Goal: Task Accomplishment & Management: Complete application form

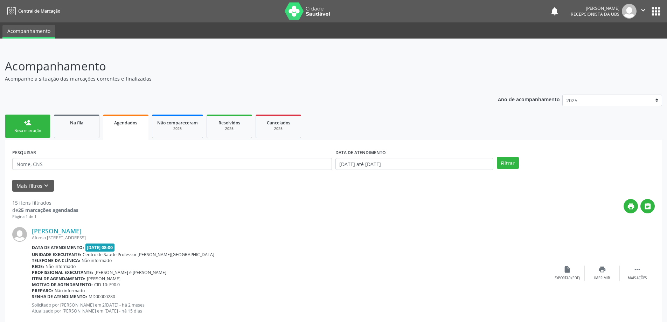
click at [28, 126] on div "person_add" at bounding box center [28, 123] width 8 height 8
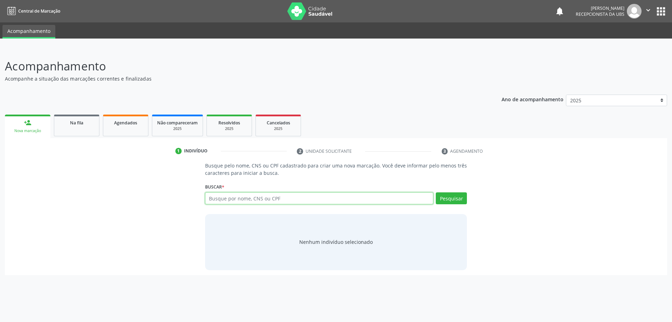
click at [284, 198] on input "text" at bounding box center [319, 198] width 228 height 12
type input "70"
click at [277, 202] on input "70" at bounding box center [319, 198] width 228 height 12
type input "706804719552923"
click at [454, 194] on button "Pesquisar" at bounding box center [451, 198] width 31 height 12
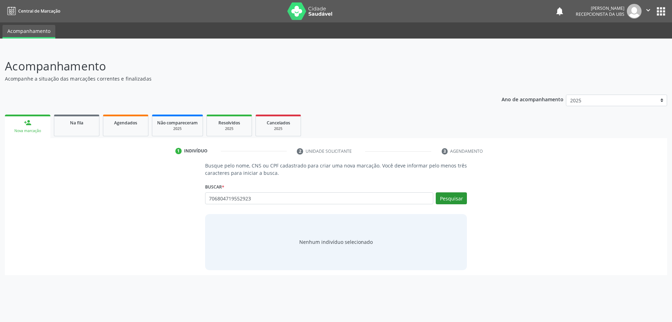
type input "706804719552923"
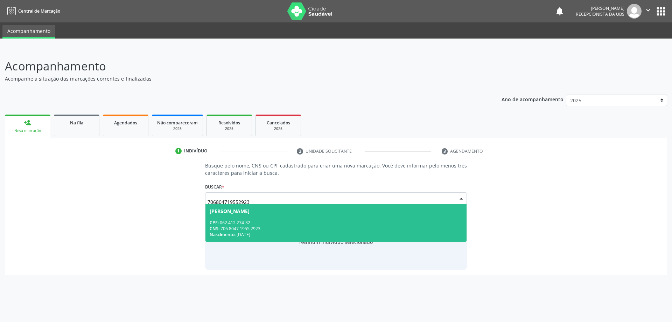
click at [369, 224] on div "CPF: 062.412.274-32" at bounding box center [336, 222] width 253 height 6
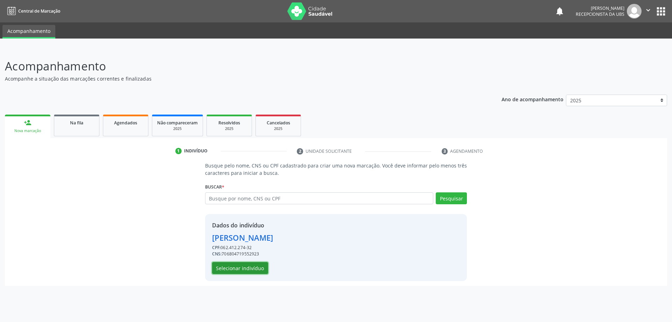
click at [239, 269] on button "Selecionar indivíduo" at bounding box center [240, 268] width 56 height 12
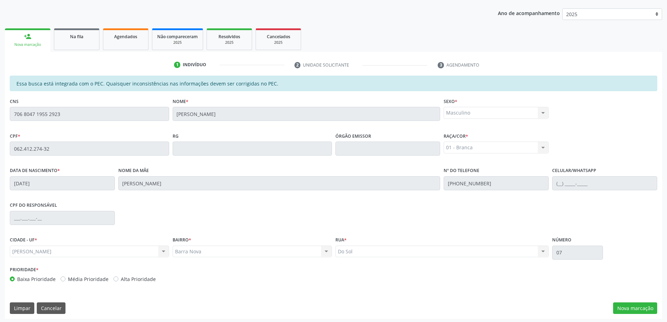
scroll to position [88, 0]
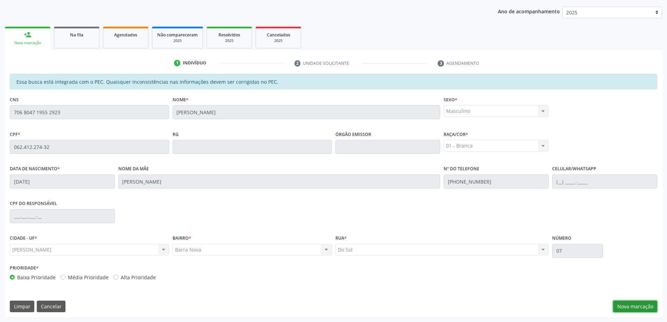
click at [627, 307] on button "Nova marcação" at bounding box center [635, 306] width 44 height 12
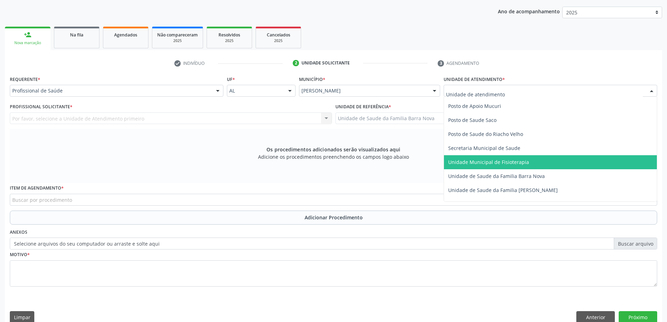
scroll to position [315, 0]
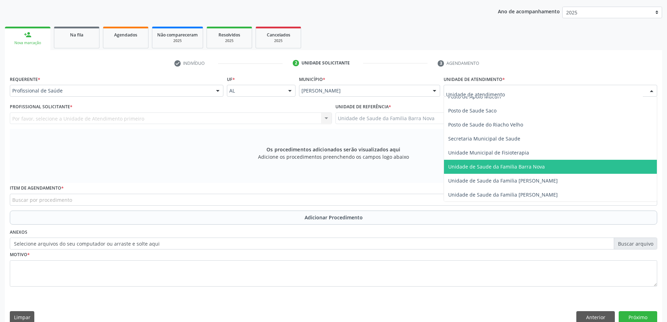
click at [516, 171] on span "Unidade de Saude da Familia Barra Nova" at bounding box center [550, 167] width 213 height 14
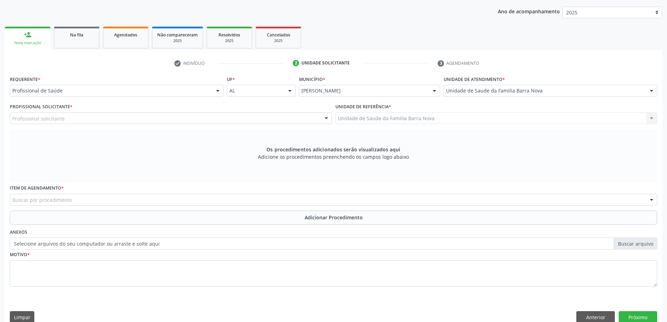
click at [186, 120] on div "Profissional solicitante" at bounding box center [171, 118] width 322 height 12
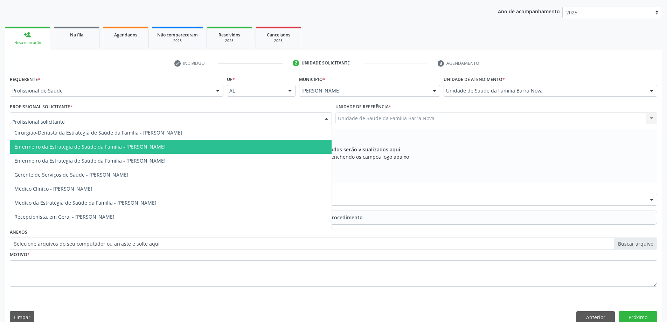
scroll to position [49, 0]
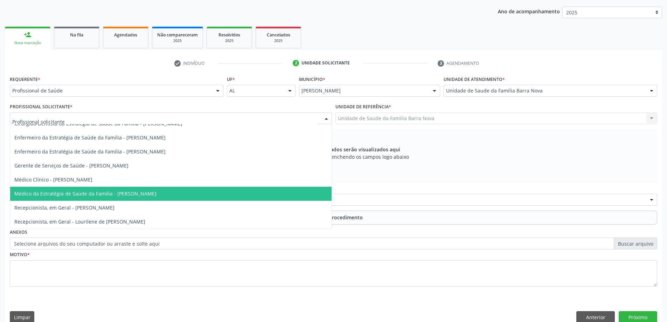
click at [202, 193] on span "Médico da Estratégia de Saúde da Família - [PERSON_NAME]" at bounding box center [170, 193] width 321 height 14
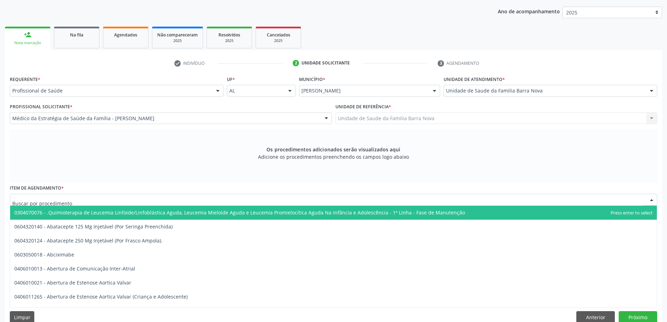
click at [201, 198] on div at bounding box center [333, 199] width 647 height 12
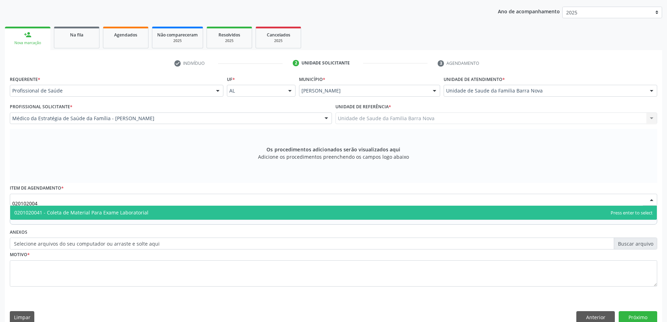
type input "0201020041"
click at [190, 211] on span "0201020041 - Coleta de Material Para Exame Laboratorial" at bounding box center [333, 212] width 646 height 14
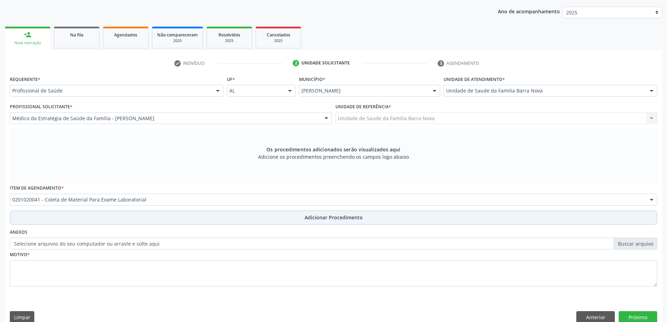
click at [315, 220] on span "Adicionar Procedimento" at bounding box center [333, 216] width 58 height 7
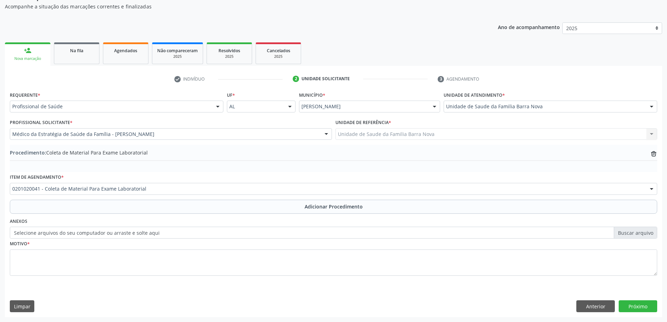
click at [138, 248] on div "Motivo *" at bounding box center [333, 256] width 647 height 37
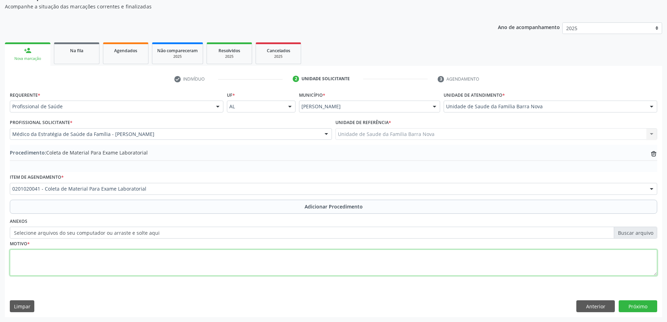
click at [117, 251] on textarea at bounding box center [333, 262] width 647 height 27
type textarea "check-up"
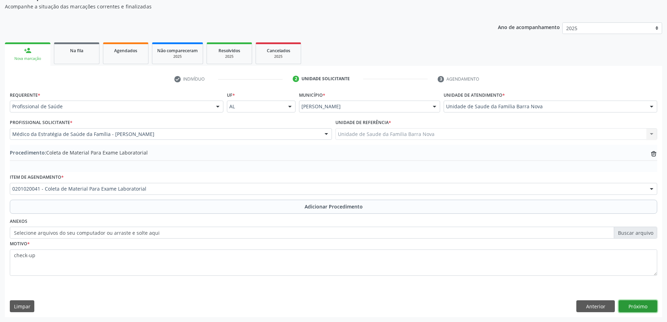
click at [629, 306] on button "Próximo" at bounding box center [637, 306] width 38 height 12
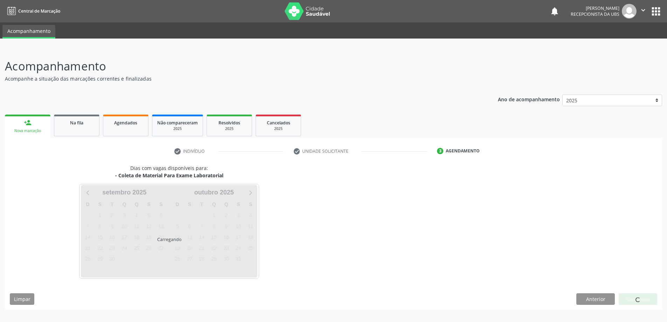
scroll to position [0, 0]
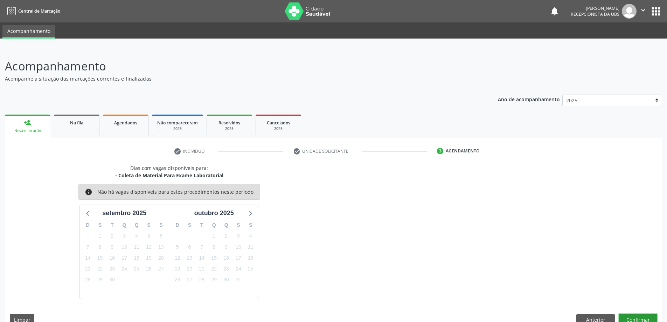
click at [637, 318] on button "Confirmar" at bounding box center [637, 320] width 38 height 12
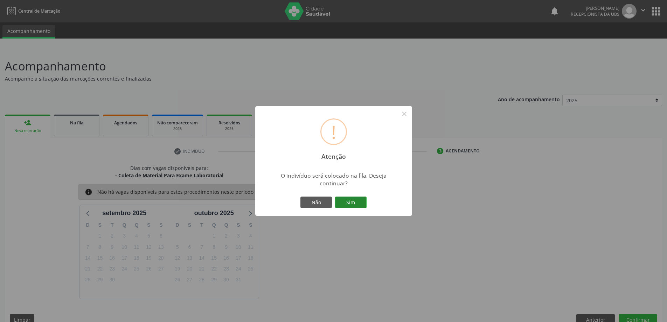
click at [356, 203] on button "Sim" at bounding box center [350, 202] width 31 height 12
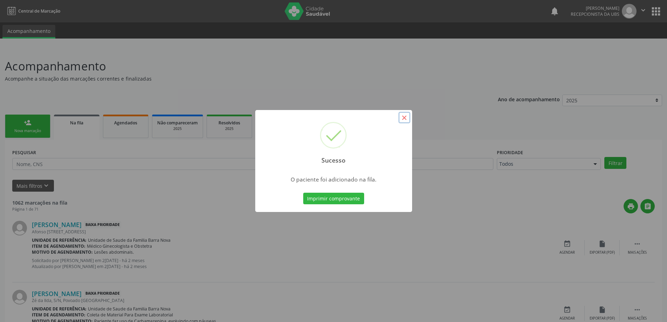
click at [403, 117] on button "×" at bounding box center [404, 118] width 12 height 12
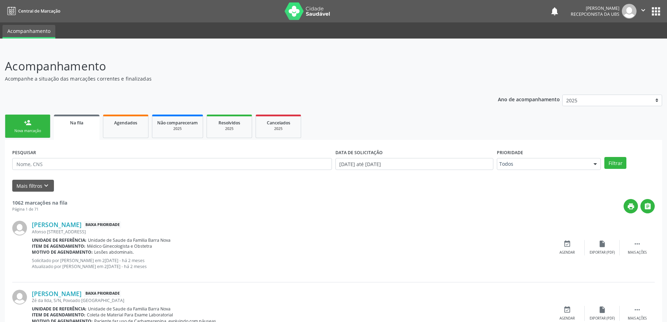
click at [33, 125] on link "person_add Nova marcação" at bounding box center [27, 125] width 45 height 23
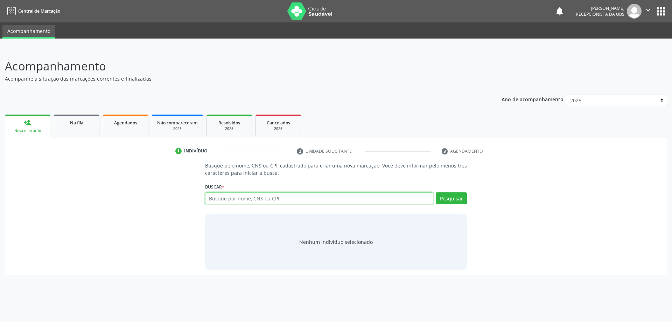
click at [234, 202] on input "text" at bounding box center [319, 198] width 228 height 12
type input "706804719552923"
click at [446, 201] on button "Pesquisar" at bounding box center [451, 198] width 31 height 12
type input "706804719552923"
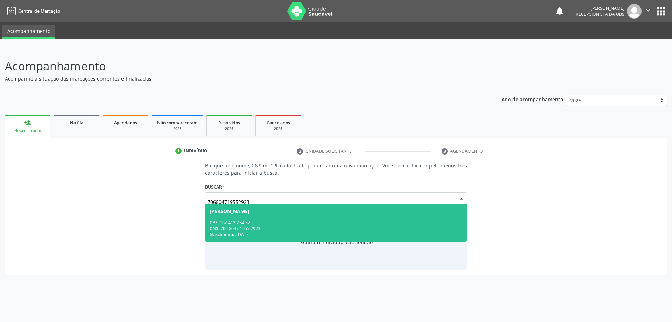
click at [339, 222] on div "CPF: 062.412.274-32" at bounding box center [336, 222] width 253 height 6
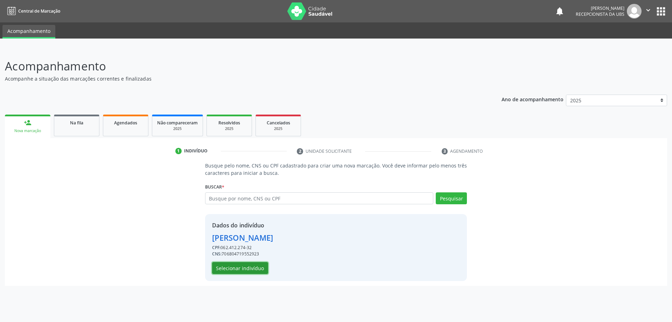
click at [260, 268] on button "Selecionar indivíduo" at bounding box center [240, 268] width 56 height 12
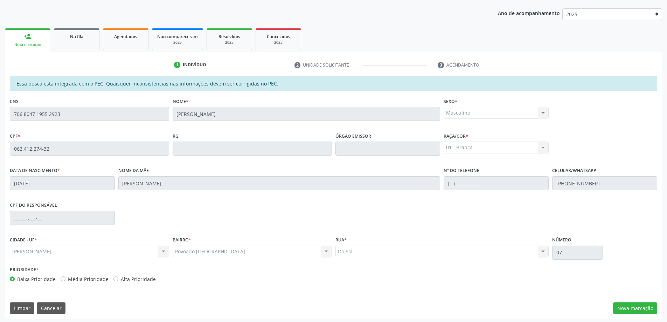
scroll to position [88, 0]
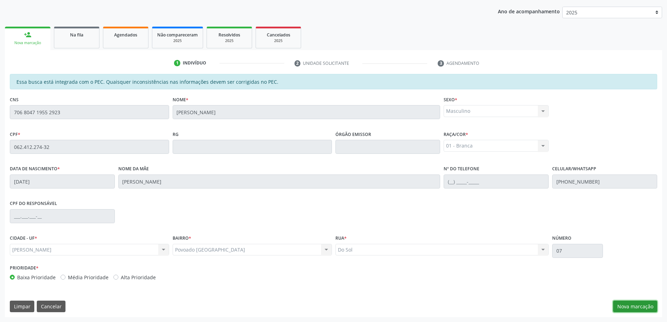
click at [634, 305] on button "Nova marcação" at bounding box center [635, 306] width 44 height 12
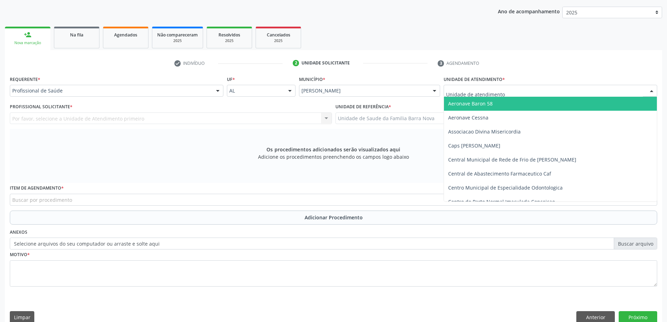
click at [467, 85] on div at bounding box center [549, 91] width 213 height 12
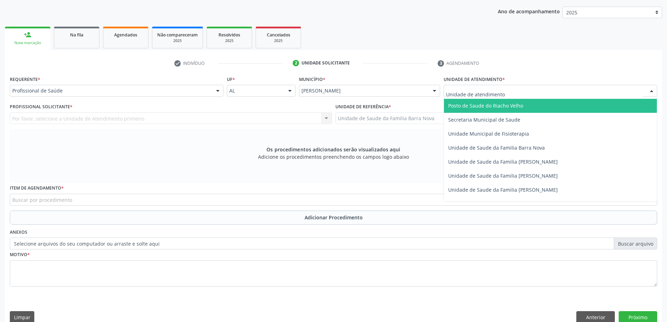
scroll to position [350, 0]
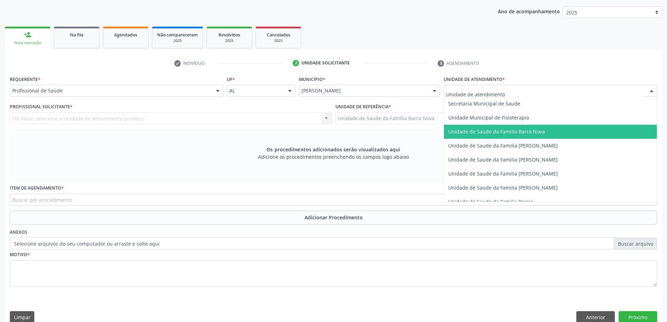
drag, startPoint x: 531, startPoint y: 134, endPoint x: 525, endPoint y: 134, distance: 6.6
click at [531, 134] on span "Unidade de Saude da Familia Barra Nova" at bounding box center [496, 131] width 97 height 7
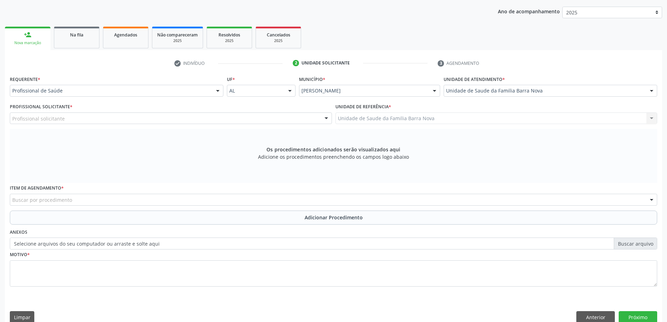
click at [269, 116] on div "Profissional solicitante" at bounding box center [171, 118] width 322 height 12
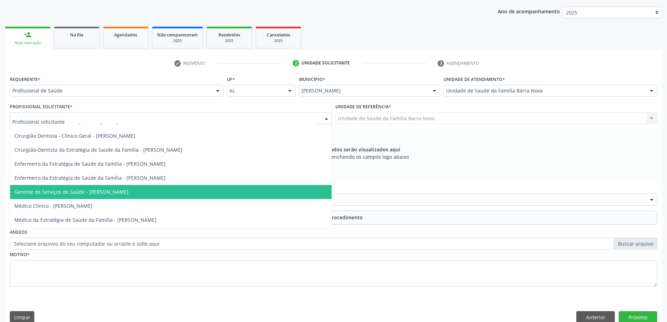
scroll to position [35, 0]
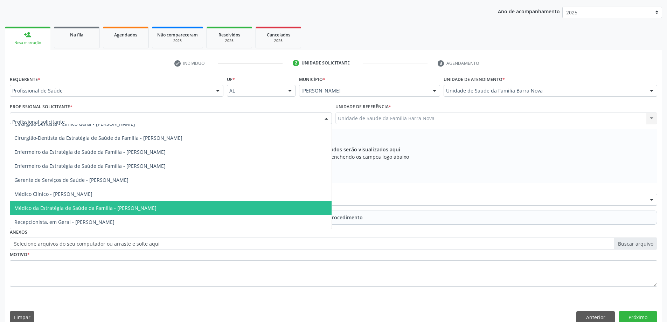
click at [253, 207] on span "Médico da Estratégia de Saúde da Família - [PERSON_NAME]" at bounding box center [170, 208] width 321 height 14
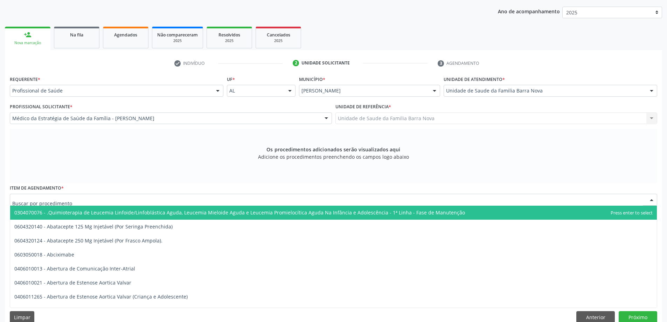
click at [185, 198] on div at bounding box center [333, 199] width 647 height 12
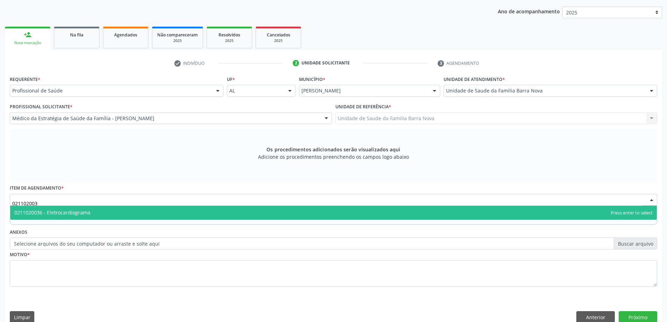
type input "0211020036"
click at [195, 213] on span "0211020036 - Eletrocardiograma" at bounding box center [333, 212] width 646 height 14
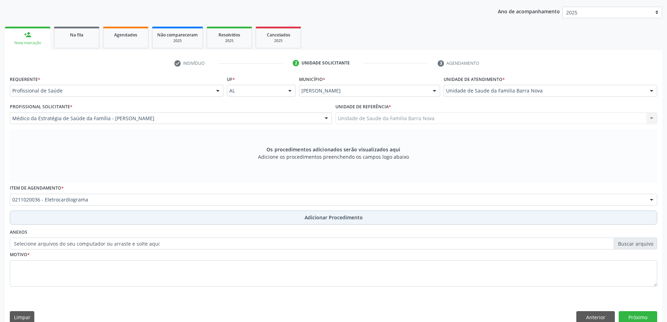
click at [261, 218] on button "Adicionar Procedimento" at bounding box center [333, 217] width 647 height 14
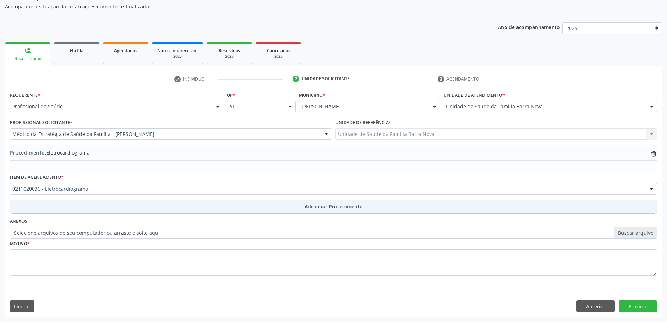
scroll to position [72, 0]
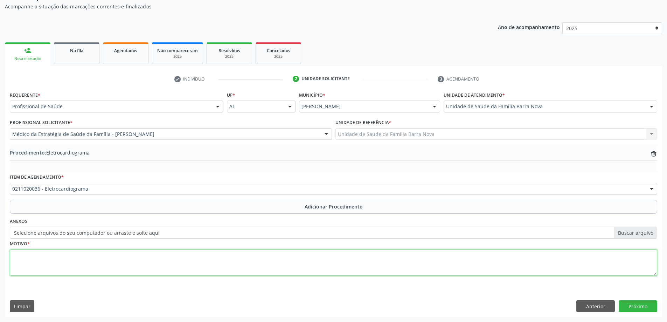
click at [168, 258] on textarea at bounding box center [333, 262] width 647 height 27
type textarea "check-up"
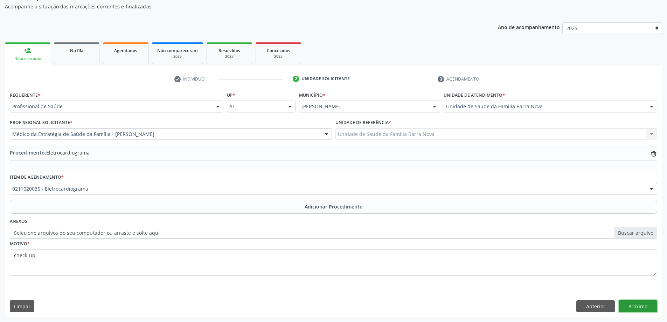
click at [636, 303] on button "Próximo" at bounding box center [637, 306] width 38 height 12
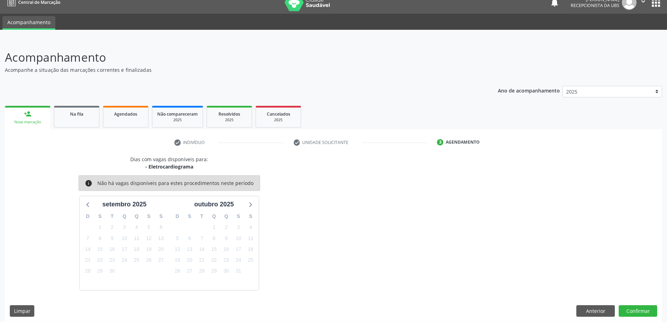
scroll to position [13, 0]
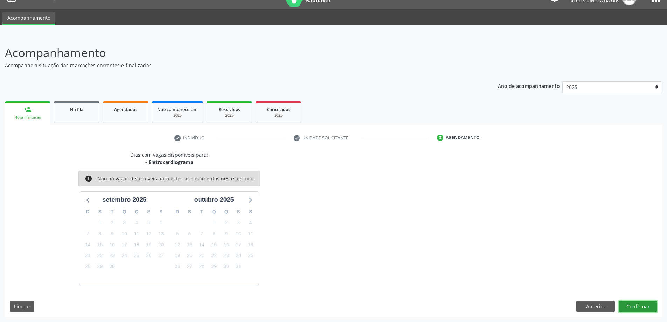
click at [636, 308] on button "Confirmar" at bounding box center [637, 306] width 38 height 12
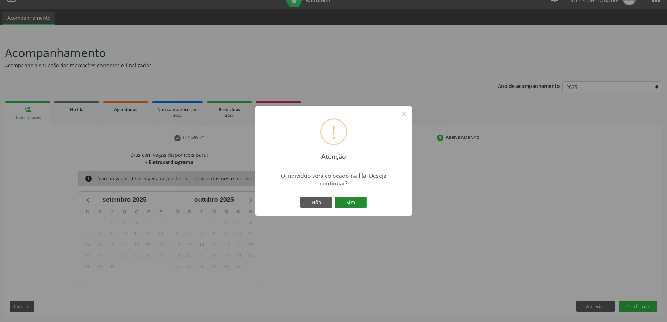
click at [353, 196] on div "! Atenção × O indivíduo será colocado na fila. Deseja continuar? Não Sim" at bounding box center [333, 161] width 157 height 110
click at [353, 197] on button "Sim" at bounding box center [350, 202] width 31 height 12
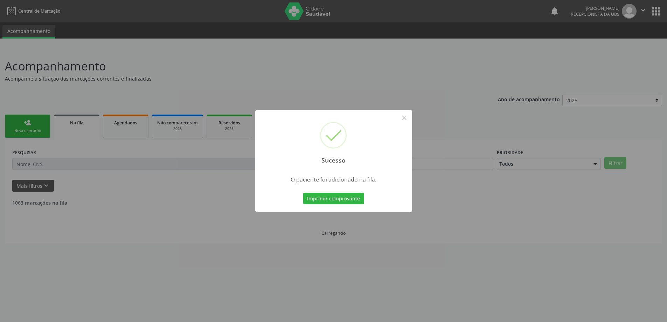
scroll to position [0, 0]
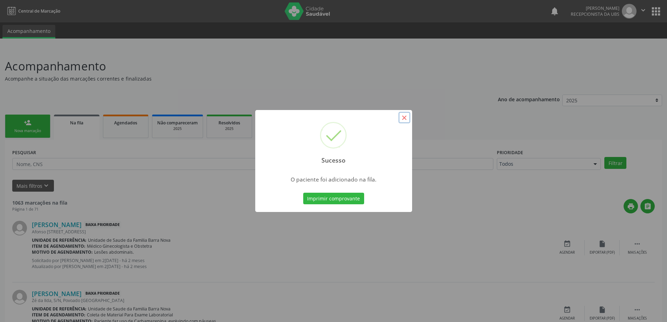
click at [407, 117] on button "×" at bounding box center [404, 118] width 12 height 12
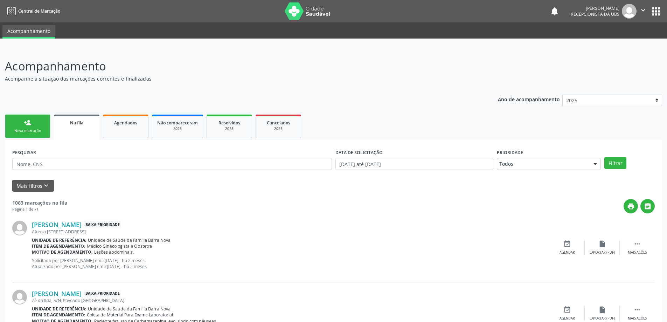
click at [45, 131] on link "person_add Nova marcação" at bounding box center [27, 125] width 45 height 23
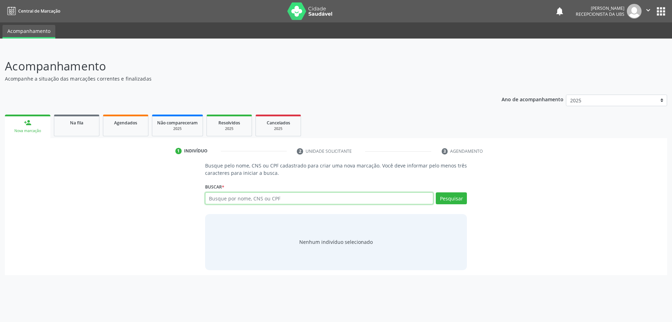
click at [218, 195] on input "text" at bounding box center [319, 198] width 228 height 12
type input "702807632622962"
click at [453, 199] on button "Pesquisar" at bounding box center [451, 198] width 31 height 12
type input "702807632622962"
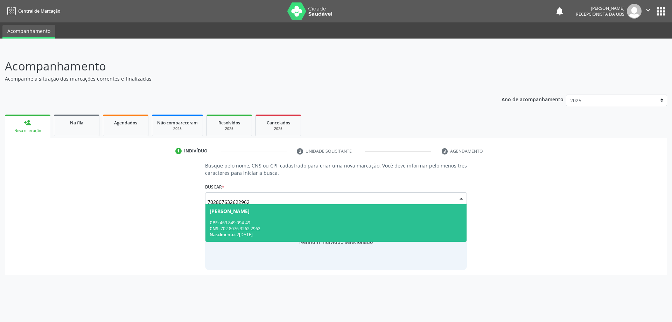
click at [293, 218] on span "[PERSON_NAME] CPF: 469.849.094-49 CNS: 702 8076 3262 2962 Nascimento: [DATE]" at bounding box center [335, 222] width 261 height 37
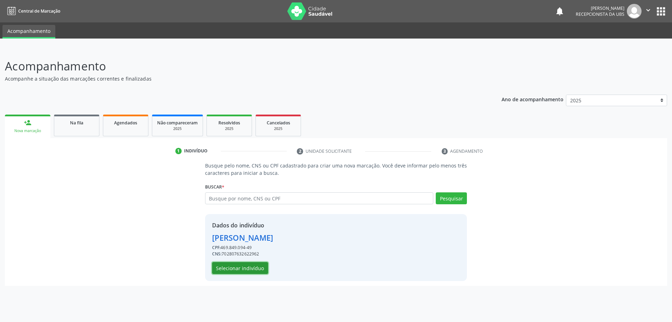
click at [257, 271] on button "Selecionar indivíduo" at bounding box center [240, 268] width 56 height 12
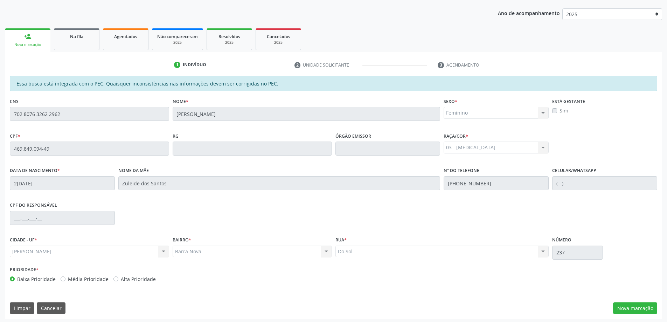
scroll to position [88, 0]
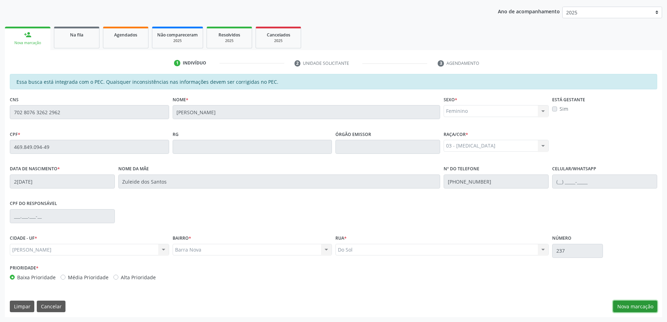
click at [626, 305] on button "Nova marcação" at bounding box center [635, 306] width 44 height 12
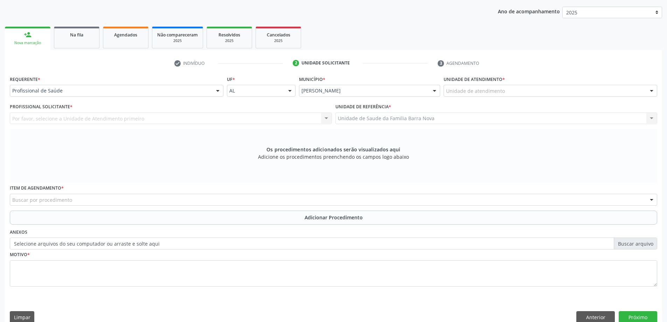
click at [516, 88] on div "Unidade de atendimento" at bounding box center [549, 91] width 213 height 12
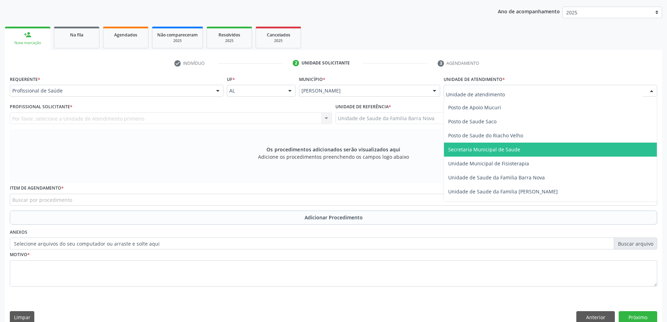
scroll to position [315, 0]
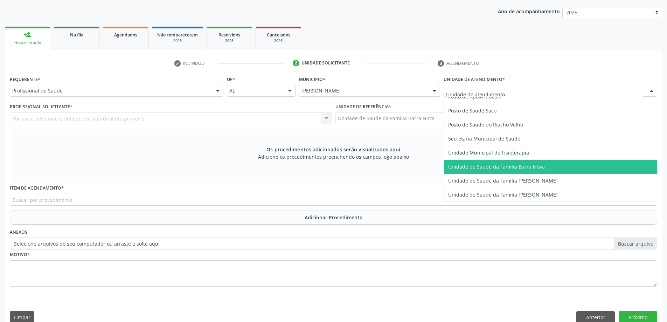
click at [524, 171] on span "Unidade de Saude da Familia Barra Nova" at bounding box center [550, 167] width 213 height 14
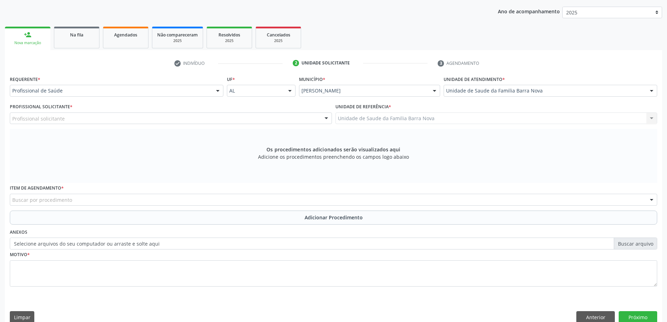
click at [116, 117] on div "Profissional solicitante" at bounding box center [171, 118] width 322 height 12
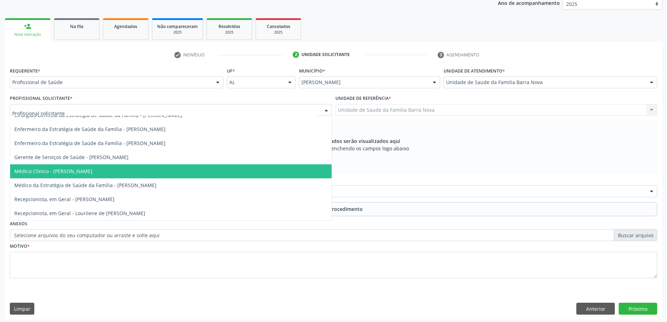
scroll to position [99, 0]
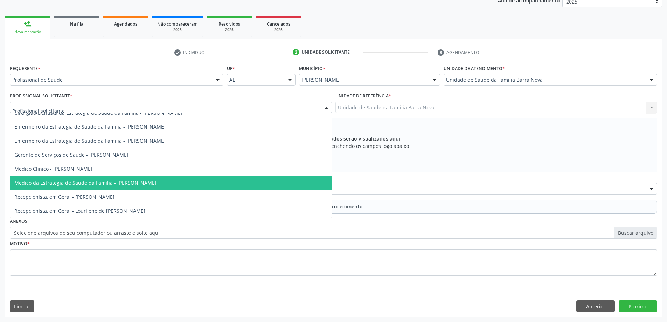
click at [132, 182] on span "Médico da Estratégia de Saúde da Família - [PERSON_NAME]" at bounding box center [85, 182] width 142 height 7
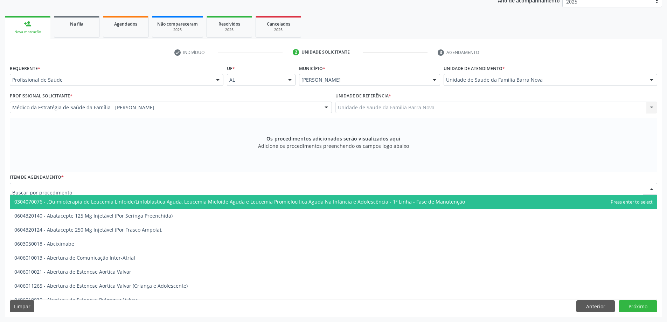
click at [131, 189] on div at bounding box center [333, 189] width 647 height 12
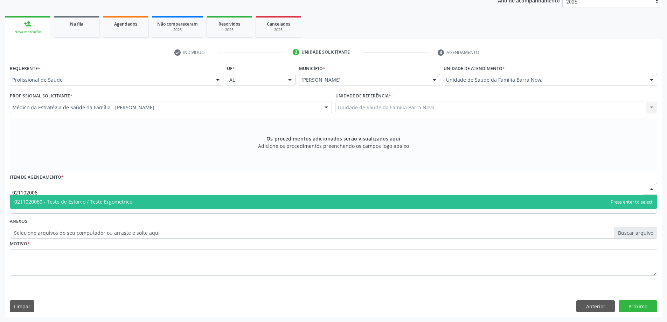
type input "0211020060"
click at [189, 203] on span "0211020060 - Teste de Esforco / Teste Ergometrico" at bounding box center [333, 202] width 646 height 14
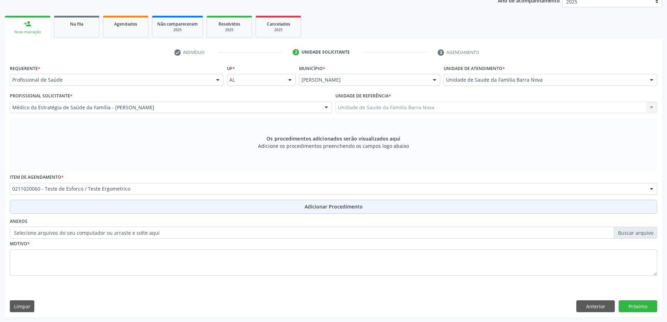
click at [338, 207] on span "Adicionar Procedimento" at bounding box center [333, 206] width 58 height 7
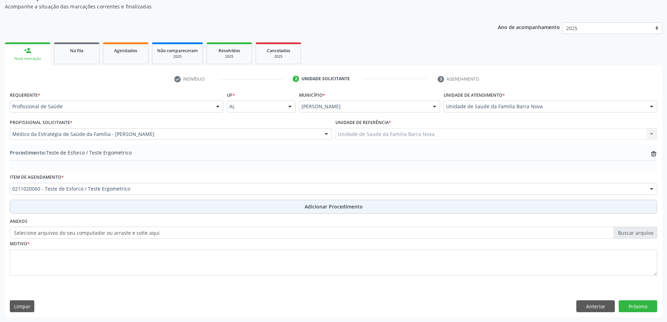
scroll to position [72, 0]
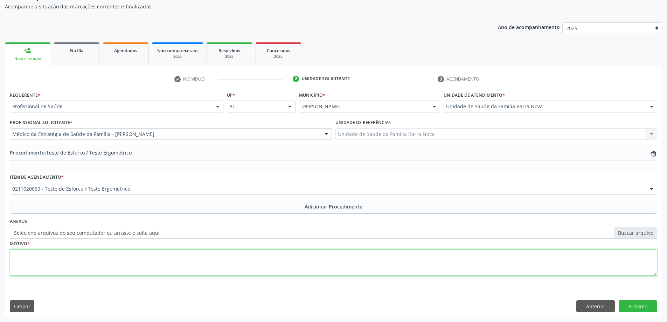
click at [157, 261] on textarea at bounding box center [333, 262] width 647 height 27
type textarea "Obesidade + IRC"
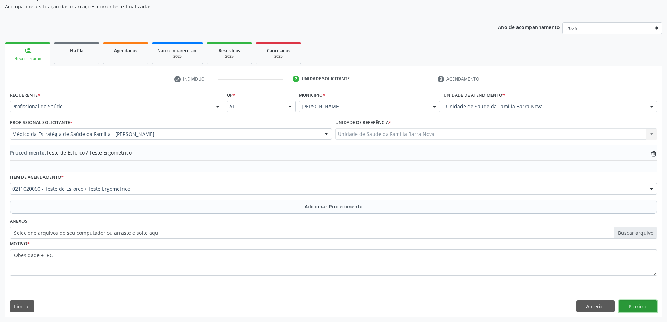
click at [649, 305] on button "Próximo" at bounding box center [637, 306] width 38 height 12
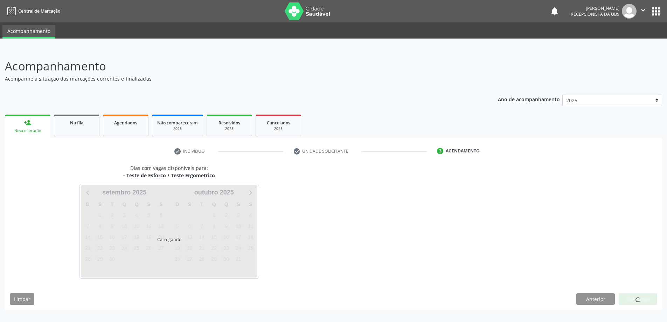
scroll to position [0, 0]
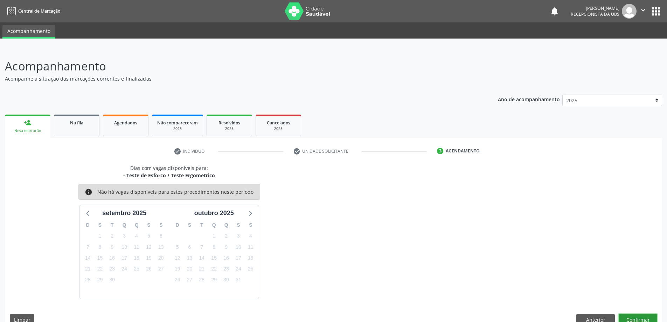
click at [642, 318] on button "Confirmar" at bounding box center [637, 320] width 38 height 12
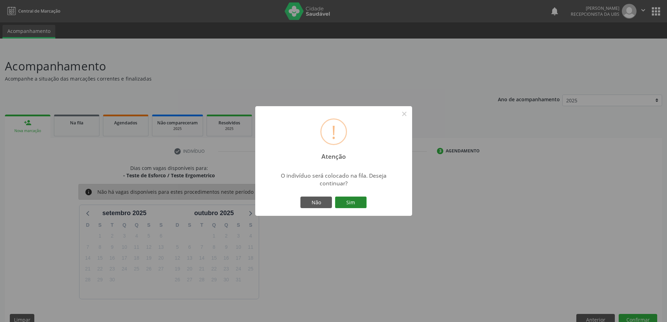
click at [347, 201] on button "Sim" at bounding box center [350, 202] width 31 height 12
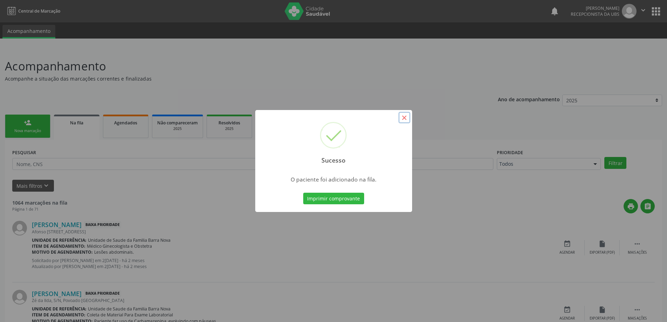
click at [404, 119] on button "×" at bounding box center [404, 118] width 12 height 12
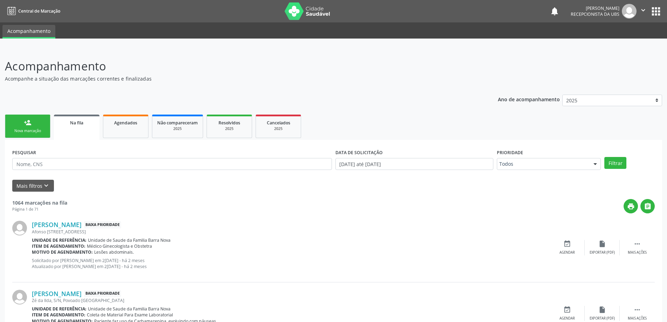
click at [30, 125] on div "person_add" at bounding box center [28, 123] width 8 height 8
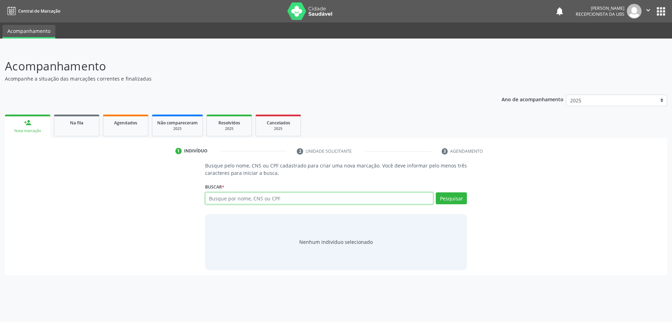
click at [376, 200] on input "text" at bounding box center [319, 198] width 228 height 12
type input "702807632622962"
click at [449, 198] on button "Pesquisar" at bounding box center [451, 198] width 31 height 12
type input "702807632622962"
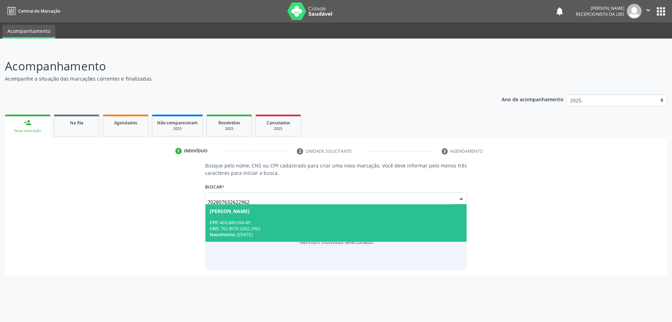
click at [286, 219] on div "CPF: 469.849.094-49" at bounding box center [336, 222] width 253 height 6
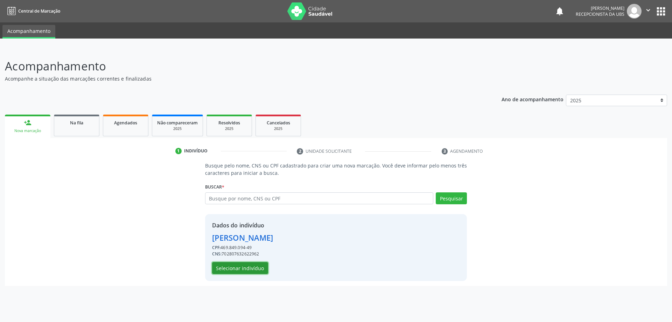
click at [251, 266] on button "Selecionar indivíduo" at bounding box center [240, 268] width 56 height 12
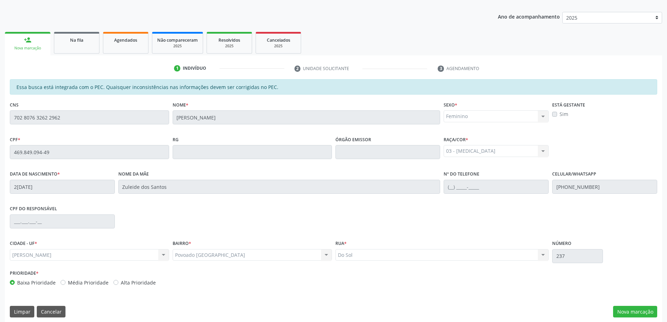
scroll to position [88, 0]
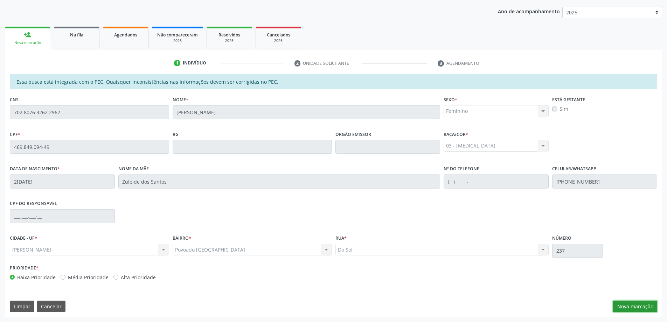
click at [647, 309] on button "Nova marcação" at bounding box center [635, 306] width 44 height 12
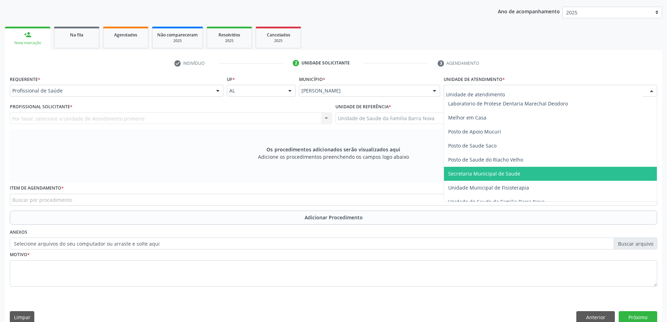
scroll to position [315, 0]
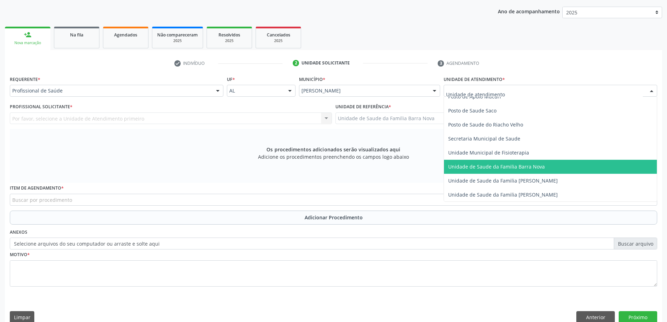
click at [502, 173] on span "Unidade de Saude da Familia Barra Nova" at bounding box center [550, 167] width 213 height 14
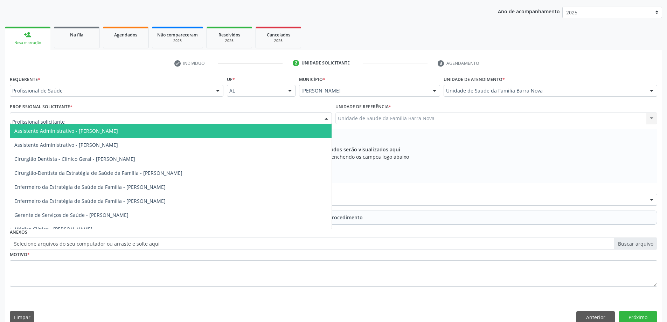
click at [205, 120] on div at bounding box center [171, 118] width 322 height 12
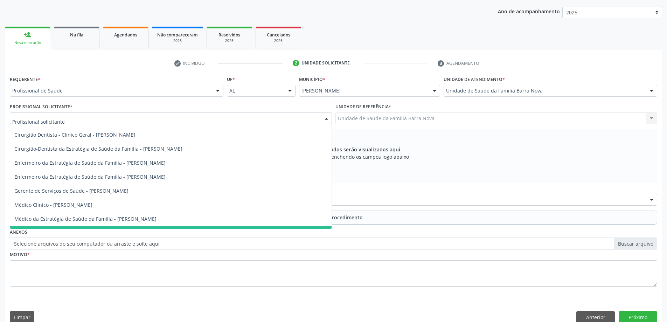
scroll to position [49, 0]
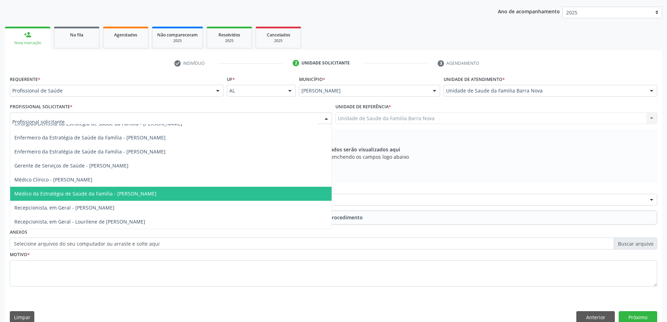
click at [196, 193] on span "Médico da Estratégia de Saúde da Família - [PERSON_NAME]" at bounding box center [170, 193] width 321 height 14
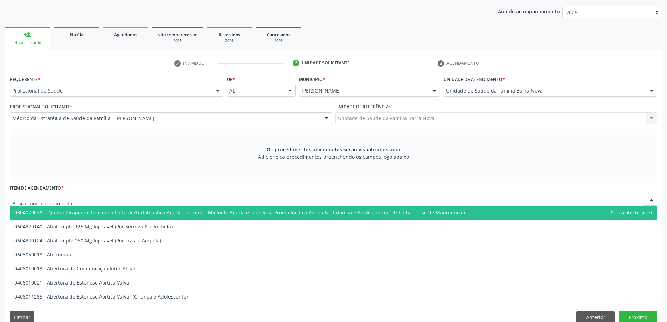
click at [237, 199] on div at bounding box center [333, 199] width 647 height 12
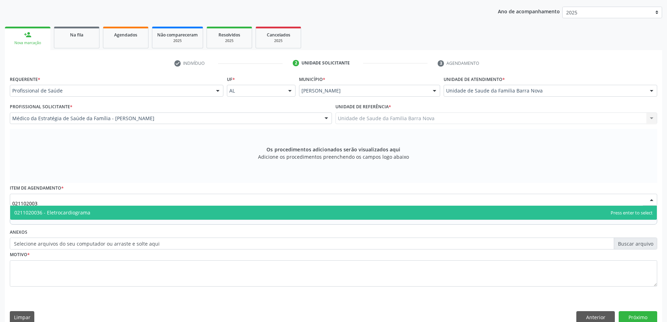
type input "0211020036"
click at [345, 213] on span "0211020036 - Eletrocardiograma" at bounding box center [333, 212] width 646 height 14
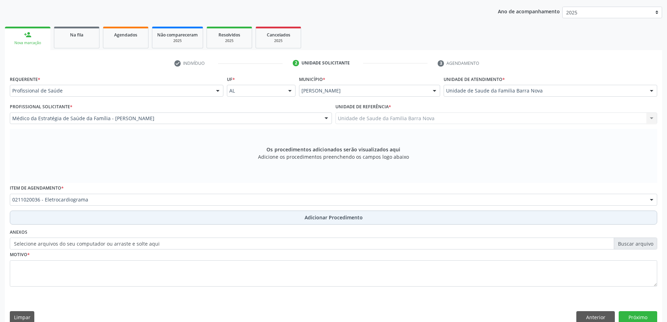
click at [337, 221] on button "Adicionar Procedimento" at bounding box center [333, 217] width 647 height 14
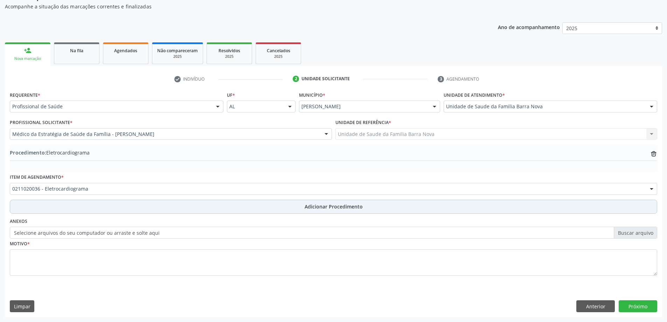
scroll to position [72, 0]
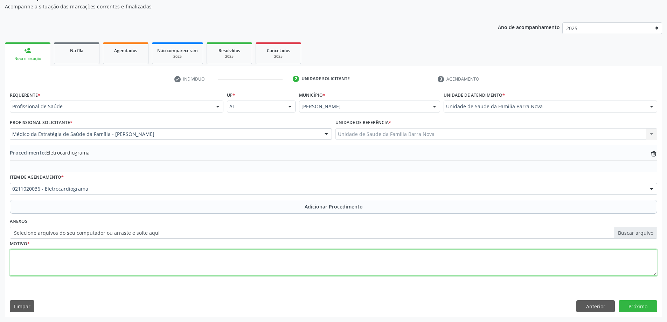
click at [134, 262] on textarea at bounding box center [333, 262] width 647 height 27
type textarea "Obesidade + IRC."
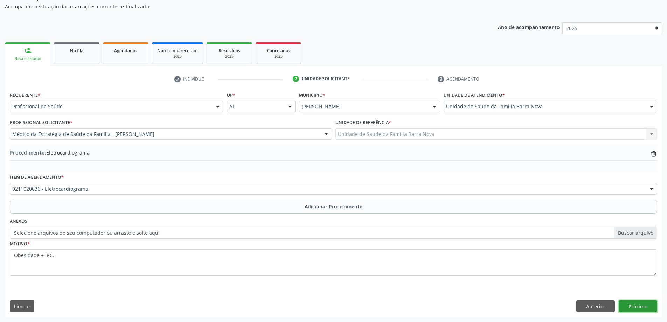
click at [636, 309] on button "Próximo" at bounding box center [637, 306] width 38 height 12
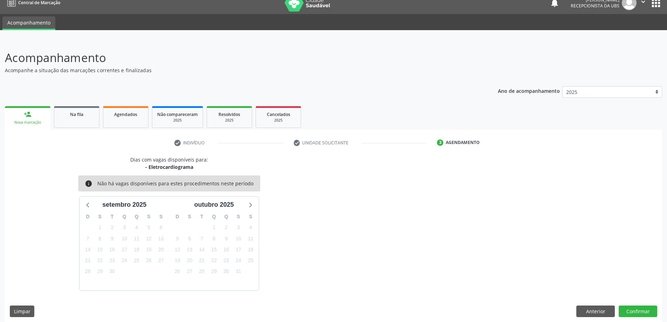
scroll to position [13, 0]
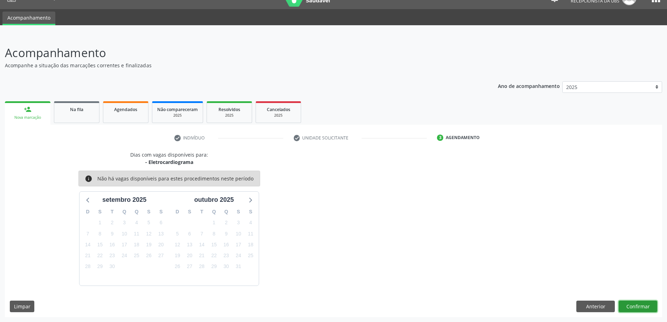
click at [629, 303] on button "Confirmar" at bounding box center [637, 306] width 38 height 12
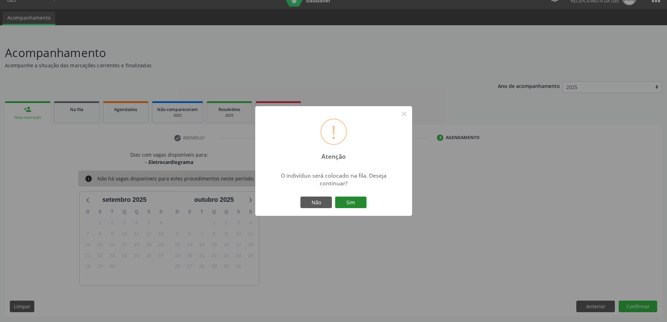
click at [345, 201] on button "Sim" at bounding box center [350, 202] width 31 height 12
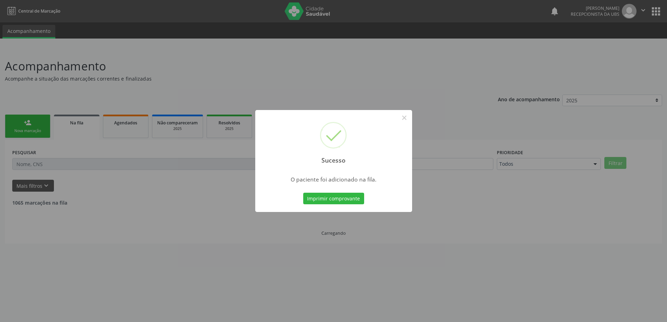
scroll to position [0, 0]
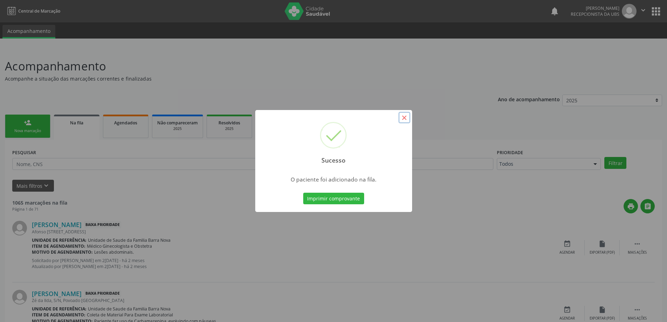
click at [403, 119] on button "×" at bounding box center [404, 118] width 12 height 12
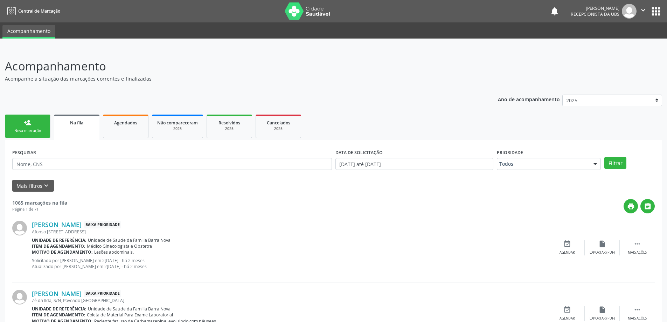
click at [28, 124] on div "person_add" at bounding box center [28, 123] width 8 height 8
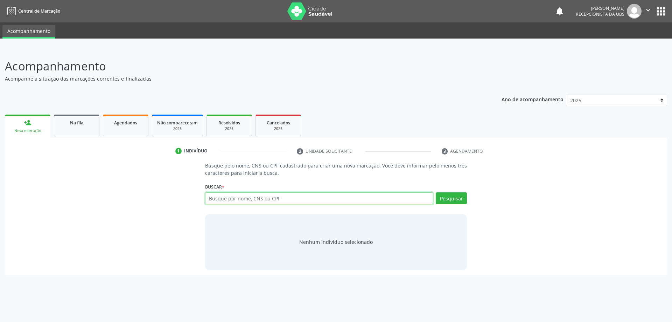
click at [231, 201] on input "text" at bounding box center [319, 198] width 228 height 12
type input "702807632622962"
click at [458, 199] on button "Pesquisar" at bounding box center [451, 198] width 31 height 12
type input "702807632622962"
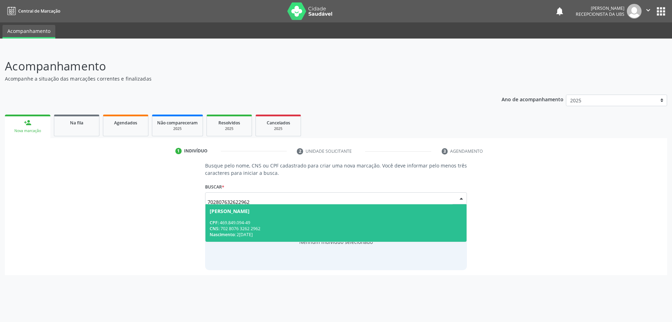
click at [364, 223] on div "CPF: 469.849.094-49" at bounding box center [336, 222] width 253 height 6
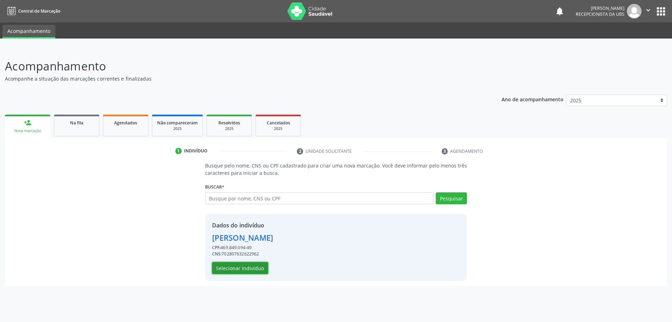
click at [231, 266] on button "Selecionar indivíduo" at bounding box center [240, 268] width 56 height 12
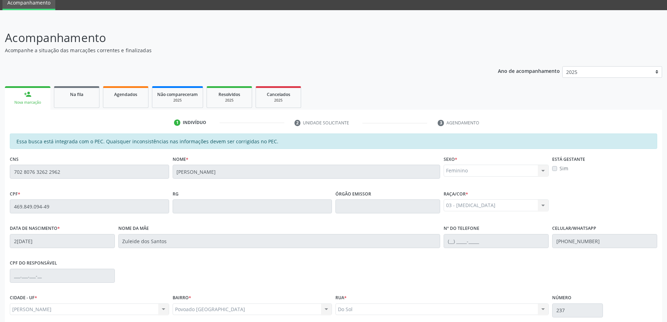
scroll to position [88, 0]
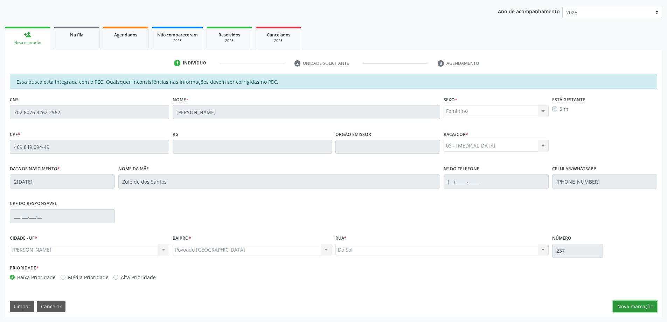
click at [634, 307] on button "Nova marcação" at bounding box center [635, 306] width 44 height 12
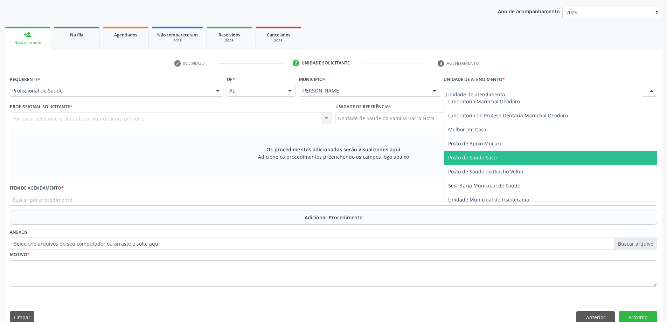
scroll to position [350, 0]
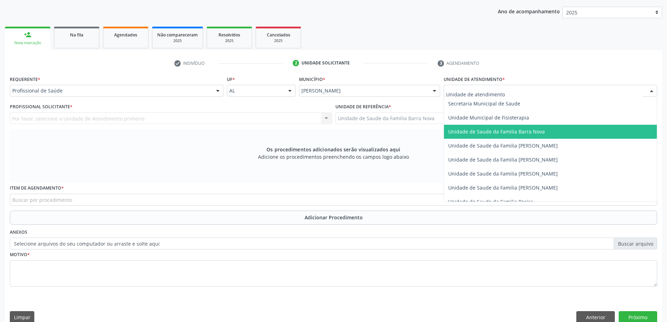
click at [516, 132] on span "Unidade de Saude da Familia Barra Nova" at bounding box center [496, 131] width 97 height 7
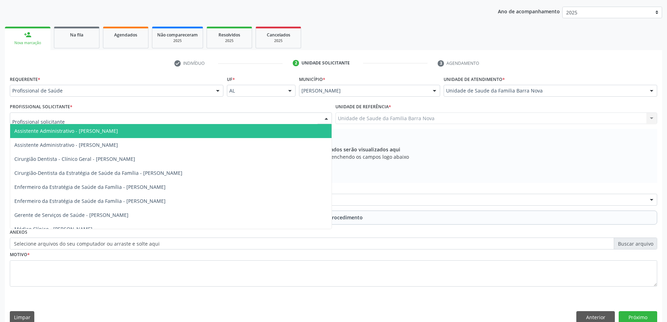
click at [293, 121] on div at bounding box center [171, 118] width 322 height 12
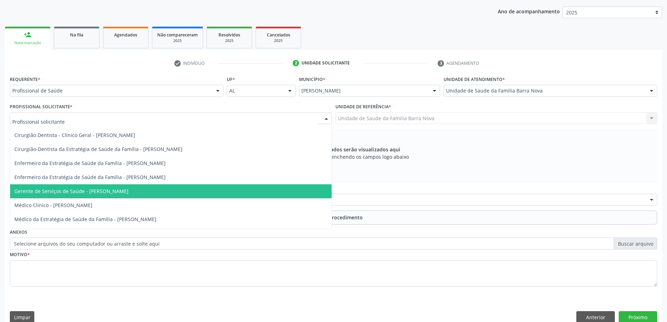
scroll to position [35, 0]
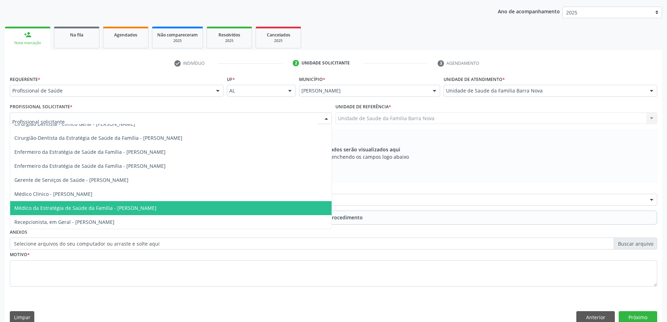
click at [246, 203] on span "Médico da Estratégia de Saúde da Família - [PERSON_NAME]" at bounding box center [170, 208] width 321 height 14
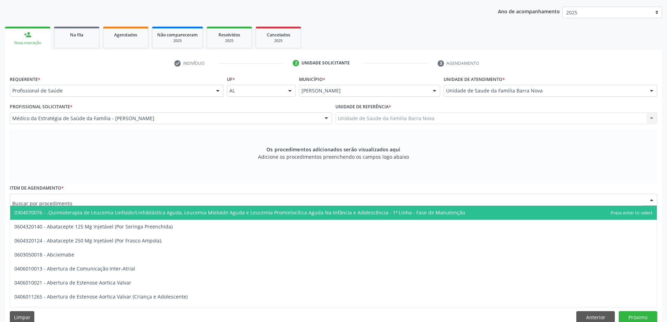
click at [170, 199] on div at bounding box center [333, 199] width 647 height 12
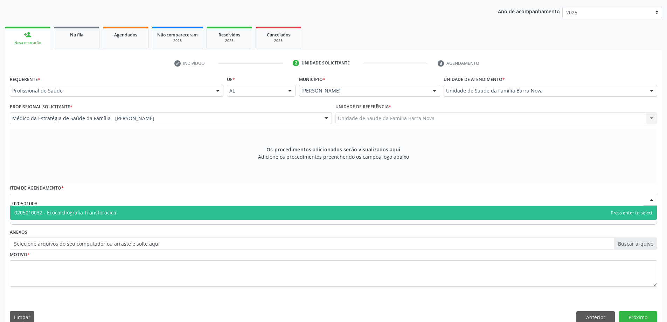
type input "0205010032"
click at [207, 214] on span "0205010032 - Ecocardiografia Transtoracica" at bounding box center [333, 212] width 646 height 14
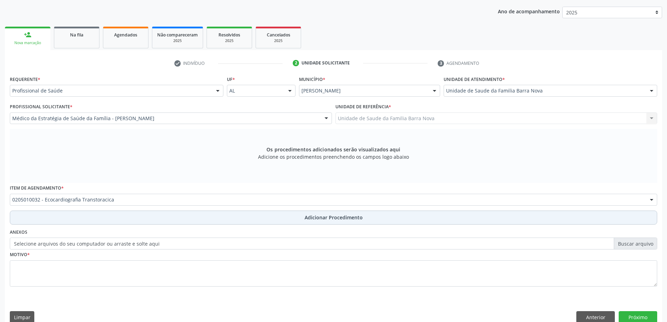
click at [319, 217] on span "Adicionar Procedimento" at bounding box center [333, 216] width 58 height 7
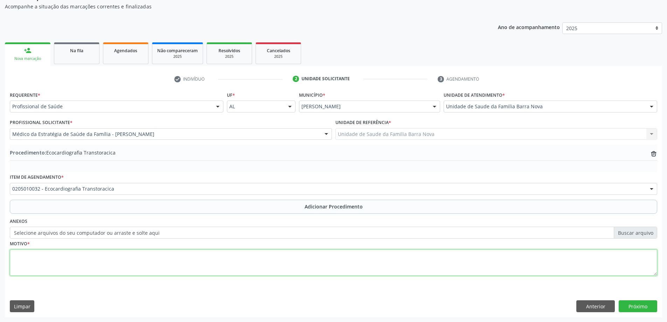
click at [84, 258] on textarea at bounding box center [333, 262] width 647 height 27
type textarea "Obesidade + IRC."
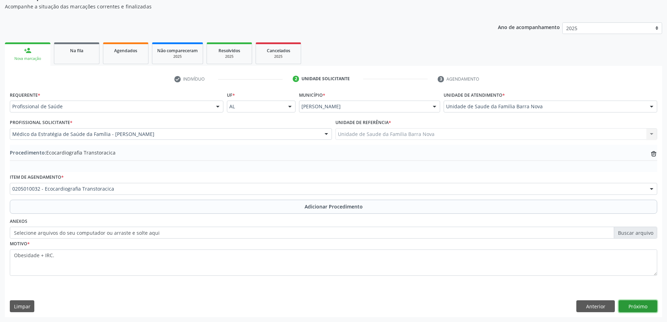
click at [639, 305] on button "Próximo" at bounding box center [637, 306] width 38 height 12
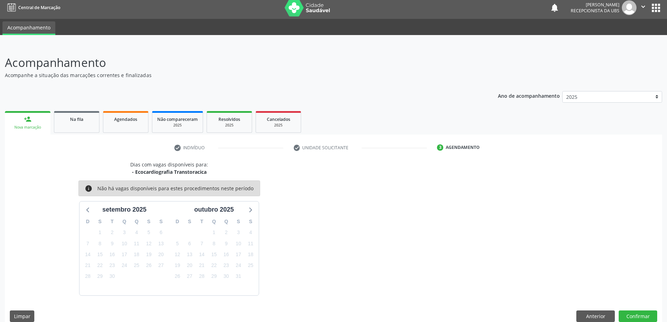
scroll to position [13, 0]
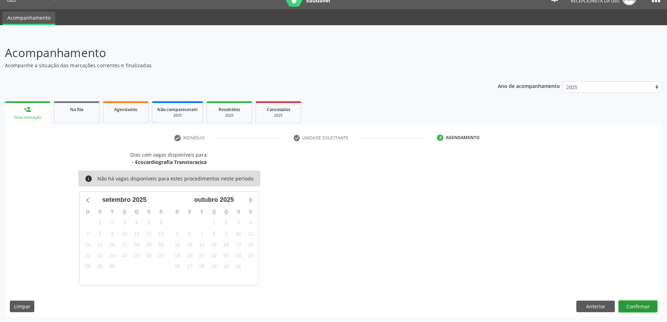
click at [637, 306] on button "Confirmar" at bounding box center [637, 306] width 38 height 12
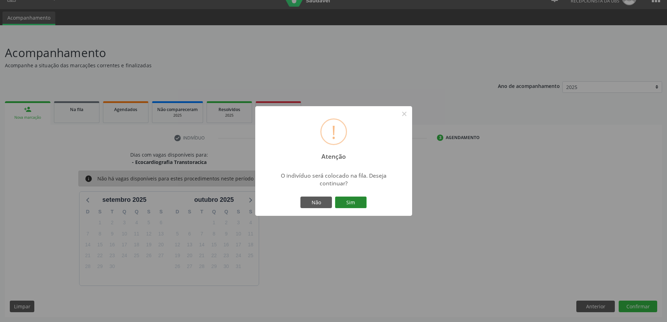
click at [352, 202] on button "Sim" at bounding box center [350, 202] width 31 height 12
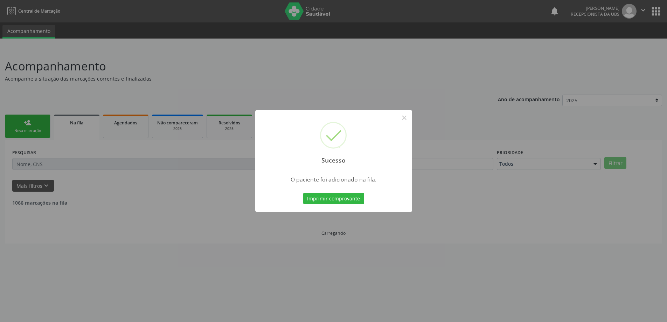
scroll to position [0, 0]
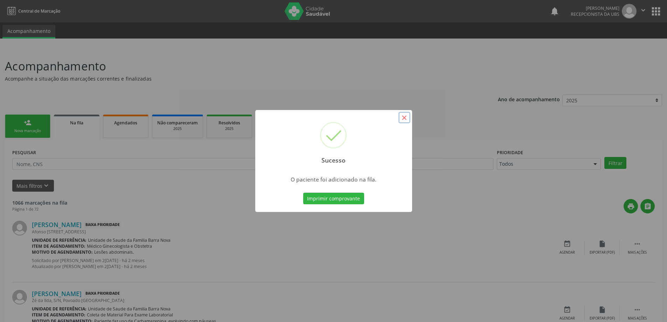
click at [405, 120] on button "×" at bounding box center [404, 118] width 12 height 12
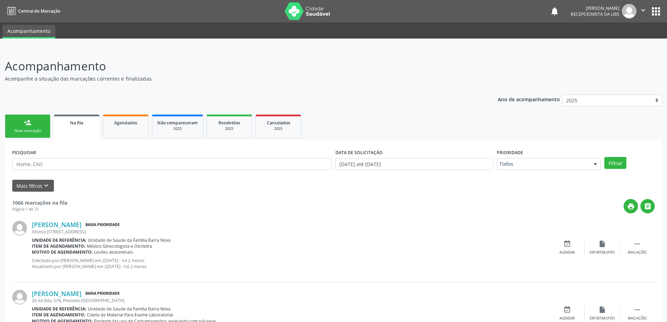
click at [29, 121] on div "person_add" at bounding box center [28, 123] width 8 height 8
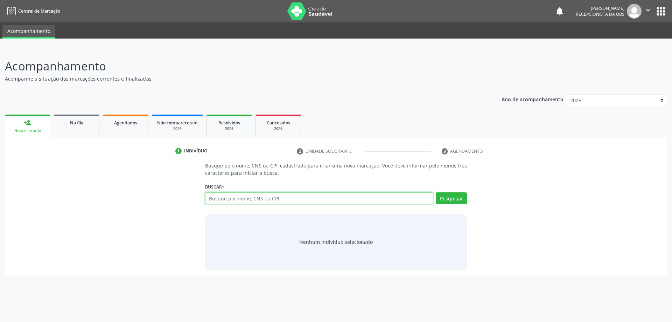
click at [224, 199] on input "text" at bounding box center [319, 198] width 228 height 12
type input "702807632622962"
click at [459, 200] on button "Pesquisar" at bounding box center [451, 198] width 31 height 12
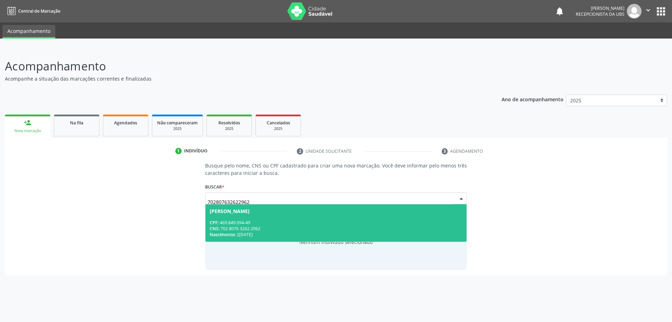
click at [335, 222] on div "CPF: 469.849.094-49" at bounding box center [336, 222] width 253 height 6
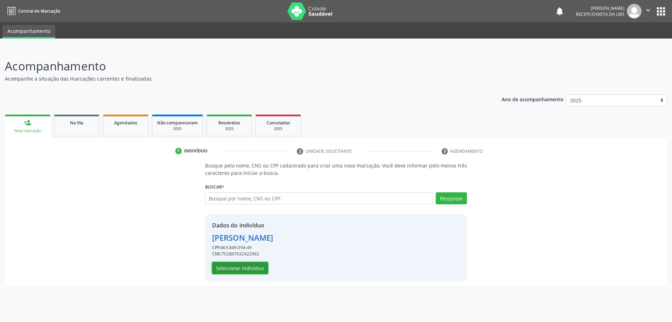
click at [245, 266] on button "Selecionar indivíduo" at bounding box center [240, 268] width 56 height 12
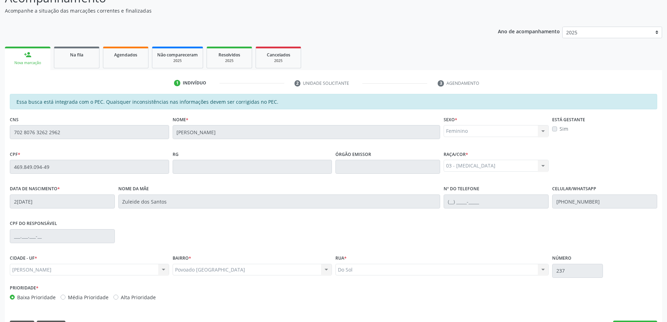
scroll to position [88, 0]
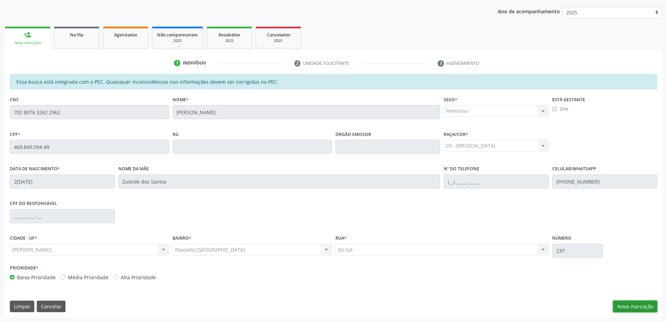
click at [641, 309] on button "Nova marcação" at bounding box center [635, 306] width 44 height 12
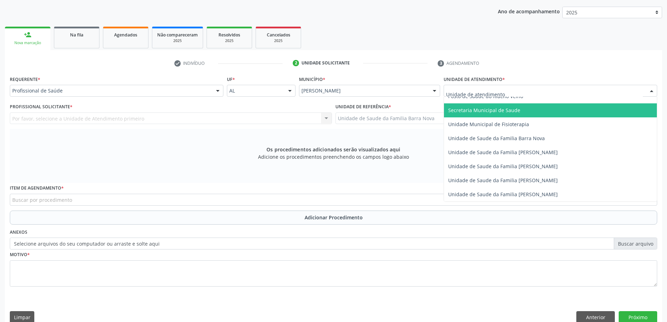
scroll to position [350, 0]
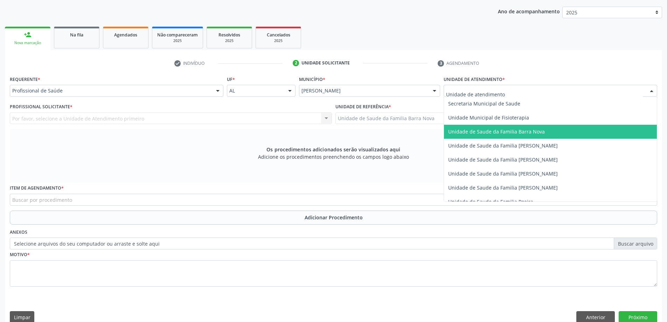
click at [522, 132] on span "Unidade de Saude da Familia Barra Nova" at bounding box center [496, 131] width 97 height 7
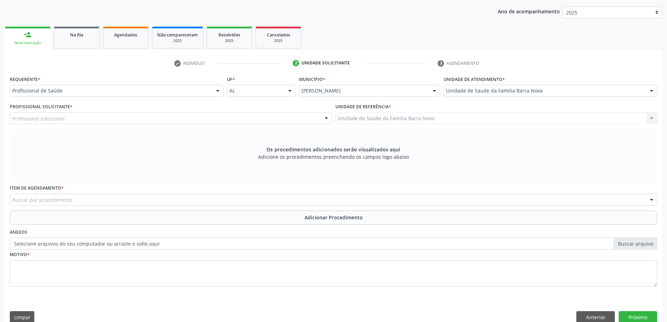
click at [291, 124] on div "Profissional solicitante Assistente Administrativo - [PERSON_NAME] Assistente A…" at bounding box center [171, 118] width 322 height 12
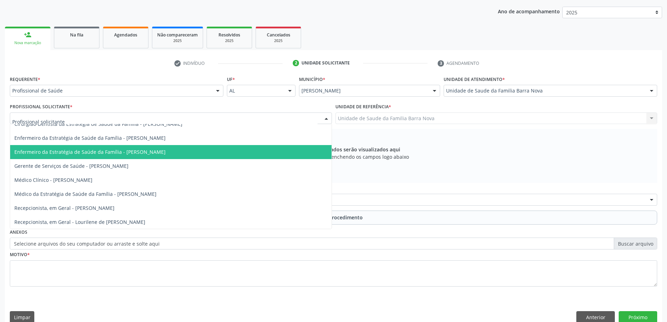
scroll to position [49, 0]
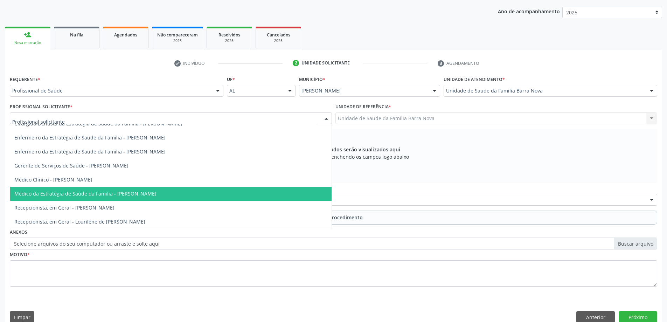
click at [239, 198] on span "Médico da Estratégia de Saúde da Família - [PERSON_NAME]" at bounding box center [170, 193] width 321 height 14
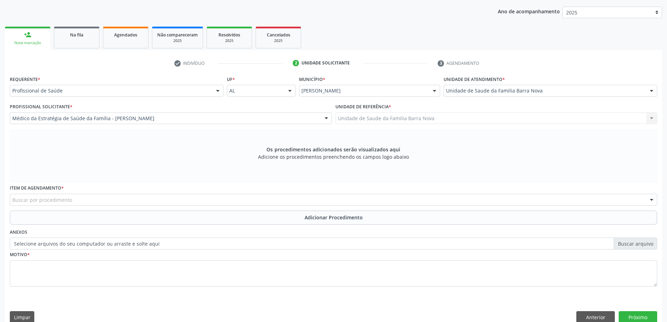
click at [156, 200] on div "Buscar por procedimento" at bounding box center [333, 199] width 647 height 12
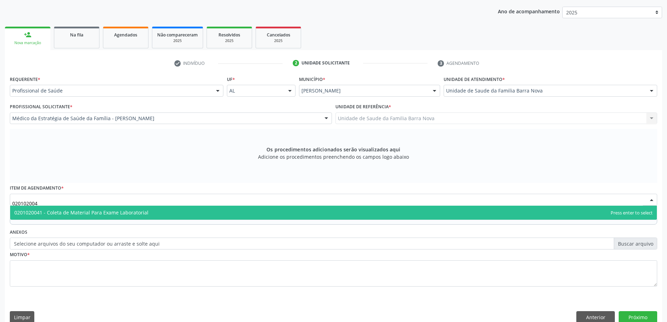
type input "0201020041"
click at [165, 213] on span "0201020041 - Coleta de Material Para Exame Laboratorial" at bounding box center [333, 212] width 646 height 14
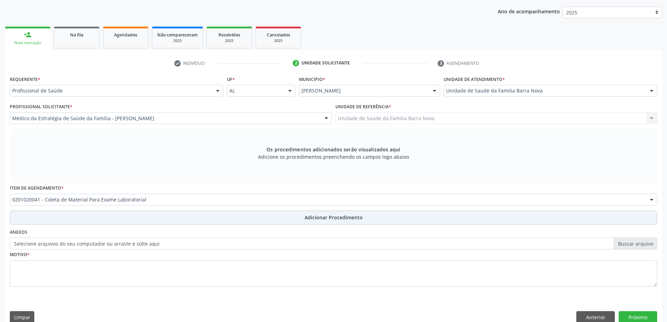
click at [235, 219] on button "Adicionar Procedimento" at bounding box center [333, 217] width 647 height 14
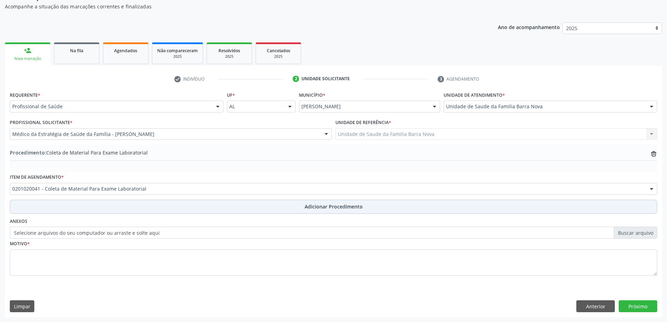
scroll to position [72, 0]
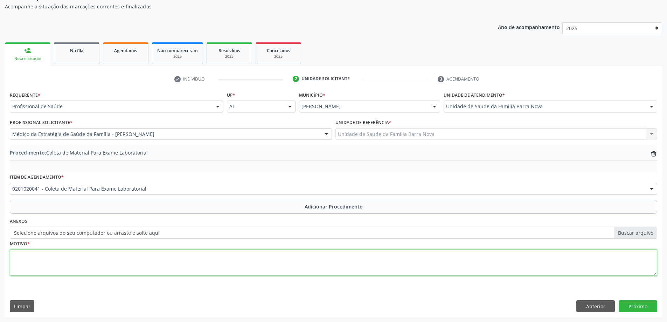
click at [144, 264] on textarea at bounding box center [333, 262] width 647 height 27
type textarea "Controle clínico."
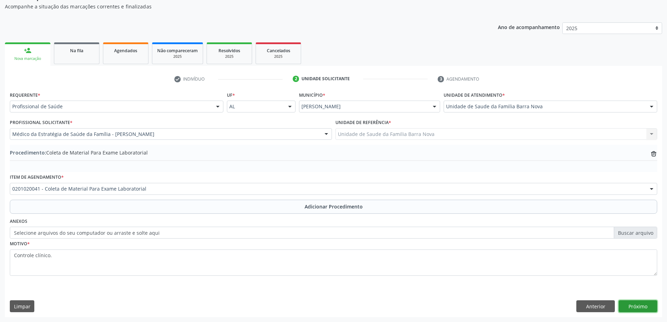
click at [640, 307] on button "Próximo" at bounding box center [637, 306] width 38 height 12
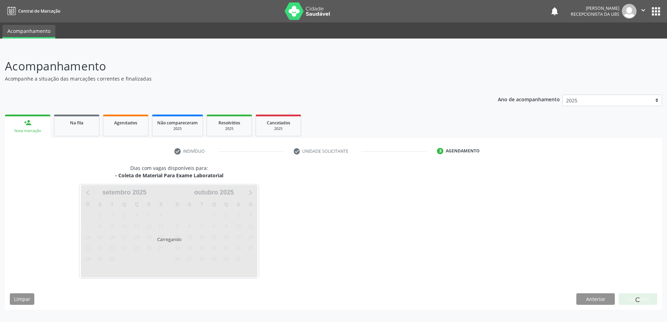
scroll to position [0, 0]
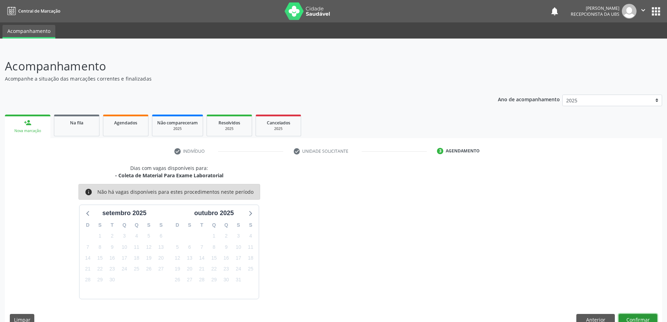
click at [635, 319] on button "Confirmar" at bounding box center [637, 320] width 38 height 12
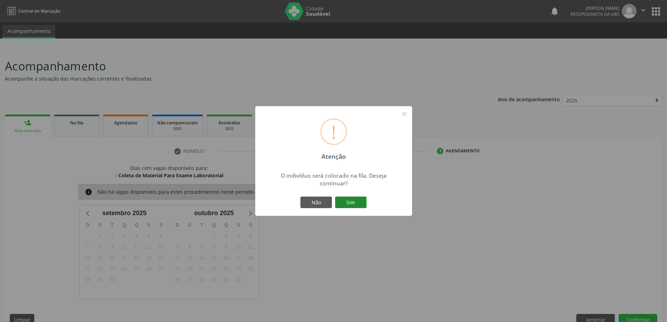
click at [353, 202] on button "Sim" at bounding box center [350, 202] width 31 height 12
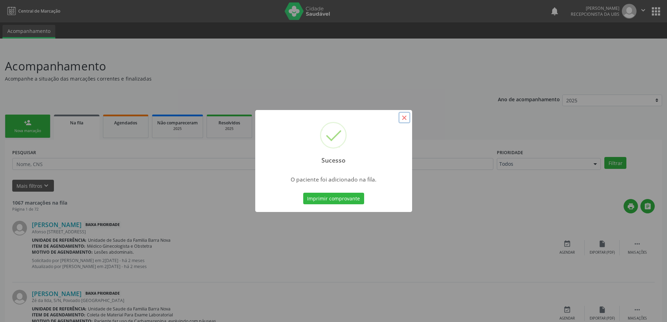
click at [402, 122] on button "×" at bounding box center [404, 118] width 12 height 12
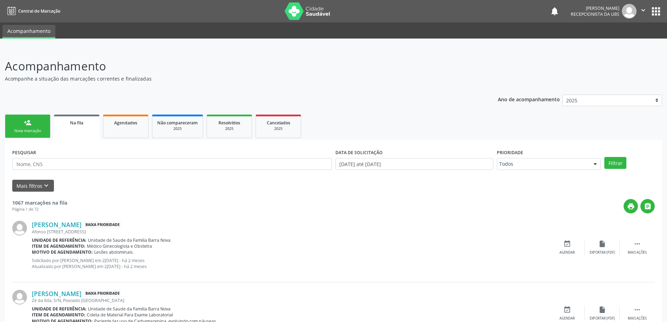
click at [25, 122] on div "person_add" at bounding box center [28, 123] width 8 height 8
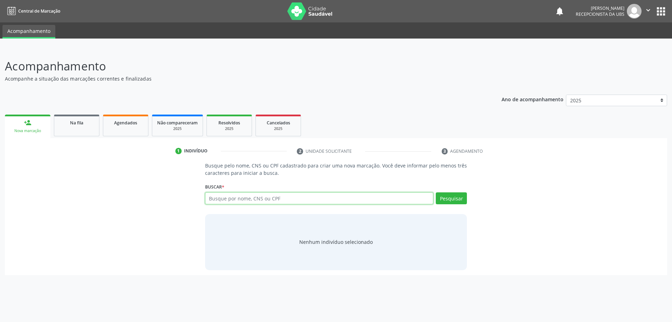
click at [249, 202] on input "text" at bounding box center [319, 198] width 228 height 12
type input "708209618549540"
click at [450, 207] on div "Pesquisar" at bounding box center [450, 200] width 34 height 17
click at [452, 198] on button "Pesquisar" at bounding box center [451, 198] width 31 height 12
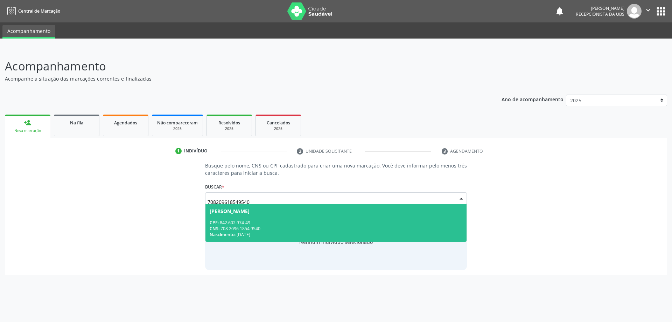
click at [339, 225] on div "CNS: 708 2096 1854 9540" at bounding box center [336, 228] width 253 height 6
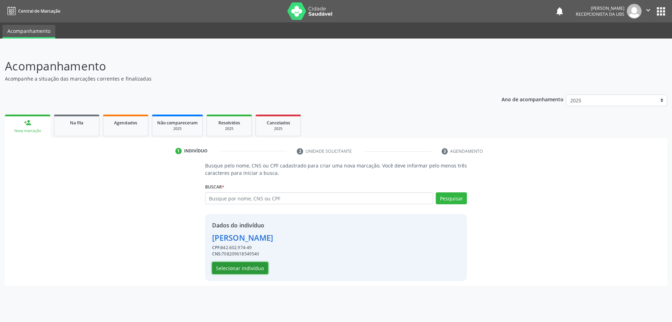
click at [252, 268] on button "Selecionar indivíduo" at bounding box center [240, 268] width 56 height 12
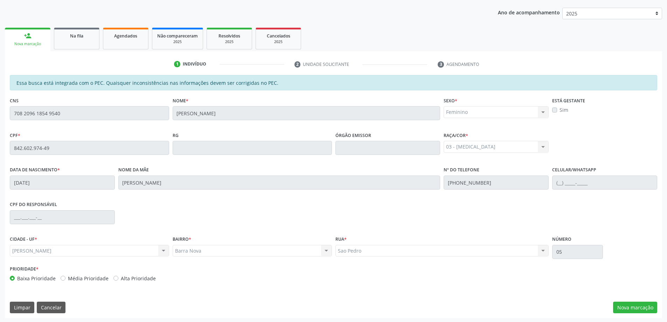
scroll to position [88, 0]
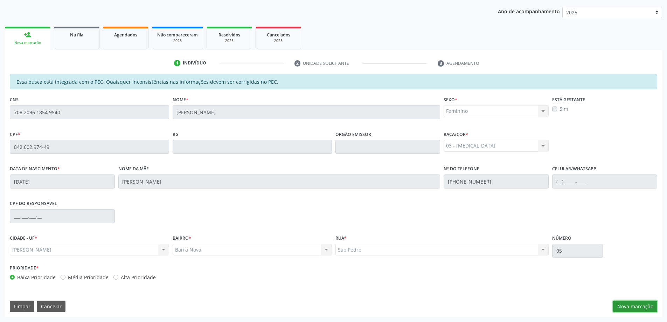
click at [639, 305] on button "Nova marcação" at bounding box center [635, 306] width 44 height 12
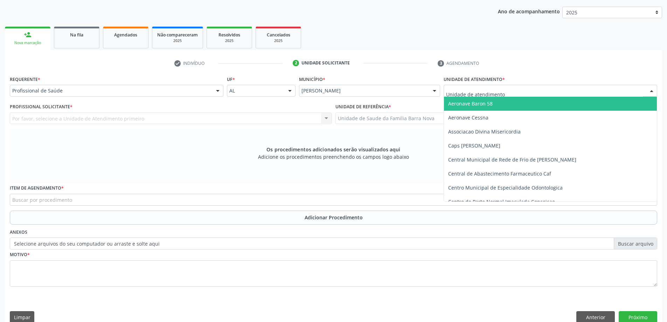
click at [508, 93] on div at bounding box center [549, 91] width 213 height 12
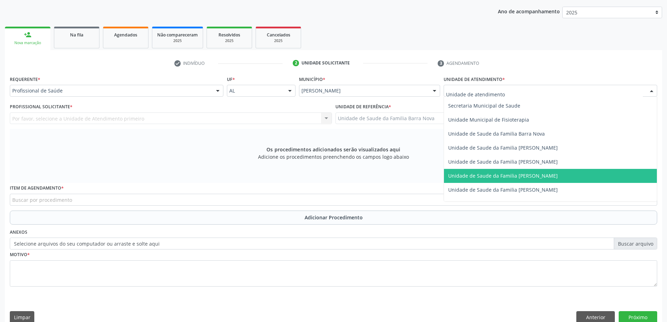
scroll to position [350, 0]
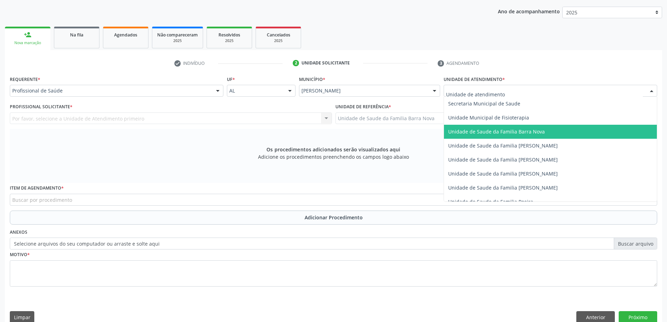
click at [528, 131] on span "Unidade de Saude da Familia Barra Nova" at bounding box center [496, 131] width 97 height 7
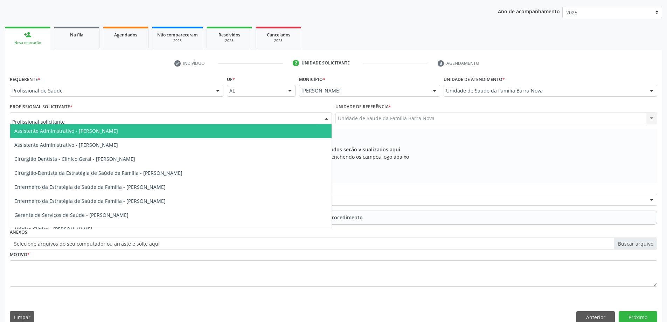
click at [239, 119] on div at bounding box center [171, 118] width 322 height 12
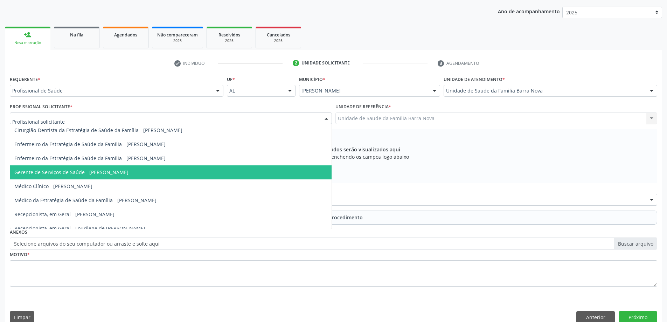
scroll to position [49, 0]
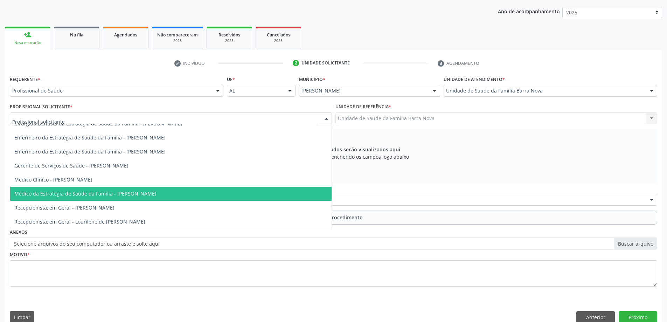
click at [211, 197] on span "Médico da Estratégia de Saúde da Família - [PERSON_NAME]" at bounding box center [170, 193] width 321 height 14
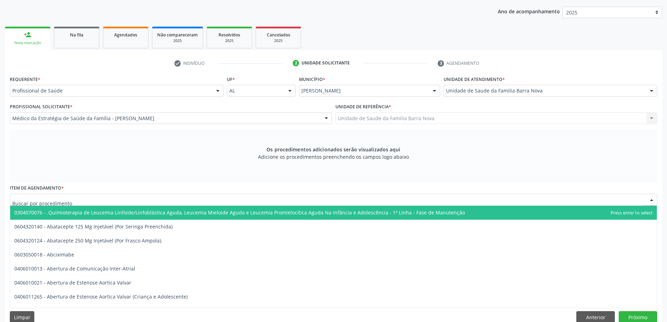
click at [231, 203] on div at bounding box center [333, 199] width 647 height 12
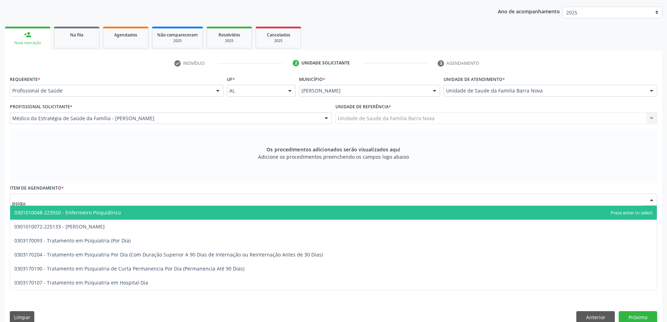
type input "psiqui"
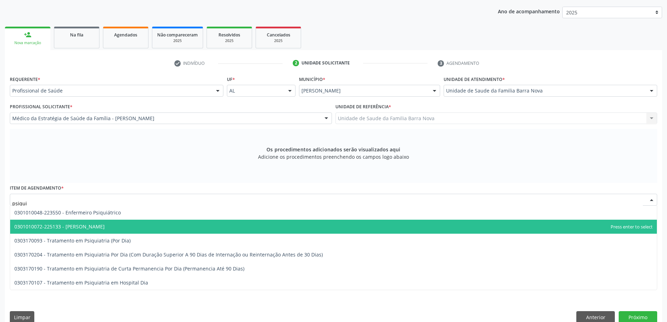
click at [200, 232] on ul "0301010048-223550 - Enfermeiro Psiquiátrico 0301010072-225133 - Médico Psiquiat…" at bounding box center [333, 247] width 646 height 84
click at [200, 232] on span "0301010072-225133 - [PERSON_NAME]" at bounding box center [333, 226] width 646 height 14
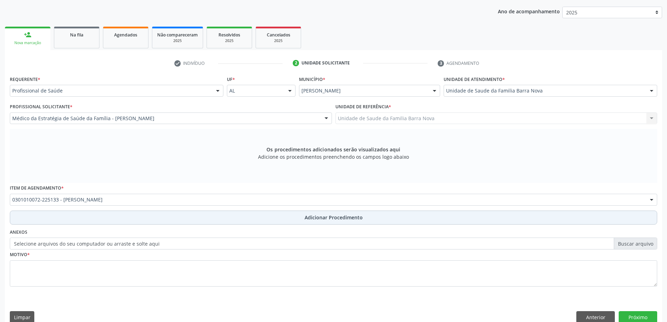
click at [323, 219] on span "Adicionar Procedimento" at bounding box center [333, 216] width 58 height 7
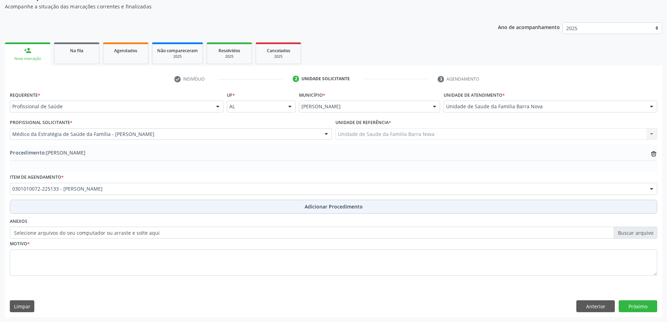
scroll to position [72, 0]
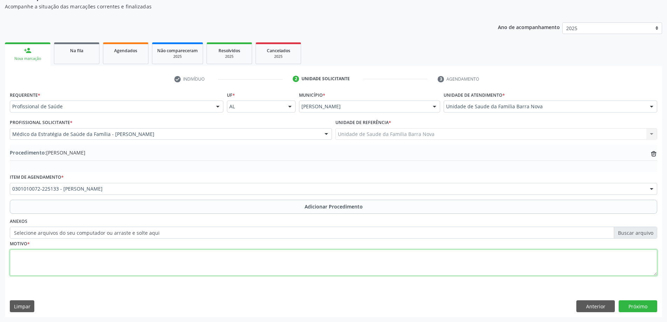
click at [69, 254] on textarea at bounding box center [333, 262] width 647 height 27
type textarea "Obesidade + Tristeza."
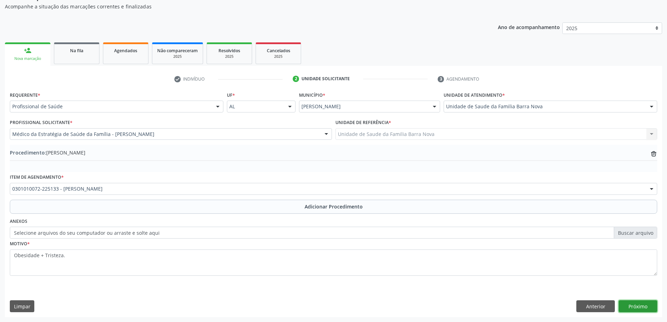
click at [642, 304] on button "Próximo" at bounding box center [637, 306] width 38 height 12
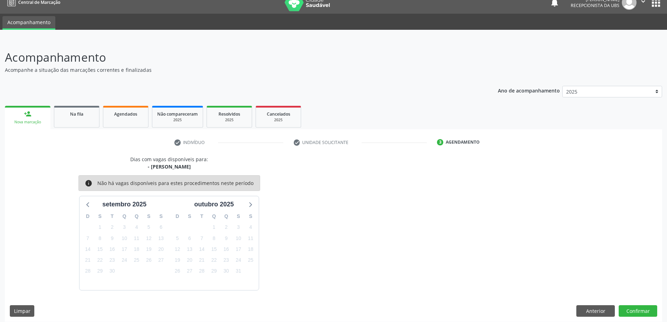
scroll to position [13, 0]
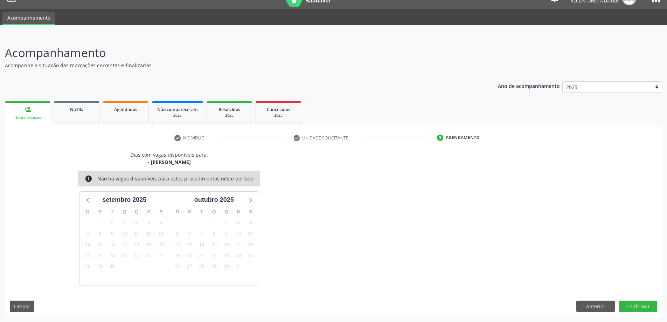
click at [634, 298] on div "Dias com vagas disponíveis para: - Médico Psiquiatra info Não há vagas disponív…" at bounding box center [333, 234] width 657 height 166
click at [643, 309] on button "Confirmar" at bounding box center [637, 306] width 38 height 12
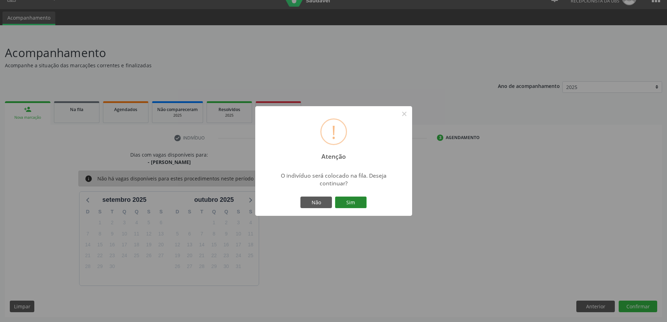
click at [349, 204] on button "Sim" at bounding box center [350, 202] width 31 height 12
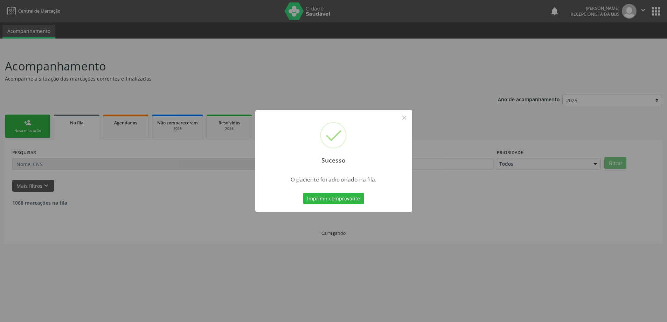
scroll to position [0, 0]
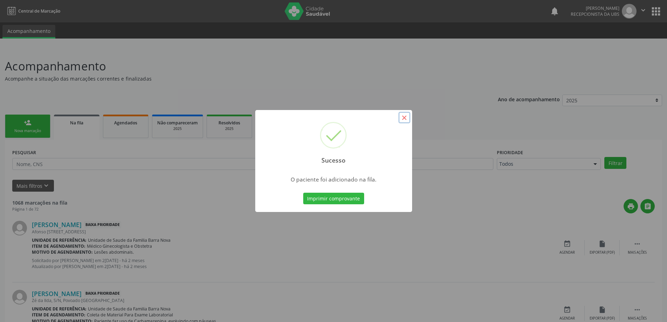
click at [403, 119] on button "×" at bounding box center [404, 118] width 12 height 12
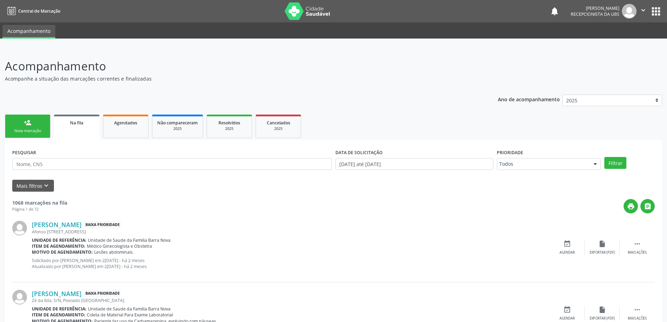
click at [34, 127] on link "person_add Nova marcação" at bounding box center [27, 125] width 45 height 23
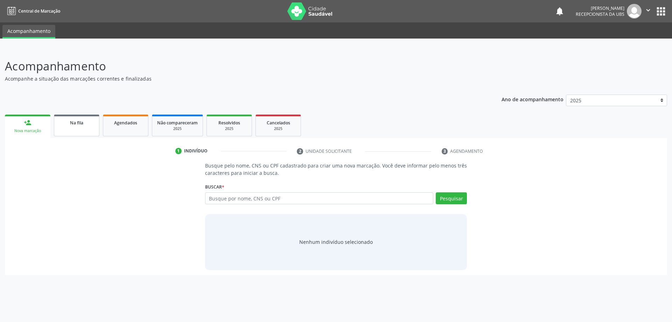
click at [74, 129] on link "Na fila" at bounding box center [76, 125] width 45 height 22
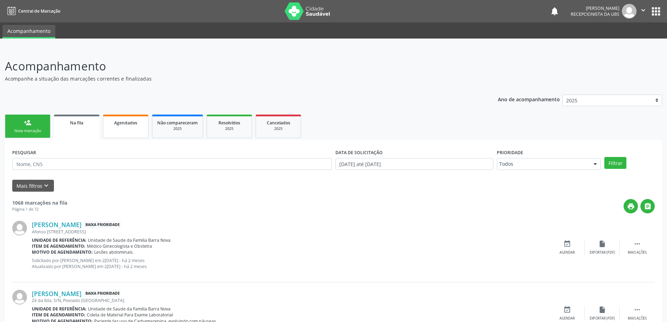
click at [134, 126] on link "Agendados" at bounding box center [125, 125] width 45 height 23
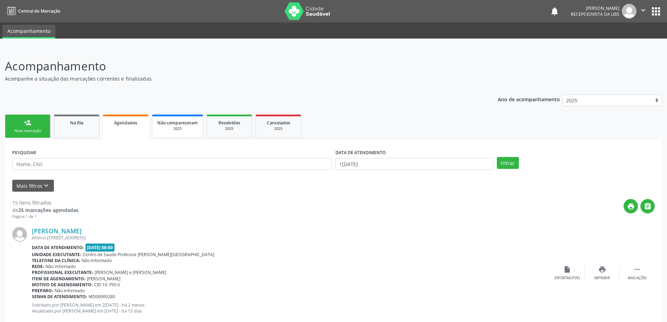
click at [184, 128] on div "2025" at bounding box center [177, 128] width 41 height 5
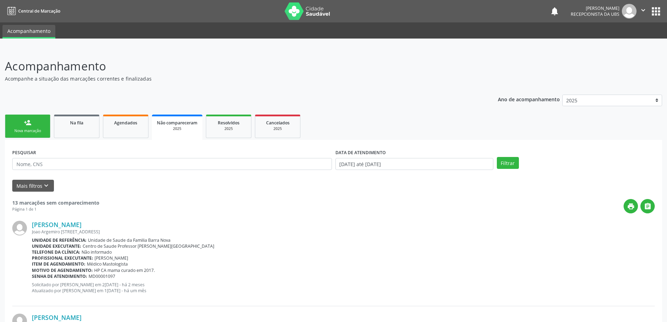
click at [28, 127] on link "person_add Nova marcação" at bounding box center [27, 125] width 45 height 23
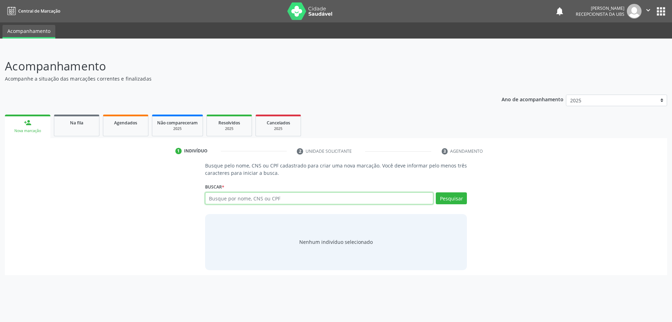
click at [243, 200] on input "text" at bounding box center [319, 198] width 228 height 12
type input "704107203134950"
click at [456, 199] on button "Pesquisar" at bounding box center [451, 198] width 31 height 12
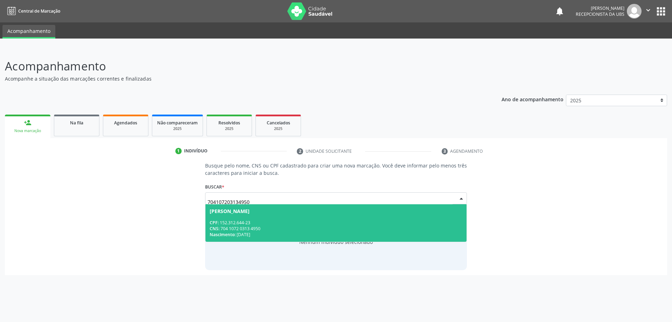
click at [321, 218] on span "[PERSON_NAME] CPF: 152.312.644-23 CNS: 704 1072 0313 4950 Nascimento: [DATE]" at bounding box center [335, 222] width 261 height 37
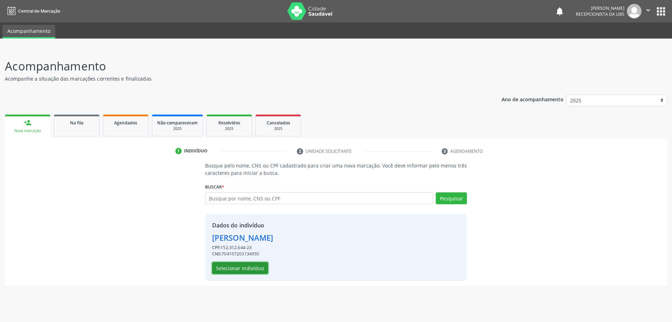
click at [253, 266] on button "Selecionar indivíduo" at bounding box center [240, 268] width 56 height 12
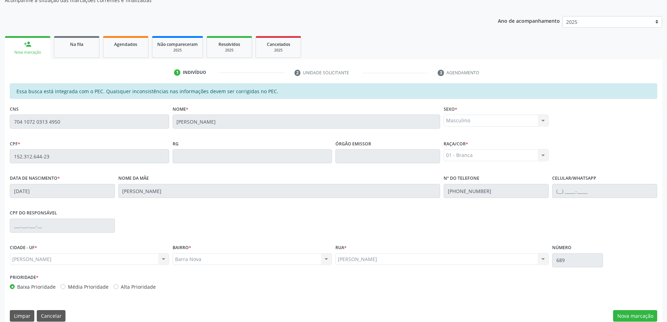
scroll to position [88, 0]
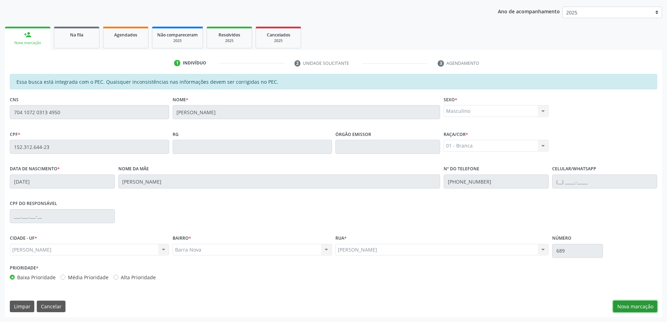
click at [648, 307] on button "Nova marcação" at bounding box center [635, 306] width 44 height 12
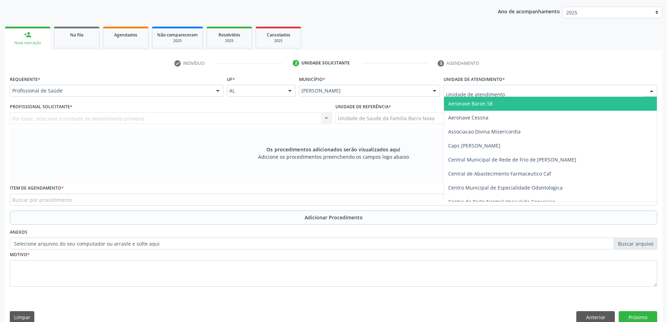
click at [652, 91] on div at bounding box center [651, 91] width 10 height 12
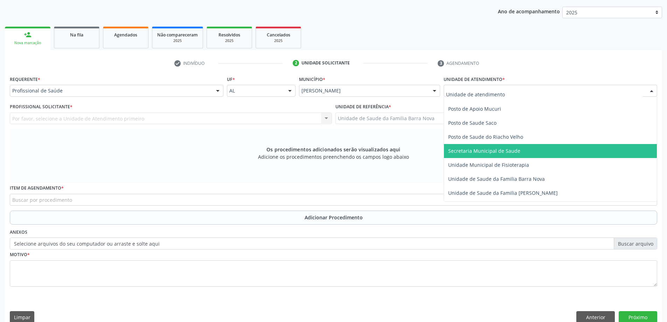
scroll to position [315, 0]
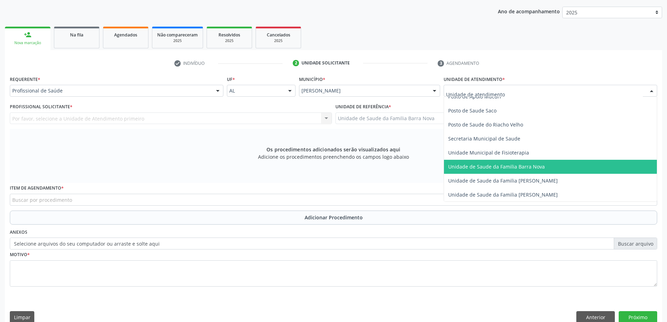
click at [572, 171] on span "Unidade de Saude da Familia Barra Nova" at bounding box center [550, 167] width 213 height 14
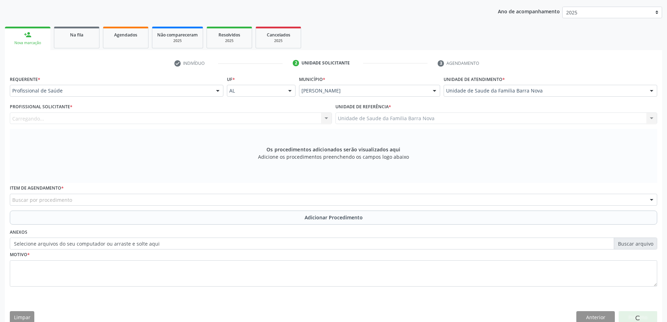
click at [269, 118] on div "Carregando... Nenhum resultado encontrado para: " " Não há nenhuma opção para s…" at bounding box center [171, 118] width 322 height 12
click at [326, 119] on div at bounding box center [326, 119] width 10 height 12
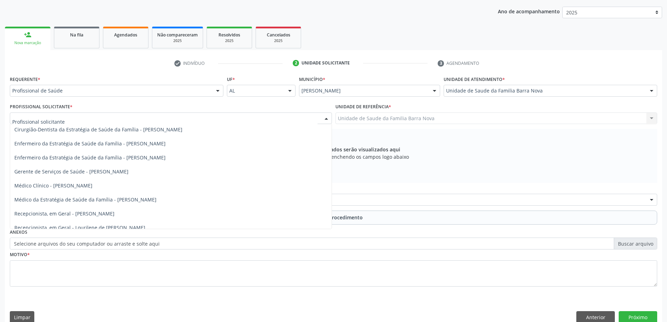
scroll to position [49, 0]
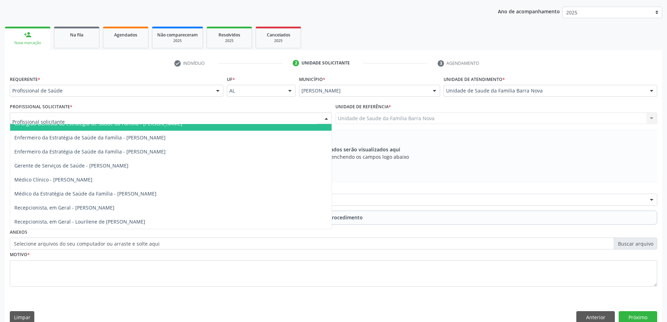
click at [274, 104] on div "Profissional Solicitante * Assistente Administrativo - [PERSON_NAME] Assistente…" at bounding box center [171, 112] width 322 height 22
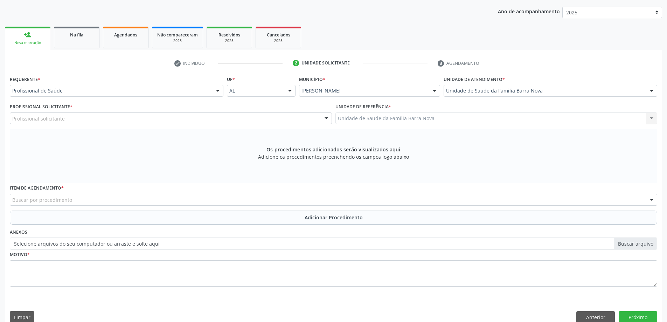
click at [274, 104] on div "Profissional Solicitante * Profissional solicitante Assistente Administrativo -…" at bounding box center [171, 112] width 322 height 22
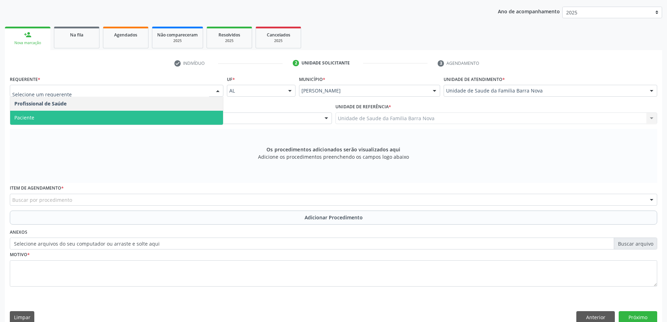
click at [213, 150] on div "Os procedimentos adicionados serão visualizados aqui Adicione os procedimentos …" at bounding box center [333, 156] width 647 height 54
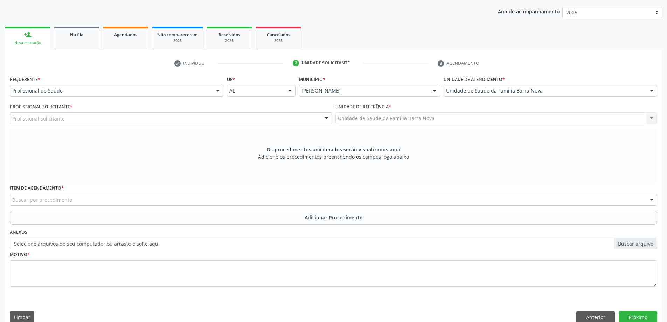
click at [197, 199] on div "Buscar por procedimento" at bounding box center [333, 199] width 647 height 12
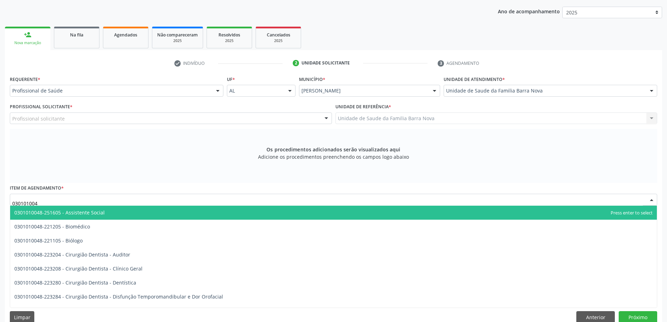
type input "0301010048"
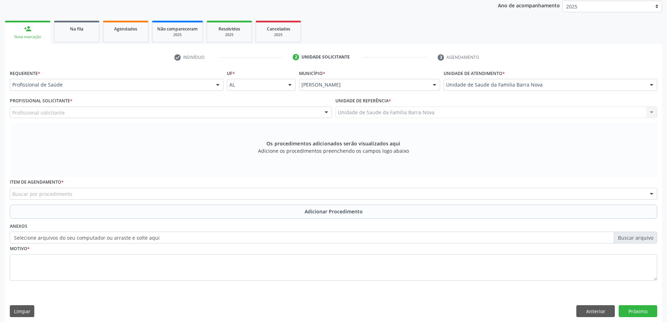
scroll to position [99, 0]
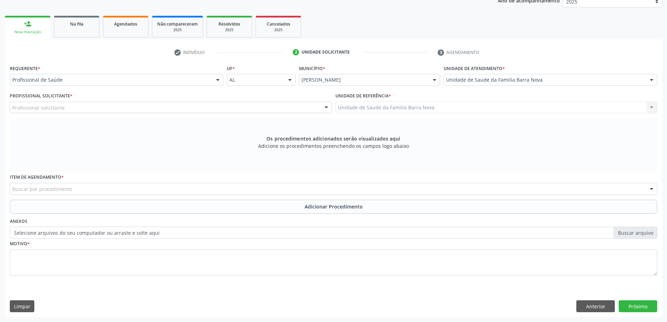
click at [90, 106] on div "Profissional solicitante" at bounding box center [171, 107] width 322 height 12
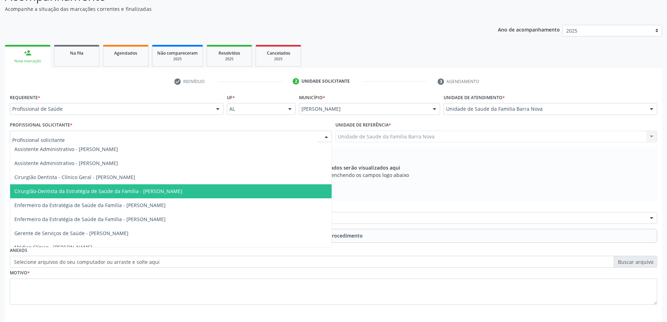
scroll to position [70, 0]
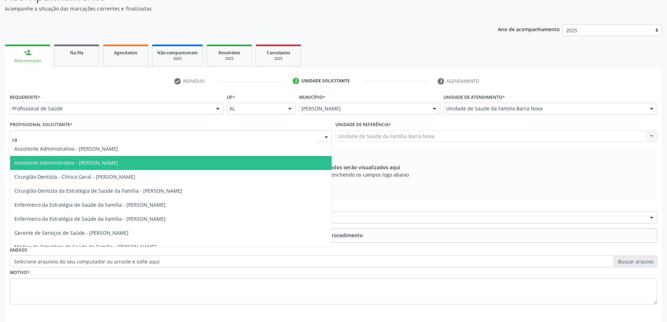
type input "r"
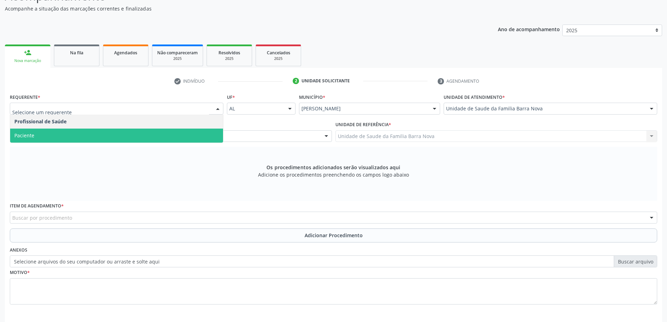
click at [134, 130] on span "Paciente" at bounding box center [116, 135] width 213 height 14
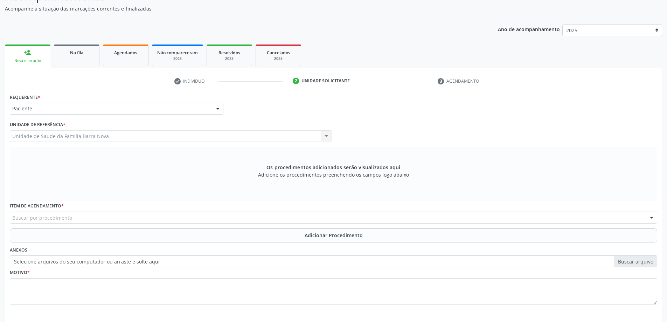
click at [143, 221] on div "Buscar por procedimento" at bounding box center [333, 217] width 647 height 12
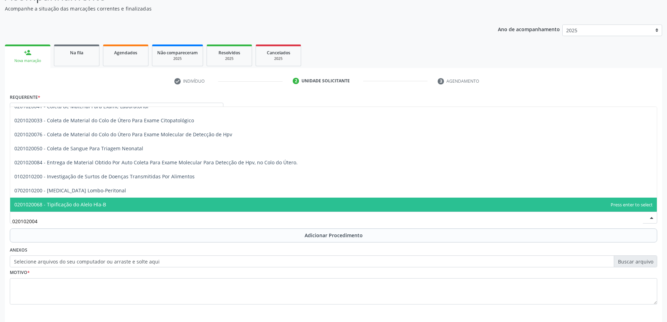
scroll to position [0, 0]
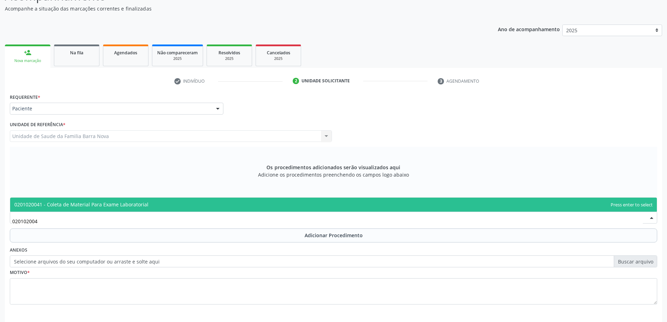
type input "0201020041"
click at [152, 203] on span "0201020041 - Coleta de Material Para Exame Laboratorial" at bounding box center [333, 204] width 646 height 14
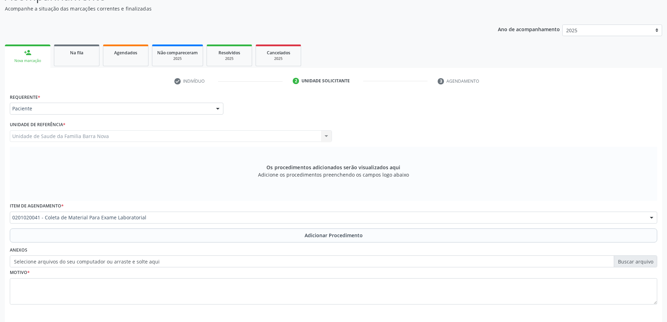
click at [114, 226] on div "Item de agendamento * 0201020041 - Coleta de Material Para Exame Laboratorial 0…" at bounding box center [333, 213] width 650 height 27
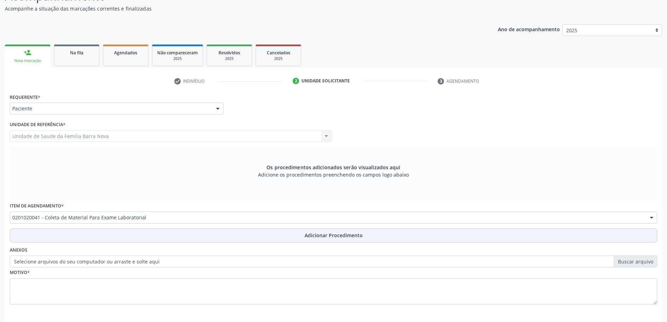
click at [119, 237] on button "Adicionar Procedimento" at bounding box center [333, 235] width 647 height 14
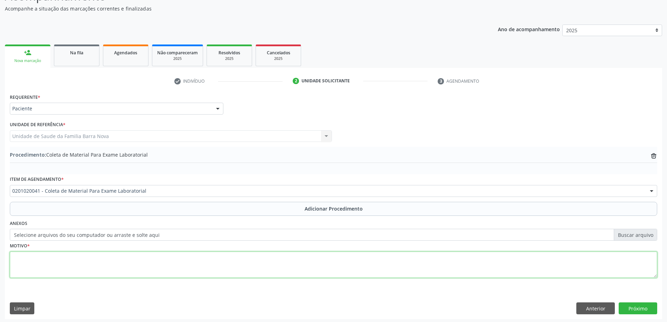
click at [111, 256] on textarea at bounding box center [333, 264] width 647 height 27
type textarea "c"
type textarea "CHECK UP."
click at [649, 311] on button "Próximo" at bounding box center [637, 308] width 38 height 12
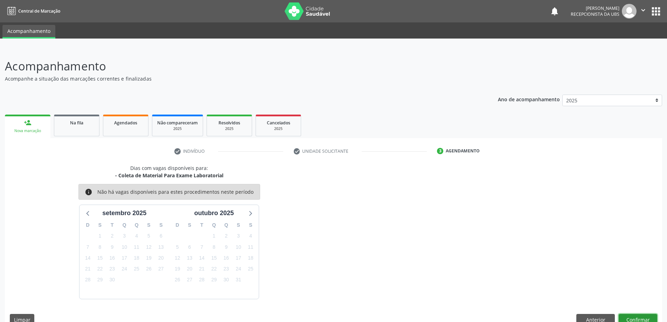
click at [627, 316] on button "Confirmar" at bounding box center [637, 320] width 38 height 12
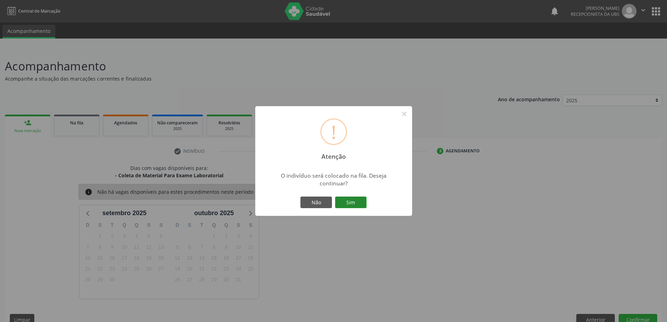
click at [357, 199] on button "Sim" at bounding box center [350, 202] width 31 height 12
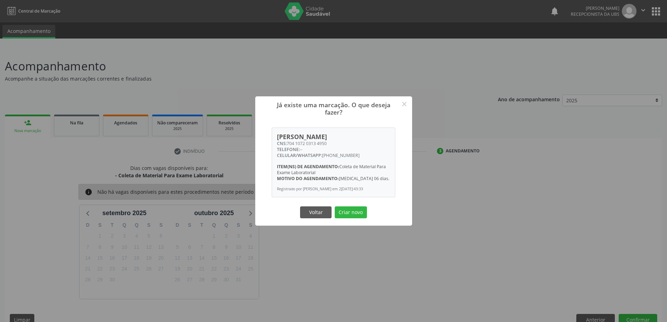
click at [12, 127] on div "Já existe uma marcação. O que deseja fazer? × [PERSON_NAME] CNS: 704 1072 0313 …" at bounding box center [333, 161] width 667 height 322
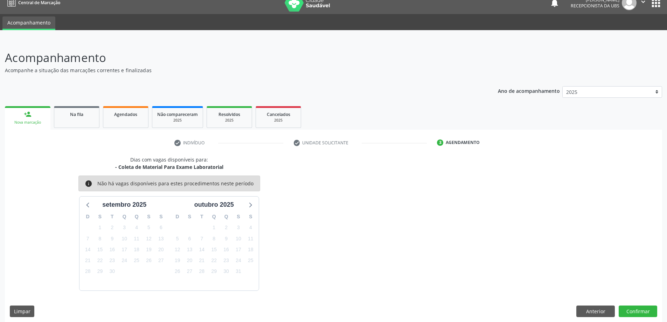
scroll to position [13, 0]
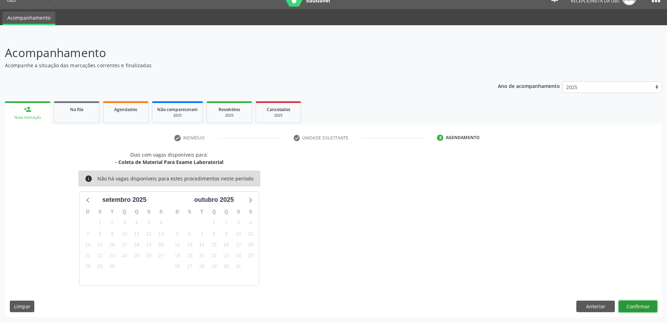
click at [650, 303] on button "Confirmar" at bounding box center [637, 306] width 38 height 12
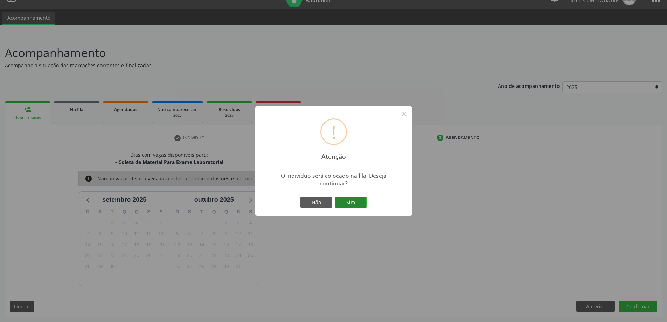
click at [349, 201] on button "Sim" at bounding box center [350, 202] width 31 height 12
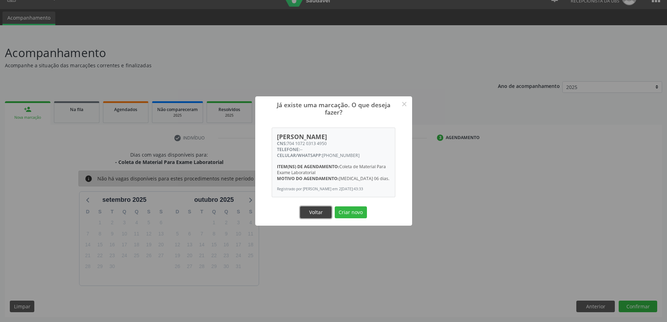
click at [318, 214] on button "Voltar" at bounding box center [315, 212] width 31 height 12
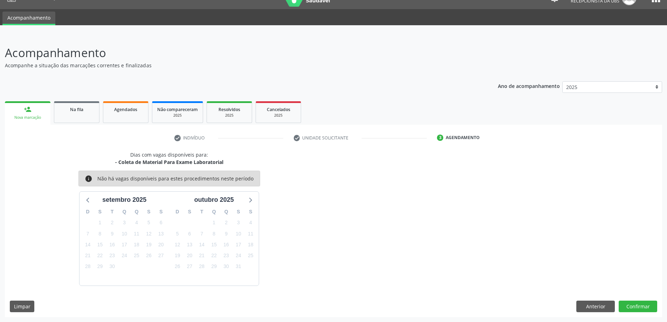
click at [42, 110] on link "person_add Nova marcação" at bounding box center [27, 112] width 45 height 23
click at [77, 107] on span "Na fila" at bounding box center [76, 109] width 13 height 6
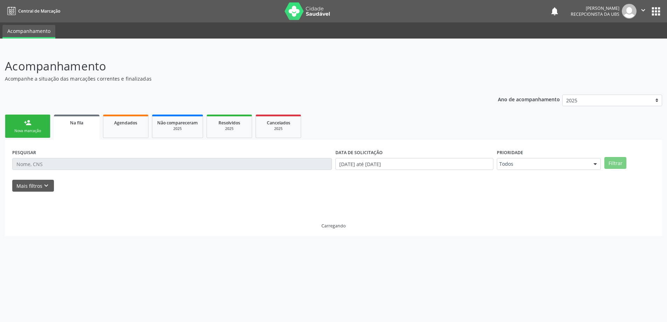
scroll to position [0, 0]
click at [22, 120] on link "person_add Nova marcação" at bounding box center [27, 125] width 45 height 23
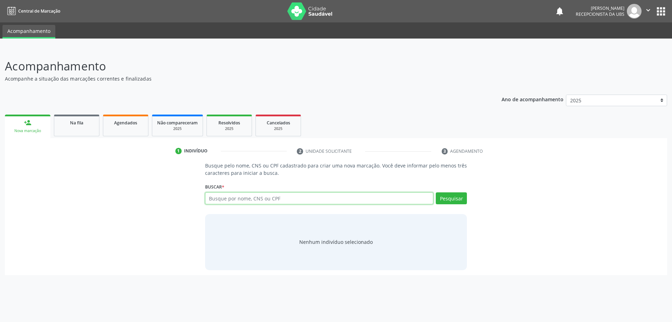
click at [238, 198] on input "text" at bounding box center [319, 198] width 228 height 12
type input "[PERSON_NAME]"
click at [441, 192] on button "Pesquisar" at bounding box center [451, 198] width 31 height 12
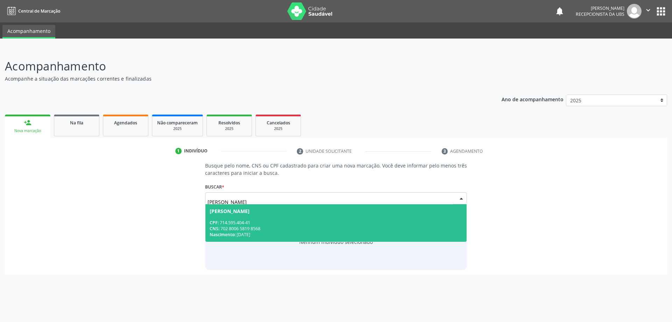
click at [326, 224] on div "CPF: 714.595.404-41" at bounding box center [336, 222] width 253 height 6
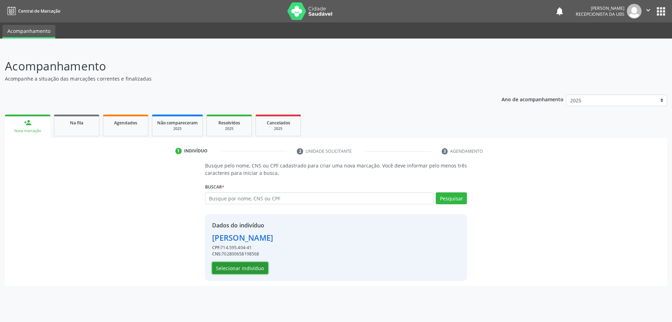
click at [249, 270] on button "Selecionar indivíduo" at bounding box center [240, 268] width 56 height 12
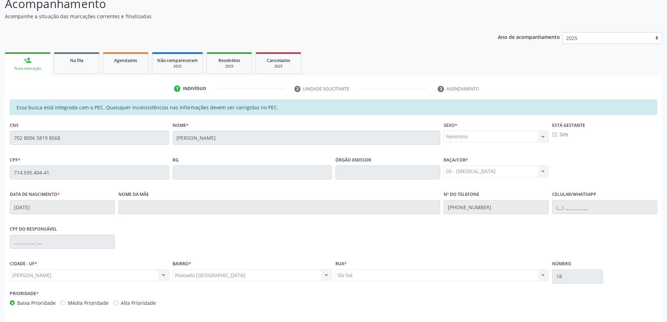
scroll to position [88, 0]
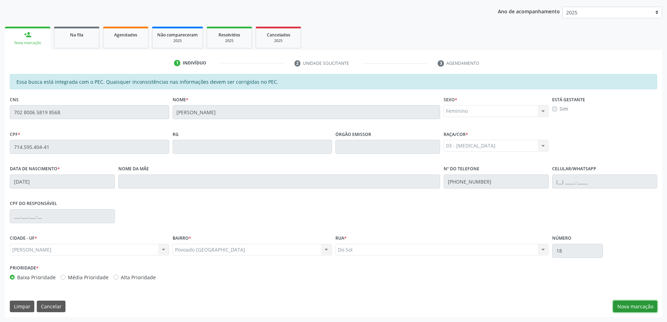
click at [648, 305] on button "Nova marcação" at bounding box center [635, 306] width 44 height 12
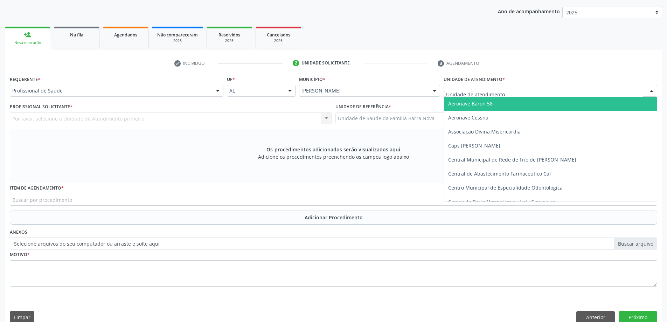
click at [526, 93] on div at bounding box center [549, 91] width 213 height 12
click at [217, 89] on div at bounding box center [217, 91] width 10 height 12
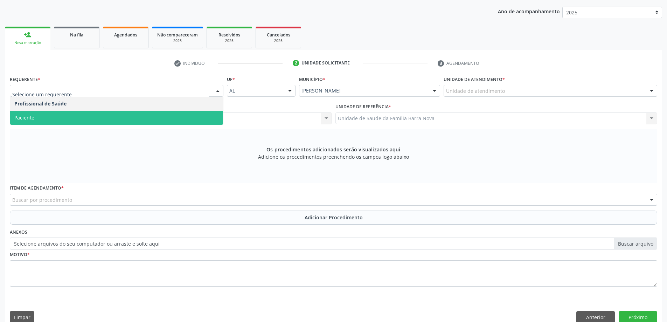
click at [180, 121] on span "Paciente" at bounding box center [116, 118] width 213 height 14
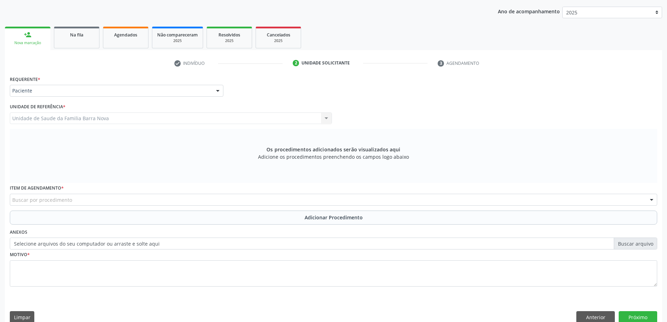
click at [195, 206] on div "Item de agendamento * Buscar por procedimento 0304070076 - .Quimioterapia de Le…" at bounding box center [333, 196] width 650 height 27
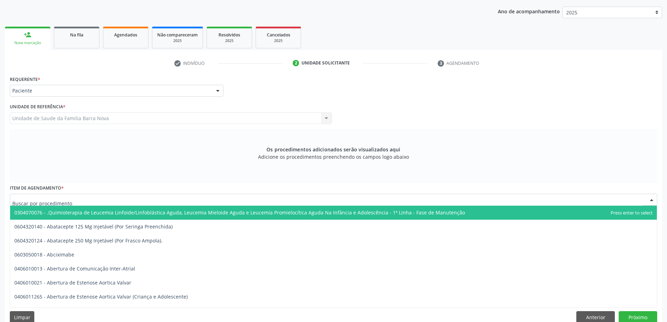
click at [200, 203] on div at bounding box center [333, 199] width 647 height 12
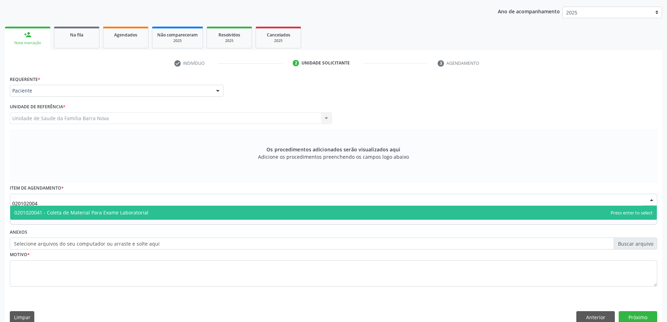
type input "0201020041"
click at [167, 214] on span "0201020041 - Coleta de Material Para Exame Laboratorial" at bounding box center [333, 212] width 646 height 14
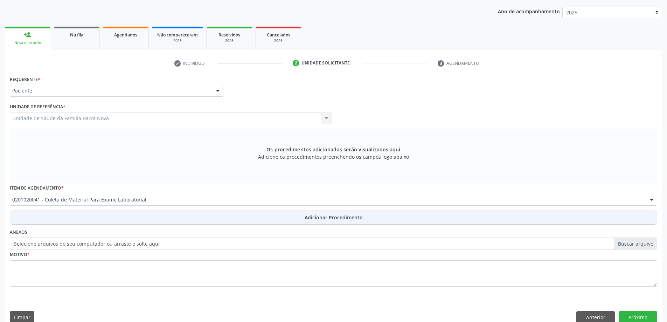
click at [104, 212] on button "Adicionar Procedimento" at bounding box center [333, 217] width 647 height 14
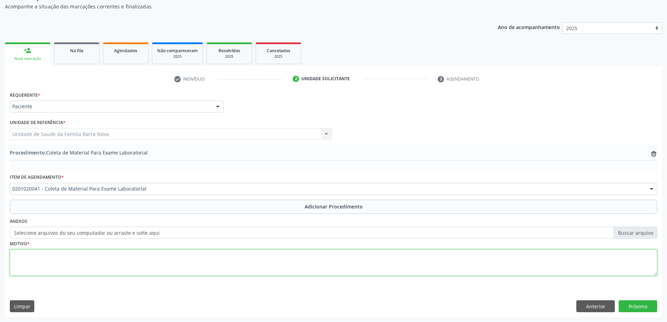
click at [102, 256] on textarea at bounding box center [333, 262] width 647 height 27
type textarea "CHECK UP."
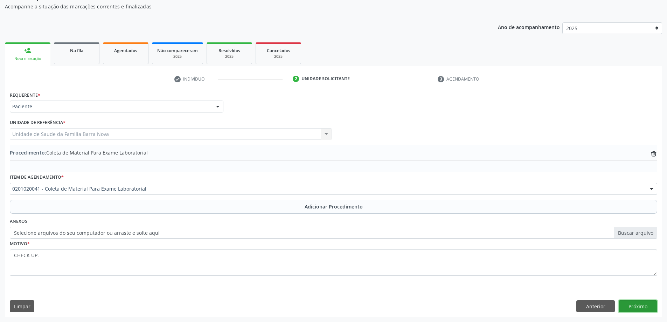
click at [632, 309] on button "Próximo" at bounding box center [637, 306] width 38 height 12
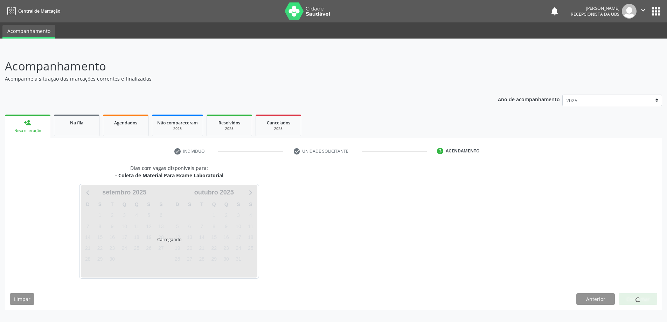
scroll to position [0, 0]
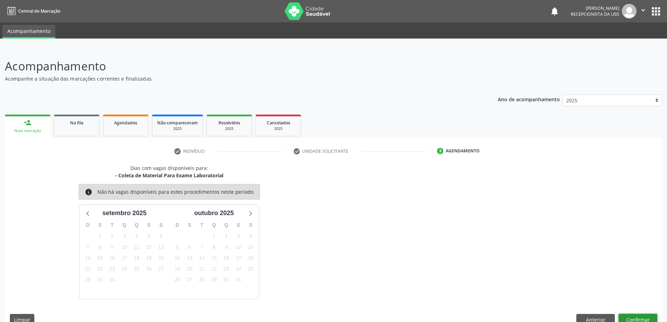
click at [641, 315] on button "Confirmar" at bounding box center [637, 320] width 38 height 12
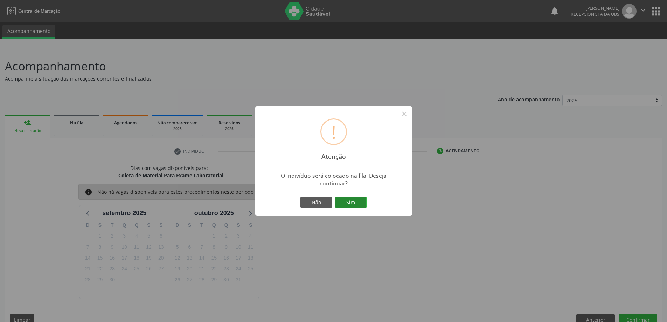
click at [346, 204] on button "Sim" at bounding box center [350, 202] width 31 height 12
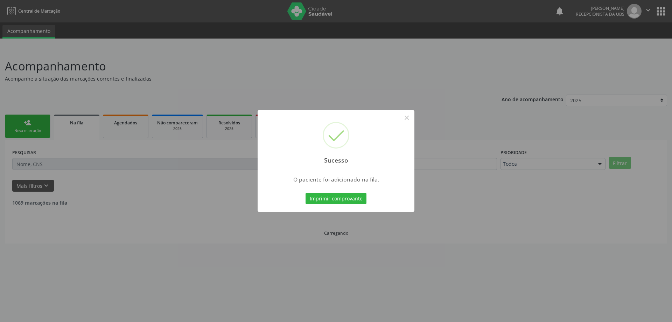
click at [43, 124] on div "Sucesso × O paciente foi adicionado na fila. Imprimir comprovante Cancel" at bounding box center [336, 161] width 672 height 322
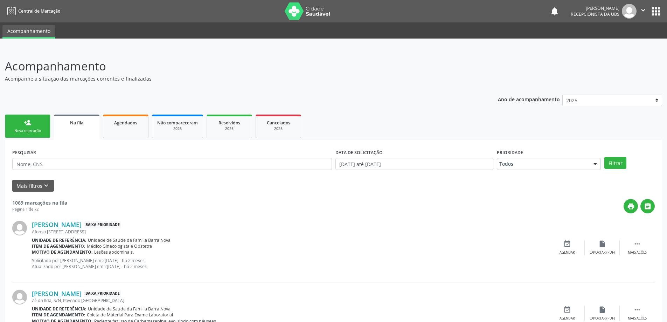
click at [38, 128] on div "Nova marcação" at bounding box center [27, 130] width 35 height 5
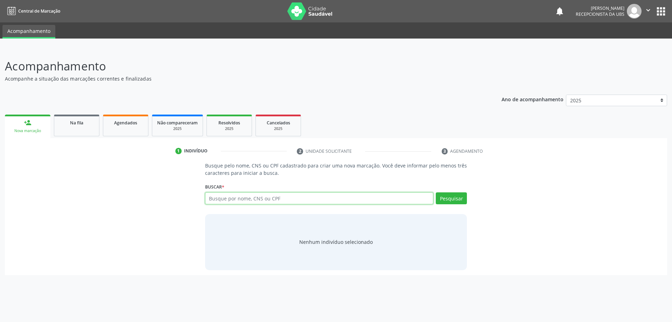
click at [280, 196] on input "text" at bounding box center [319, 198] width 228 height 12
type input "[PERSON_NAME]"
click at [454, 191] on div "Buscar * Busque por nome, CNS ou CPF Nenhum resultado encontrado para: " " Não …" at bounding box center [336, 194] width 262 height 27
click at [460, 202] on button "Pesquisar" at bounding box center [451, 198] width 31 height 12
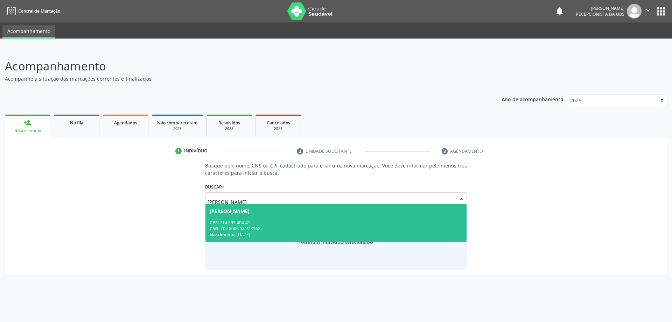
click at [382, 220] on div "CPF: 714.595.404-41" at bounding box center [336, 222] width 253 height 6
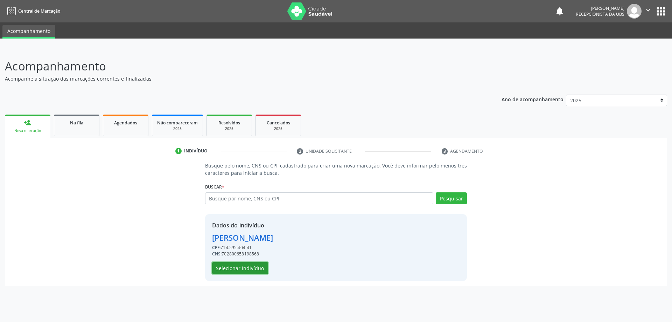
click at [247, 267] on button "Selecionar indivíduo" at bounding box center [240, 268] width 56 height 12
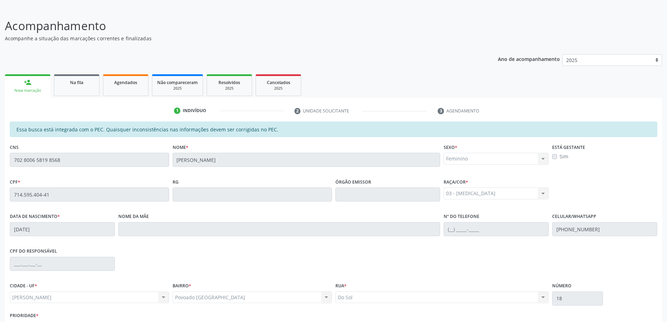
scroll to position [88, 0]
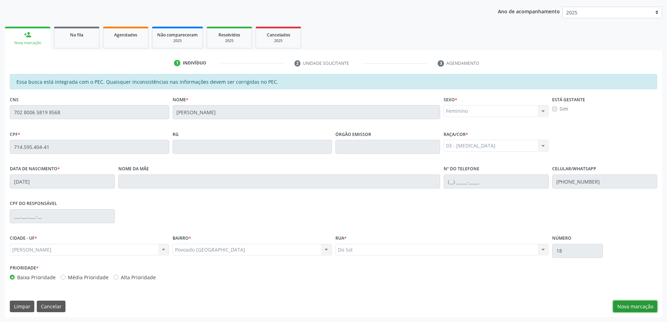
click at [631, 303] on button "Nova marcação" at bounding box center [635, 306] width 44 height 12
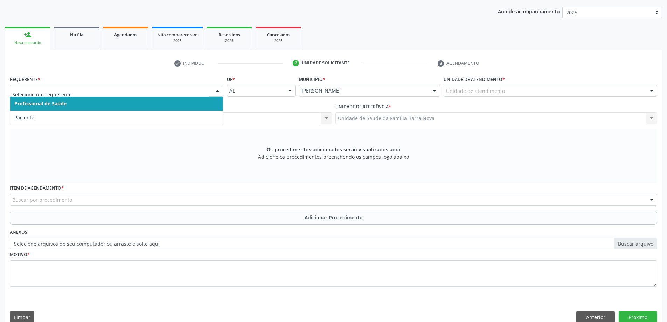
drag, startPoint x: 112, startPoint y: 97, endPoint x: 110, endPoint y: 105, distance: 8.1
click at [112, 98] on span "Profissional de Saúde" at bounding box center [116, 104] width 213 height 14
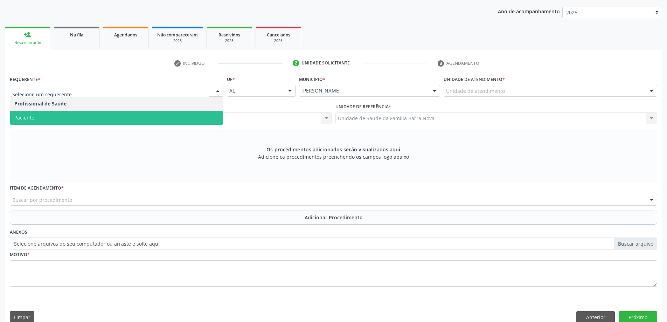
drag, startPoint x: 100, startPoint y: 111, endPoint x: 103, endPoint y: 115, distance: 5.0
click at [100, 112] on span "Paciente" at bounding box center [116, 118] width 213 height 14
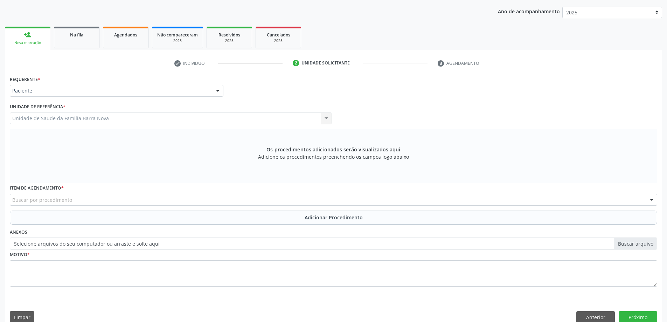
drag, startPoint x: 106, startPoint y: 185, endPoint x: 107, endPoint y: 195, distance: 9.2
click at [106, 190] on div "Item de agendamento * Buscar por procedimento 0304070076 - .Quimioterapia de Le…" at bounding box center [333, 194] width 647 height 22
click at [110, 201] on div "Buscar por procedimento" at bounding box center [333, 199] width 647 height 12
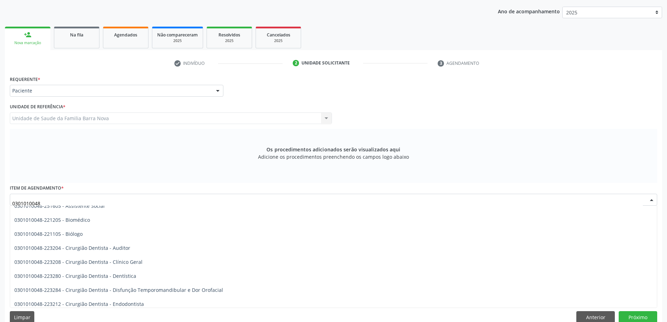
scroll to position [0, 0]
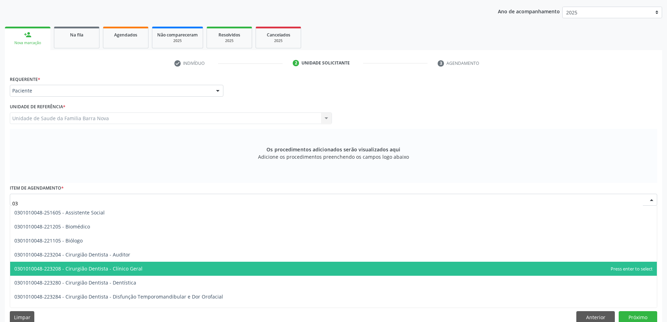
type input "0"
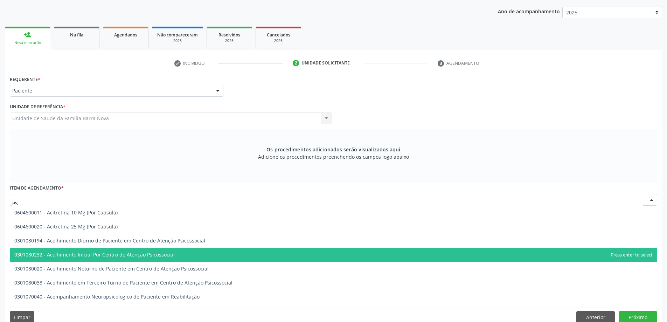
type input "P"
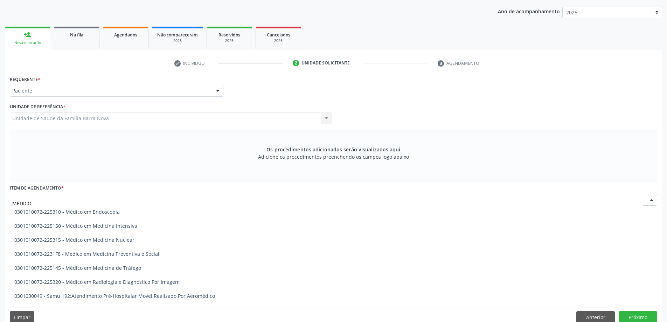
scroll to position [945, 0]
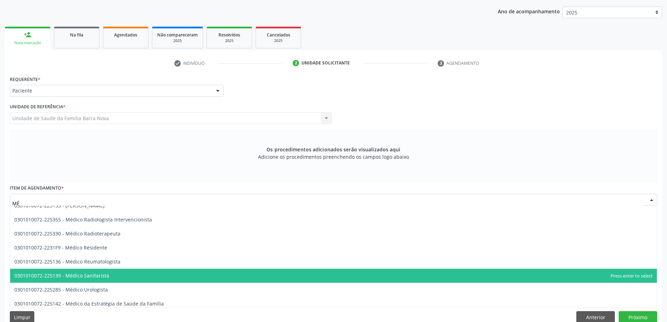
type input "M"
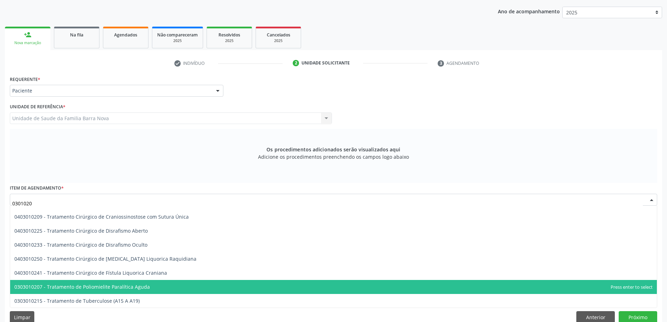
scroll to position [0, 0]
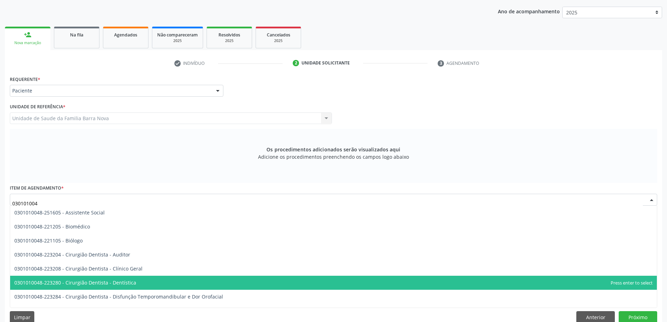
type input "0301010048"
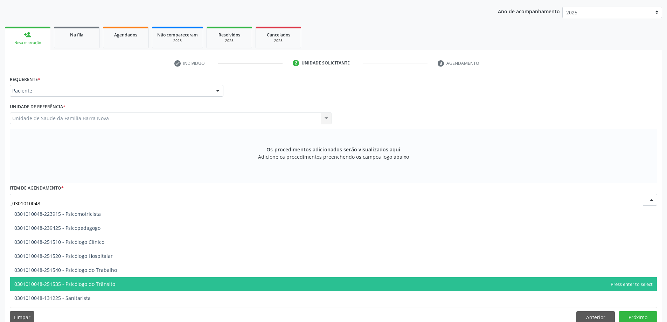
scroll to position [1120, 0]
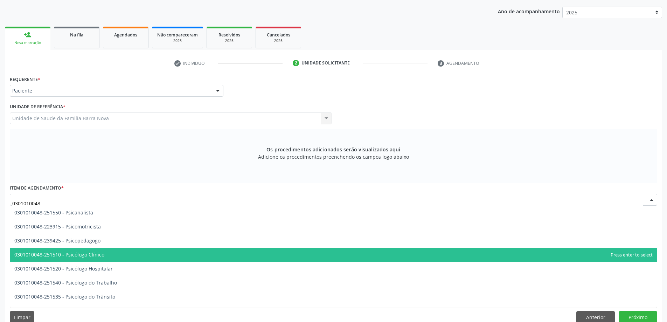
click at [130, 258] on span "0301010048-251510 - Psicólogo Clínico" at bounding box center [333, 254] width 646 height 14
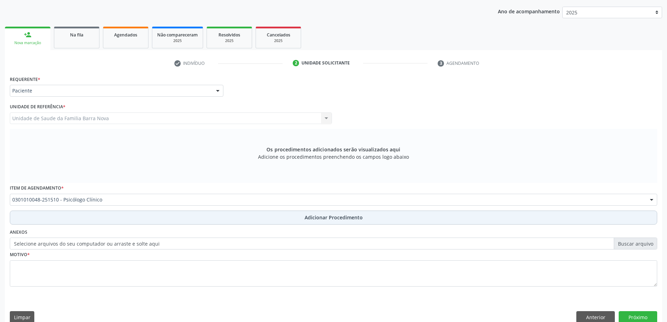
click at [143, 213] on button "Adicionar Procedimento" at bounding box center [333, 217] width 647 height 14
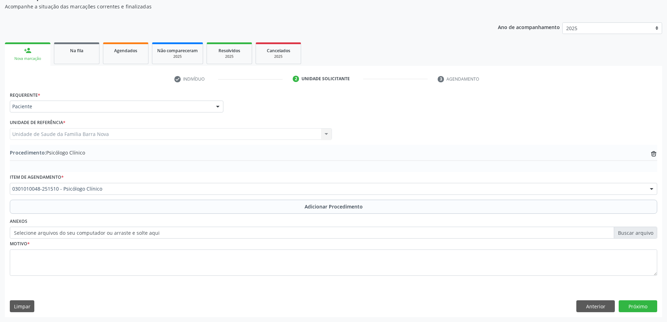
scroll to position [72, 0]
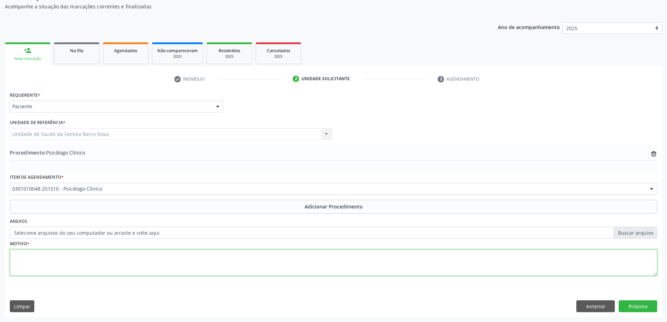
click at [166, 261] on textarea at bounding box center [333, 262] width 647 height 27
click at [50, 253] on textarea "ANSIEDADE E DREPESSÃO." at bounding box center [333, 262] width 647 height 27
type textarea "ANSIEDADE E DEPRESSÃO."
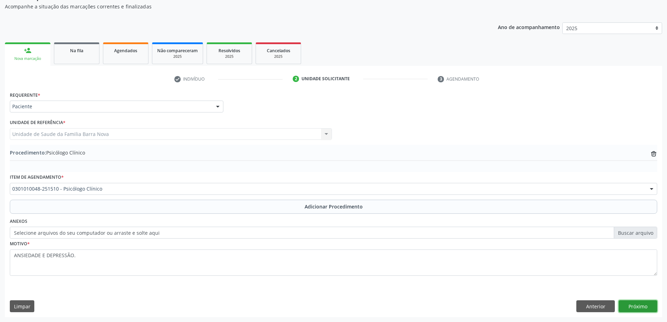
click at [628, 304] on button "Próximo" at bounding box center [637, 306] width 38 height 12
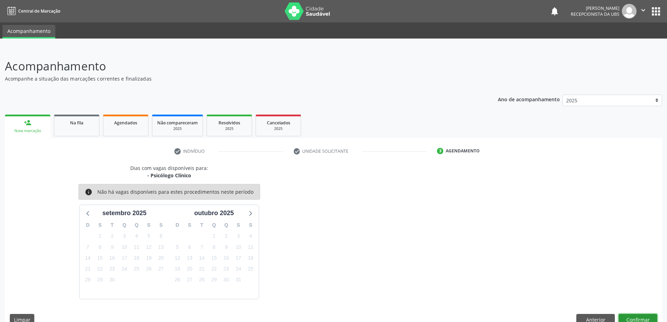
click at [645, 319] on button "Confirmar" at bounding box center [637, 320] width 38 height 12
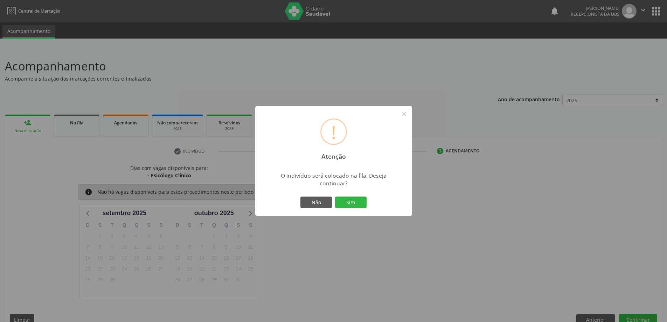
click at [374, 205] on div "! Atenção × O indivíduo será colocado na fila. Deseja continuar? Não Sim" at bounding box center [333, 161] width 157 height 110
click at [369, 203] on div "! Atenção × O indivíduo será colocado na fila. Deseja continuar? Não Sim" at bounding box center [333, 161] width 157 height 110
click at [356, 202] on button "Sim" at bounding box center [350, 202] width 31 height 12
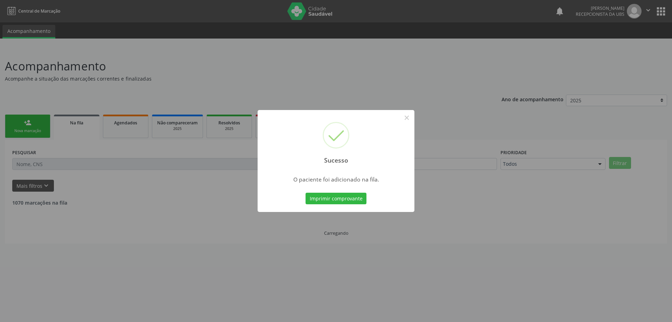
click at [36, 125] on div "Sucesso × O paciente foi adicionado na fila. Imprimir comprovante Cancel" at bounding box center [336, 161] width 672 height 322
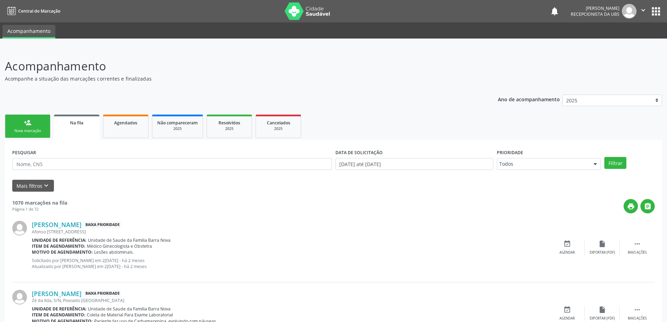
click at [47, 134] on link "person_add Nova marcação" at bounding box center [27, 125] width 45 height 23
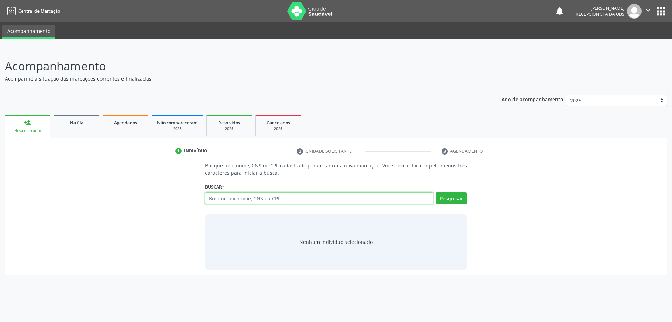
click at [250, 195] on input "text" at bounding box center [319, 198] width 228 height 12
type input "THAUANI LAIS FERREIR"
type input "THAUANI LAIS [PERSON_NAME]"
click at [457, 201] on button "Pesquisar" at bounding box center [451, 198] width 31 height 12
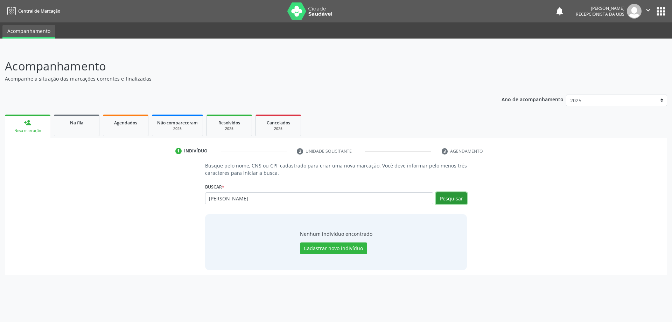
click at [447, 202] on button "Pesquisar" at bounding box center [451, 198] width 31 height 12
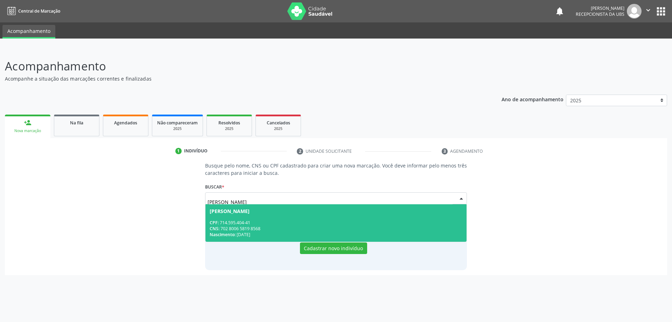
click at [317, 224] on div "CPF: 714.595.404-41" at bounding box center [336, 222] width 253 height 6
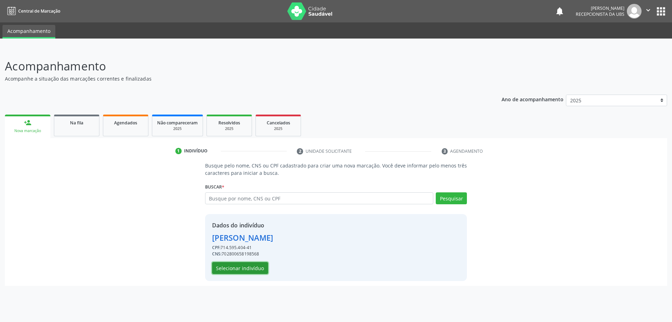
click at [249, 267] on button "Selecionar indivíduo" at bounding box center [240, 268] width 56 height 12
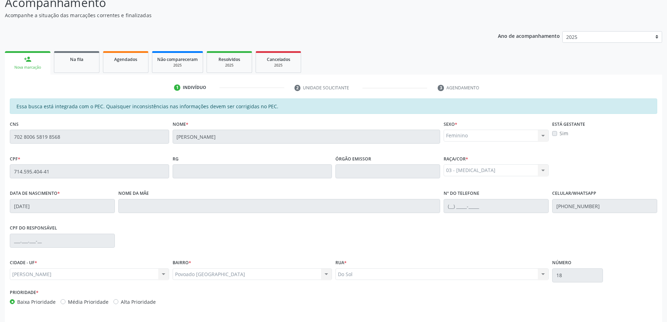
scroll to position [88, 0]
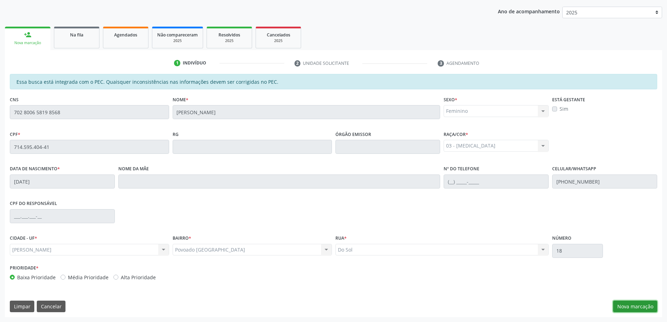
click at [628, 303] on button "Nova marcação" at bounding box center [635, 306] width 44 height 12
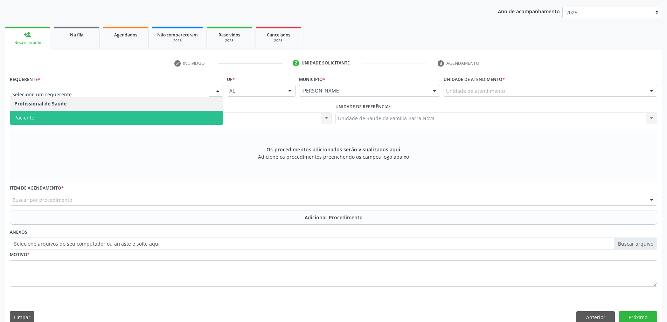
click at [52, 122] on span "Paciente" at bounding box center [116, 118] width 213 height 14
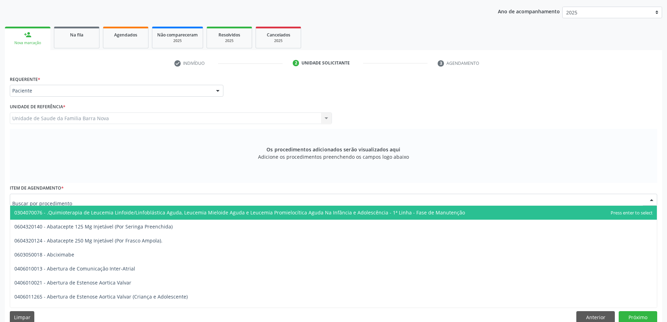
click at [71, 195] on div at bounding box center [333, 199] width 647 height 12
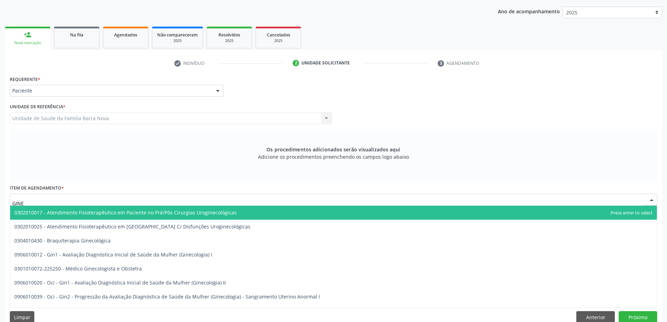
type input "GINEC"
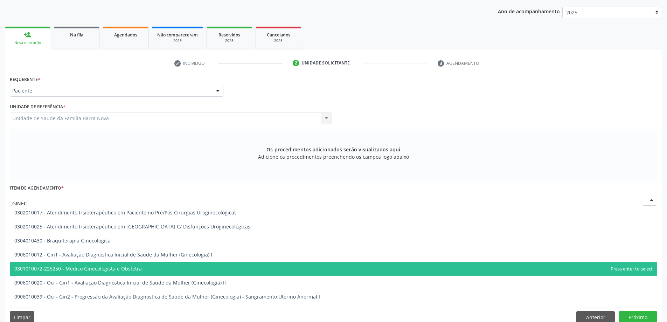
click at [89, 268] on span "0301010072-225250 - Médico Ginecologista e Obstetra" at bounding box center [77, 268] width 127 height 7
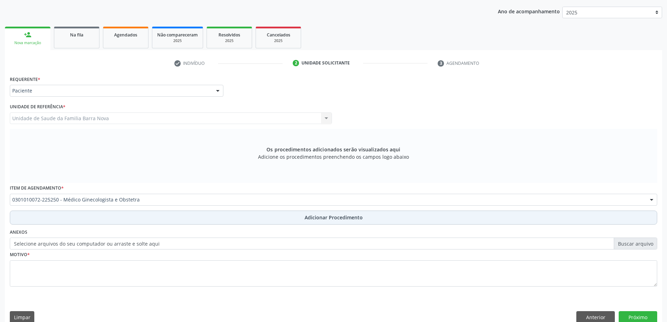
click at [140, 221] on button "Adicionar Procedimento" at bounding box center [333, 217] width 647 height 14
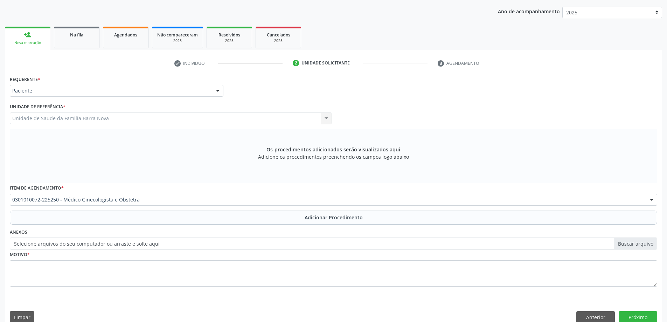
scroll to position [72, 0]
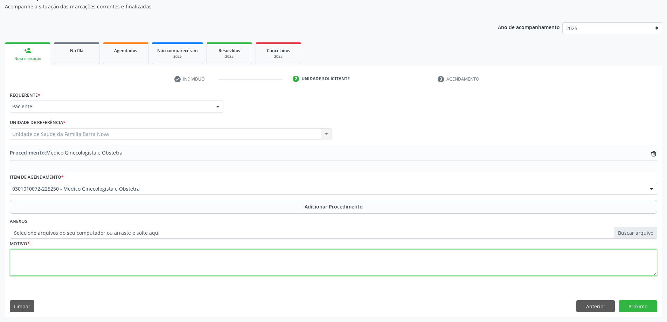
click at [119, 259] on textarea at bounding box center [333, 262] width 647 height 27
type textarea "VAGINOSE BACTERIANA EM PACIENTE VIRGEM, E CITOPATOLOGICO."
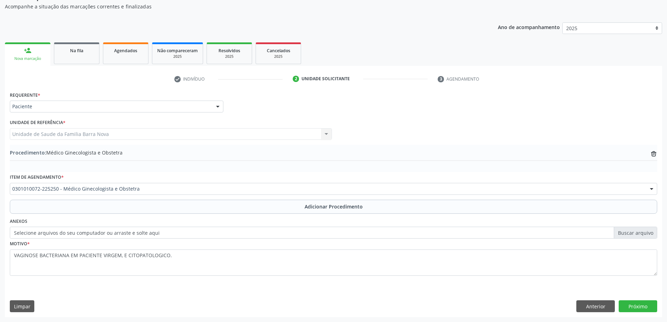
click at [634, 314] on div "Requerente * Paciente Profissional de Saúde Paciente Nenhum resultado encontrad…" at bounding box center [333, 203] width 657 height 227
click at [637, 310] on button "Próximo" at bounding box center [637, 306] width 38 height 12
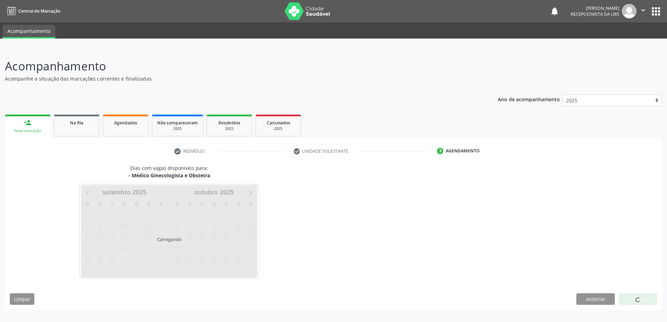
scroll to position [0, 0]
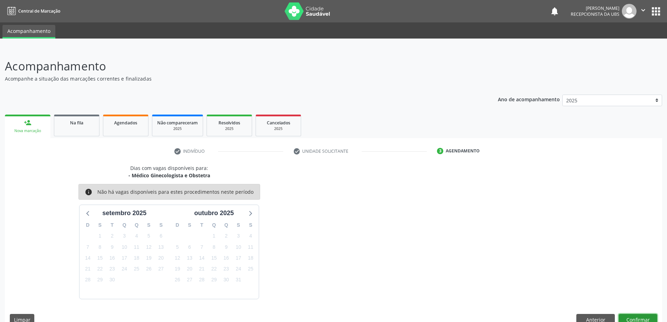
click at [638, 314] on button "Confirmar" at bounding box center [637, 320] width 38 height 12
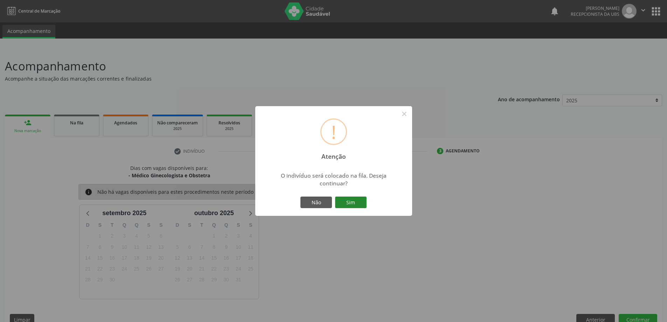
click at [359, 204] on button "Sim" at bounding box center [350, 202] width 31 height 12
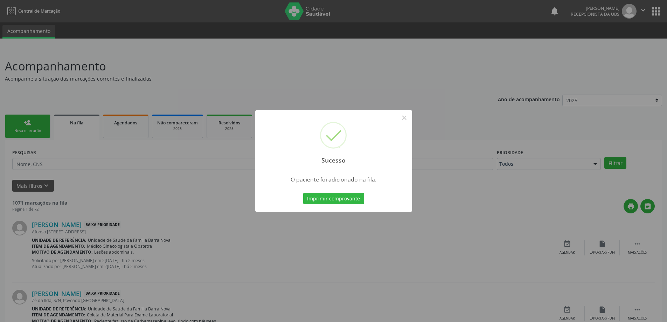
click at [150, 128] on div "Sucesso × O paciente foi adicionado na fila. Imprimir comprovante Cancel" at bounding box center [333, 161] width 667 height 322
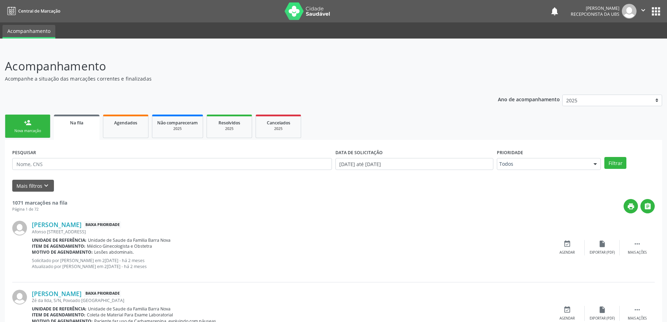
click at [29, 119] on link "person_add Nova marcação" at bounding box center [27, 125] width 45 height 23
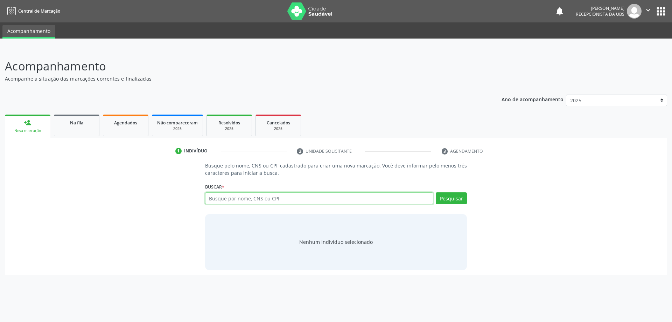
click at [241, 198] on input "text" at bounding box center [319, 198] width 228 height 12
paste input "[PERSON_NAME]"
type input "[PERSON_NAME]"
drag, startPoint x: 448, startPoint y: 205, endPoint x: 448, endPoint y: 200, distance: 4.9
click at [448, 204] on div "Pesquisar" at bounding box center [450, 200] width 34 height 17
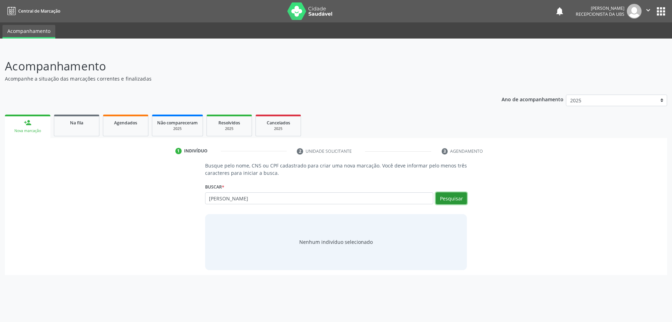
click at [448, 200] on button "Pesquisar" at bounding box center [451, 198] width 31 height 12
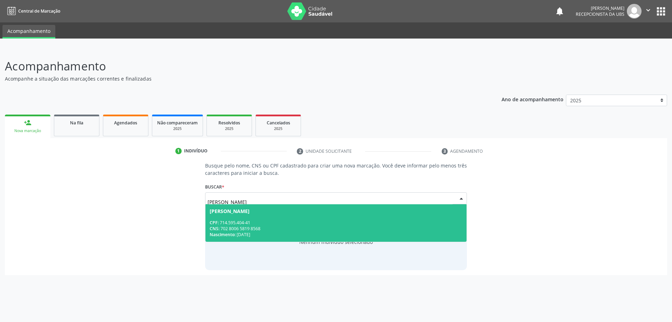
click at [322, 234] on div "Nascimento: [DATE]" at bounding box center [336, 234] width 253 height 6
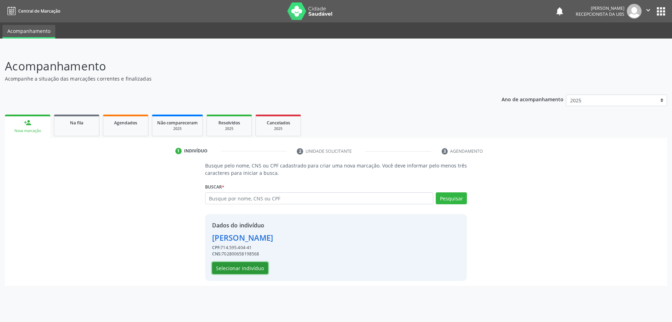
click at [242, 265] on button "Selecionar indivíduo" at bounding box center [240, 268] width 56 height 12
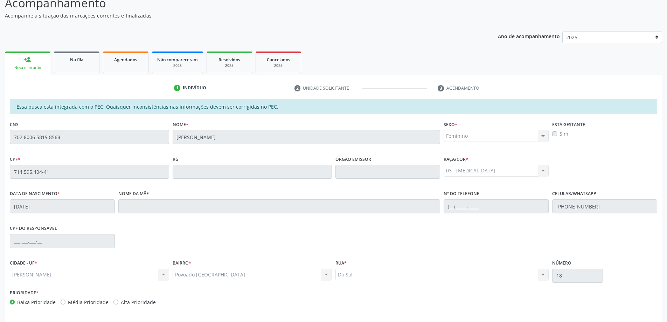
scroll to position [88, 0]
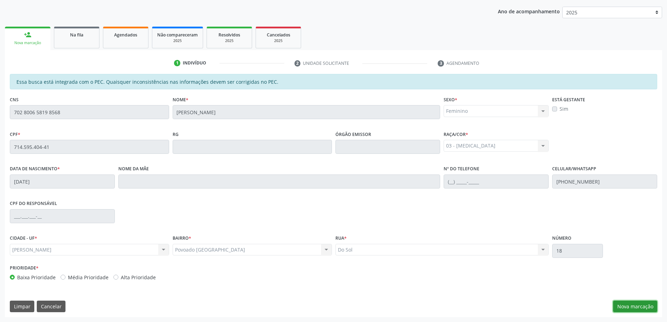
click at [630, 302] on button "Nova marcação" at bounding box center [635, 306] width 44 height 12
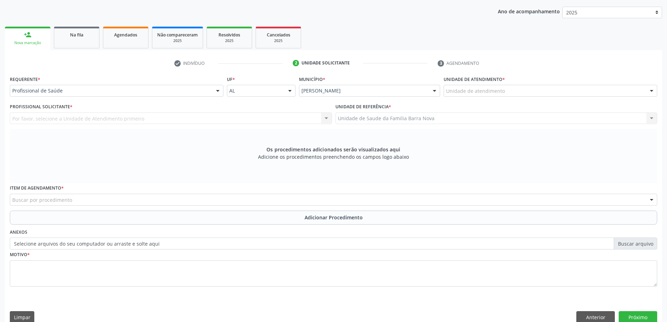
click at [491, 94] on div "Unidade de atendimento" at bounding box center [549, 91] width 213 height 12
click at [151, 84] on div "Requerente * Profissional de Saúde Profissional de Saúde Paciente Nenhum result…" at bounding box center [116, 85] width 213 height 22
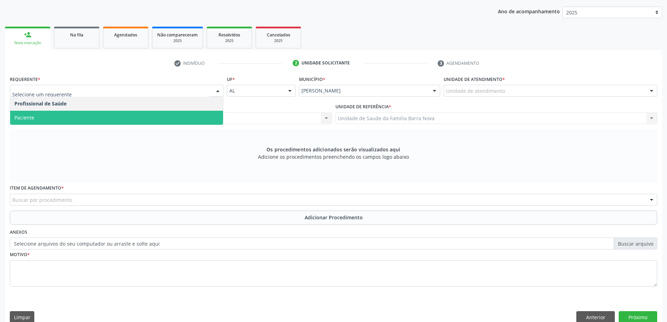
click at [103, 118] on span "Paciente" at bounding box center [116, 118] width 213 height 14
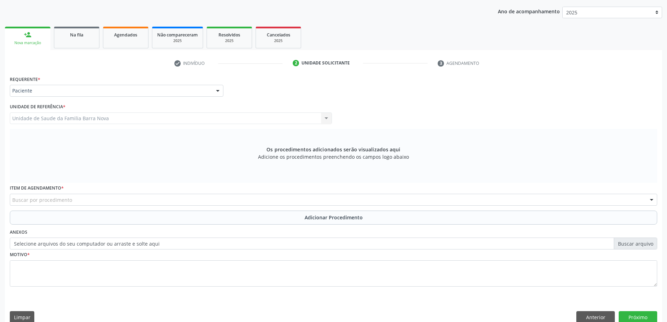
drag, startPoint x: 85, startPoint y: 191, endPoint x: 85, endPoint y: 198, distance: 7.7
click at [85, 198] on div "Item de agendamento * Buscar por procedimento 0304070076 - .Quimioterapia de Le…" at bounding box center [333, 194] width 647 height 22
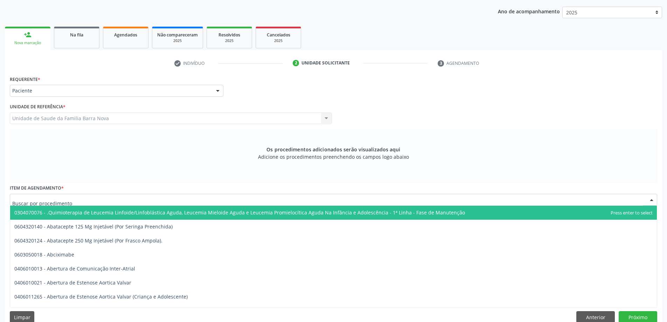
click at [87, 200] on div at bounding box center [333, 199] width 647 height 12
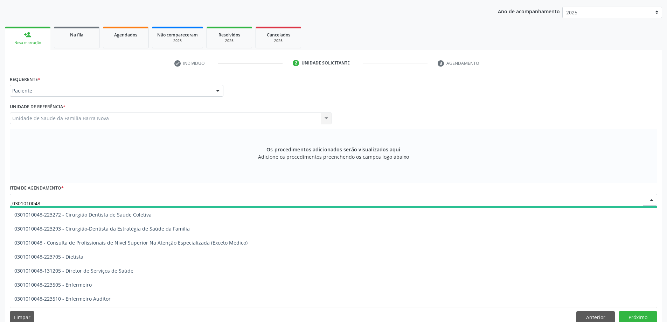
scroll to position [350, 0]
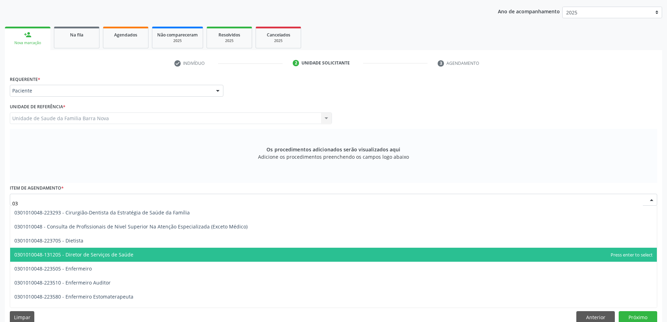
type input "0"
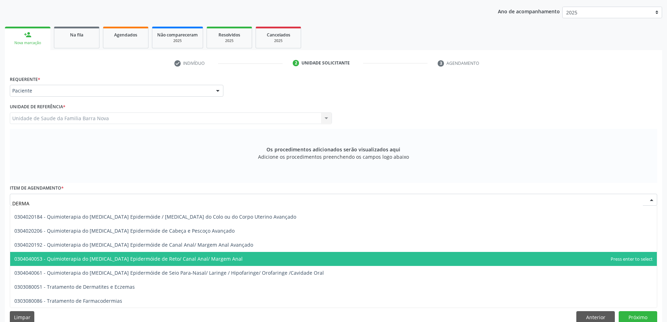
scroll to position [0, 0]
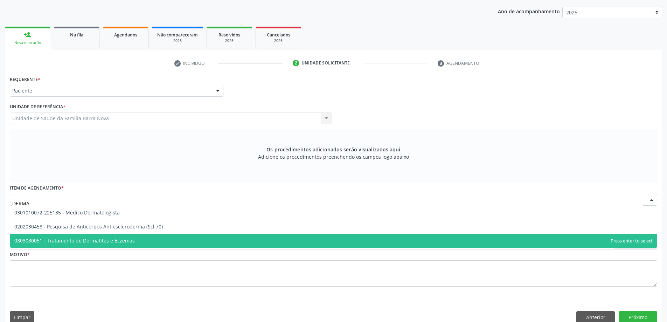
type input "DERMAT"
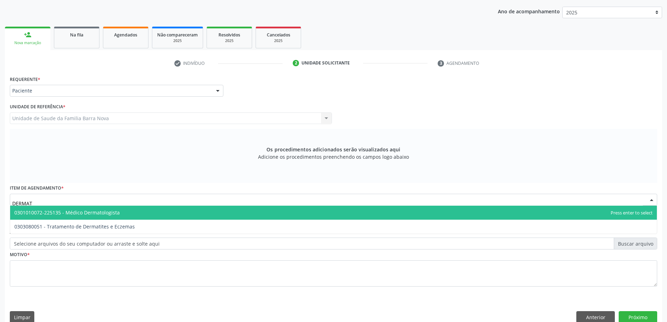
click at [166, 212] on span "0301010072-225135 - Médico Dermatologista" at bounding box center [333, 212] width 646 height 14
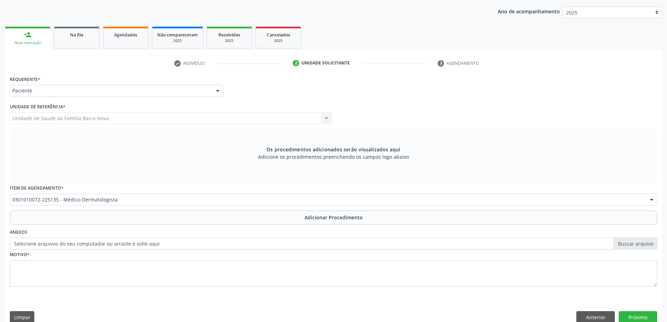
click at [166, 212] on button "Adicionar Procedimento" at bounding box center [333, 217] width 647 height 14
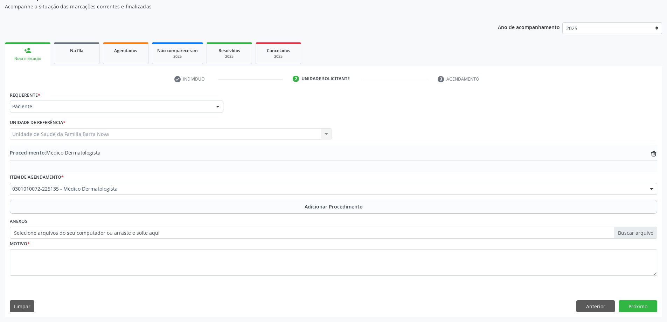
scroll to position [72, 0]
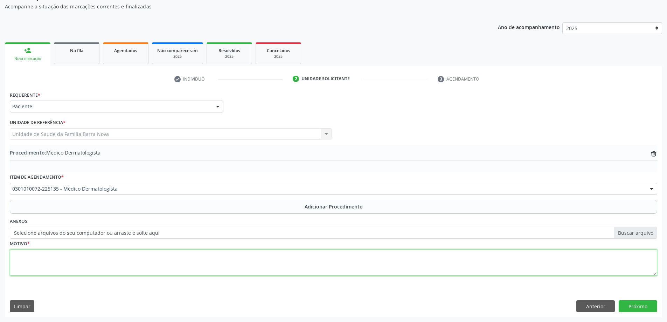
click at [122, 253] on textarea at bounding box center [333, 262] width 647 height 27
click at [74, 255] on textarea "CISTO ORELHA E ALERGIA AXILAS." at bounding box center [333, 262] width 647 height 27
type textarea "CISTO ORELHA E ALERGIA AXILAS."
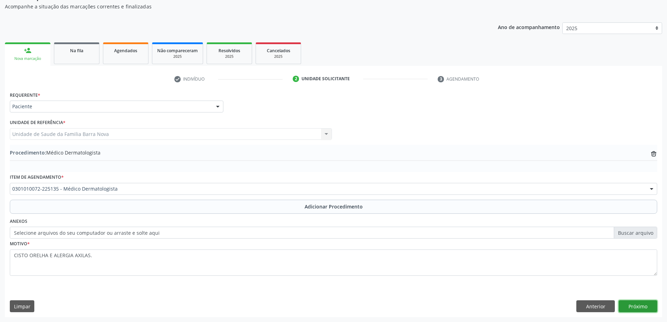
click at [652, 309] on button "Próximo" at bounding box center [637, 306] width 38 height 12
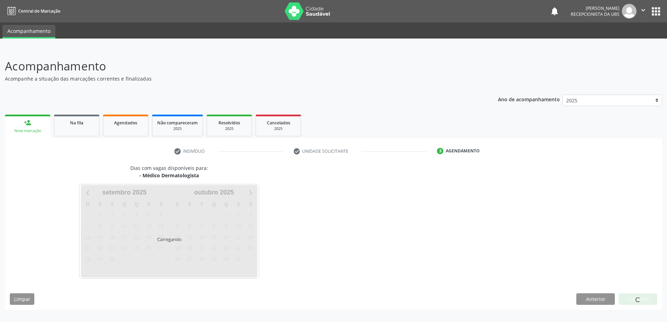
scroll to position [0, 0]
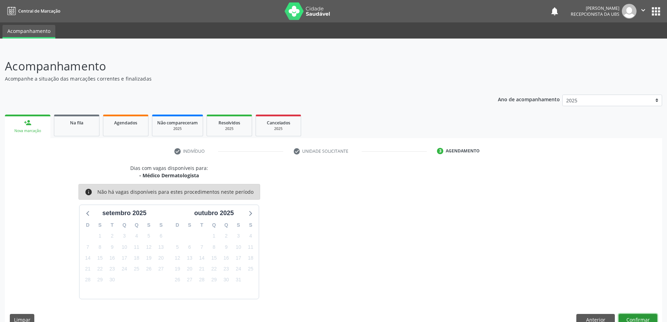
click at [641, 317] on button "Confirmar" at bounding box center [637, 320] width 38 height 12
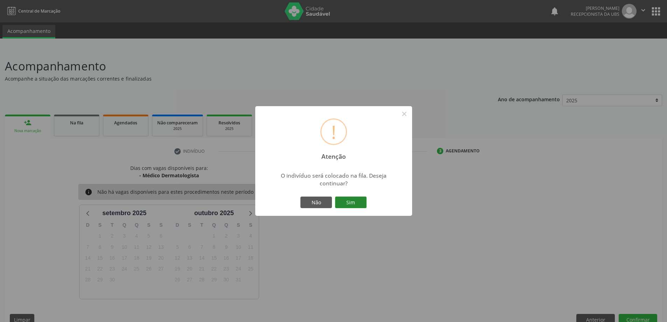
click at [358, 205] on button "Sim" at bounding box center [350, 202] width 31 height 12
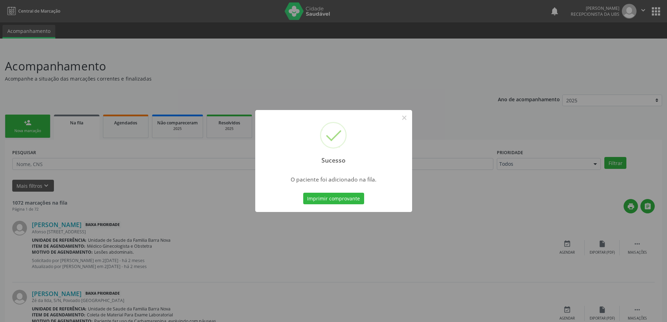
click at [451, 177] on div "Sucesso × O paciente foi adicionado na fila. Imprimir comprovante Cancel" at bounding box center [333, 161] width 667 height 322
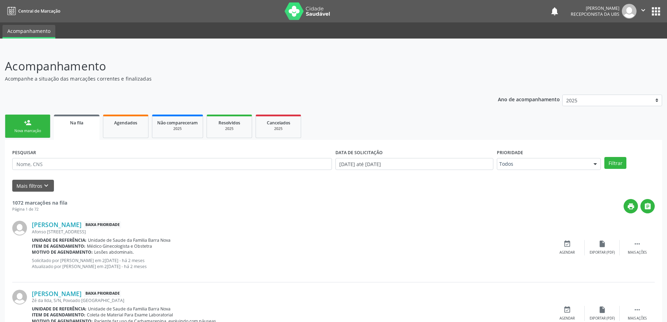
click at [34, 126] on link "person_add Nova marcação" at bounding box center [27, 125] width 45 height 23
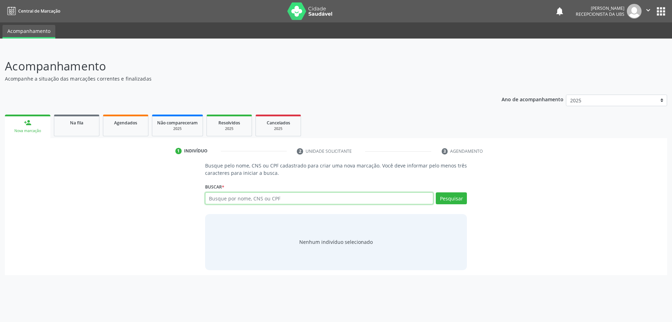
drag, startPoint x: 272, startPoint y: 194, endPoint x: 273, endPoint y: 198, distance: 4.3
click at [272, 195] on input "text" at bounding box center [319, 198] width 228 height 12
paste input "[PERSON_NAME]"
type input "[PERSON_NAME]"
click at [442, 194] on button "Pesquisar" at bounding box center [451, 198] width 31 height 12
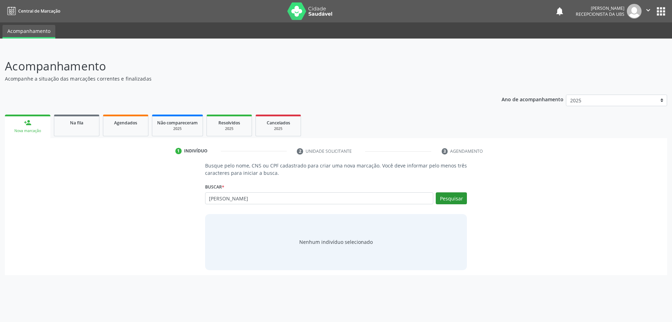
type input "[PERSON_NAME]"
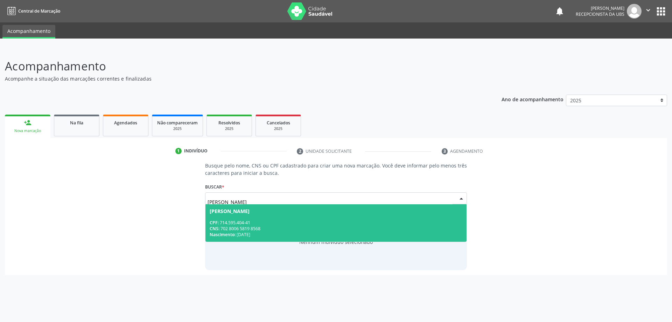
click at [357, 232] on div "Nascimento: [DATE]" at bounding box center [336, 234] width 253 height 6
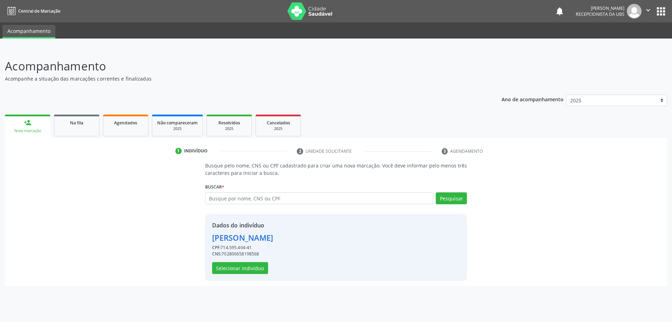
click at [273, 269] on div "Dados do indivíduo [PERSON_NAME] CPF: 714.595.404-41 CNS: 702800658198568 Selec…" at bounding box center [242, 247] width 61 height 53
click at [269, 268] on div "Dados do indivíduo [PERSON_NAME] CPF: 714.595.404-41 CNS: 702800658198568 Selec…" at bounding box center [242, 247] width 61 height 53
click at [258, 268] on button "Selecionar indivíduo" at bounding box center [240, 268] width 56 height 12
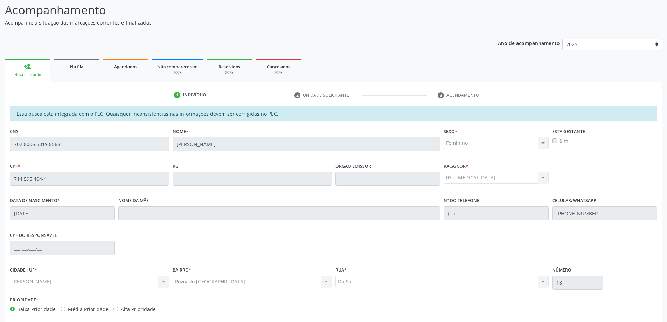
scroll to position [88, 0]
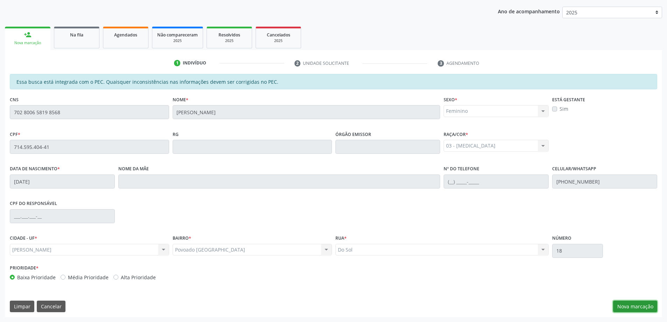
click at [644, 306] on button "Nova marcação" at bounding box center [635, 306] width 44 height 12
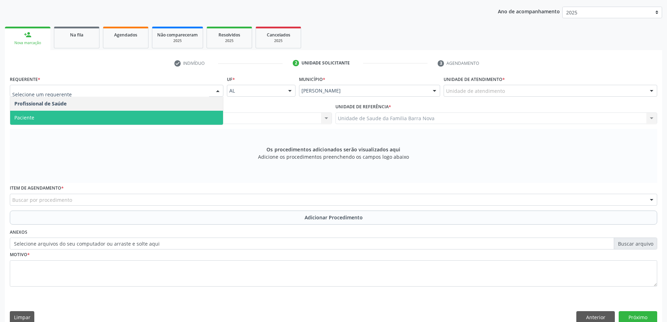
click at [106, 125] on div "Profissional de Saúde Paciente Nenhum resultado encontrado para: " " Não há nen…" at bounding box center [116, 111] width 213 height 28
click at [63, 114] on span "Paciente" at bounding box center [116, 118] width 213 height 14
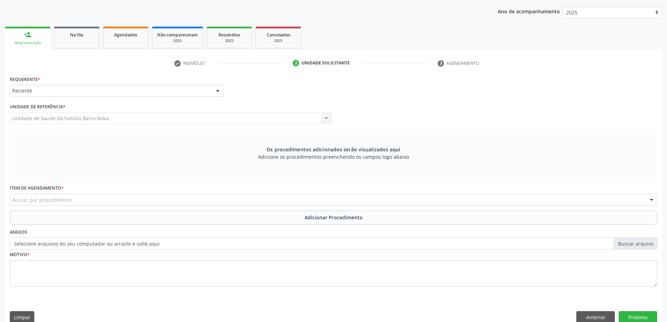
click at [80, 198] on div "Buscar por procedimento" at bounding box center [333, 199] width 647 height 12
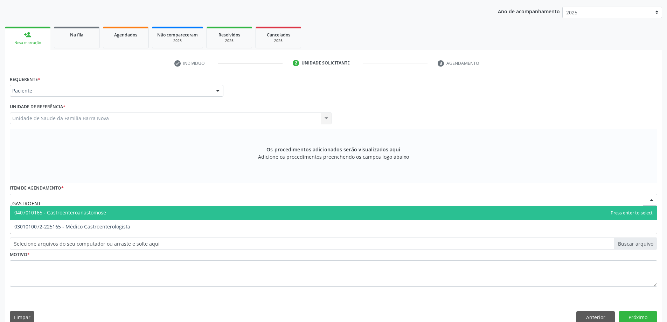
type input "GASTROENTE"
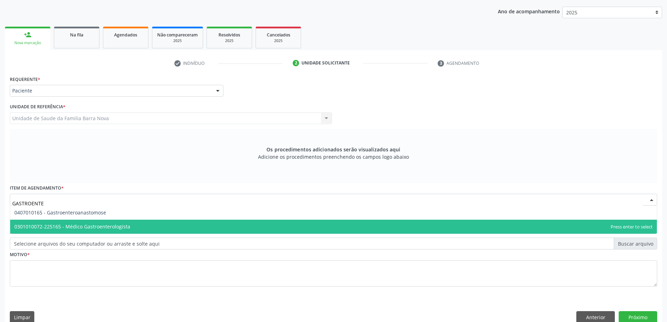
click at [96, 228] on span "0301010072-225165 - Médico Gastroenterologista" at bounding box center [72, 226] width 116 height 7
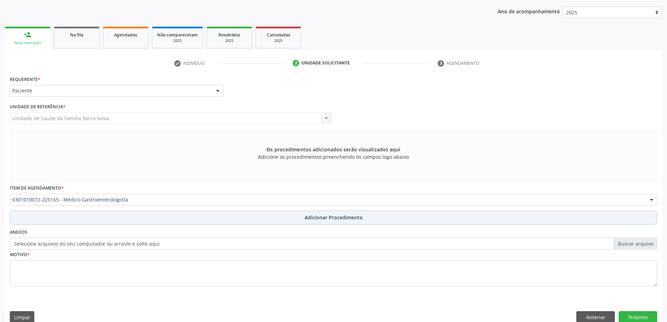
click at [99, 216] on button "Adicionar Procedimento" at bounding box center [333, 217] width 647 height 14
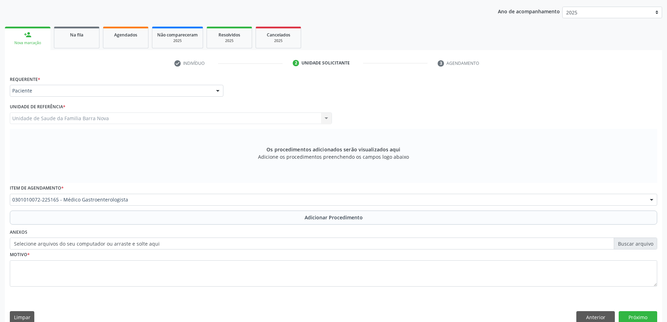
scroll to position [72, 0]
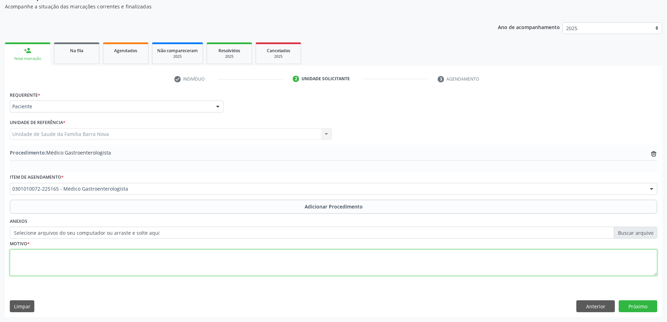
click at [96, 257] on textarea at bounding box center [333, 262] width 647 height 27
type textarea "INVESTIGAR DOENÇA INFLAMATÓRIA INTESTINAL."
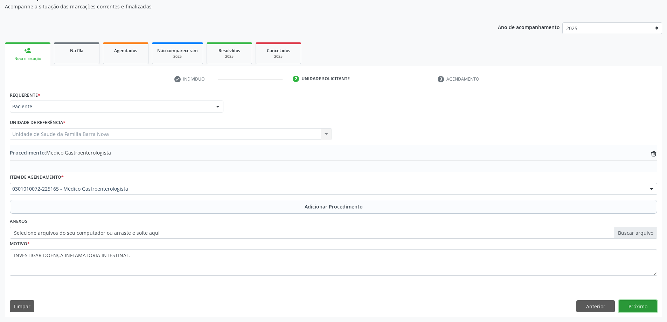
click at [629, 304] on button "Próximo" at bounding box center [637, 306] width 38 height 12
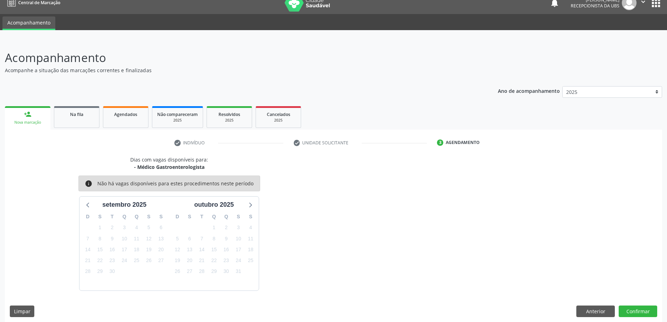
scroll to position [13, 0]
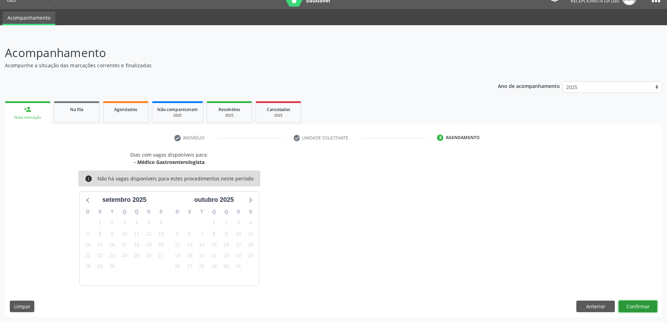
click at [643, 305] on button "Confirmar" at bounding box center [637, 306] width 38 height 12
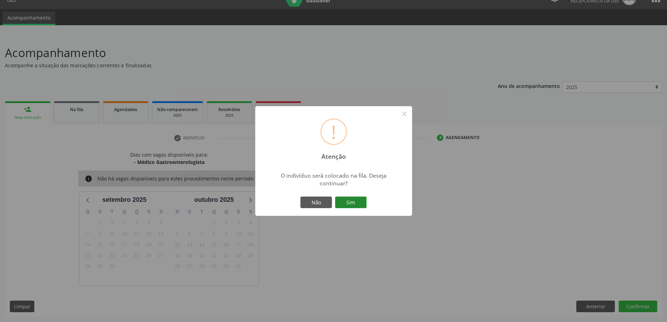
drag, startPoint x: 353, startPoint y: 211, endPoint x: 354, endPoint y: 203, distance: 7.4
click at [353, 207] on div "! Atenção × O indivíduo será colocado na fila. Deseja continuar? Não Sim" at bounding box center [333, 161] width 157 height 110
click at [354, 203] on button "Sim" at bounding box center [350, 202] width 31 height 12
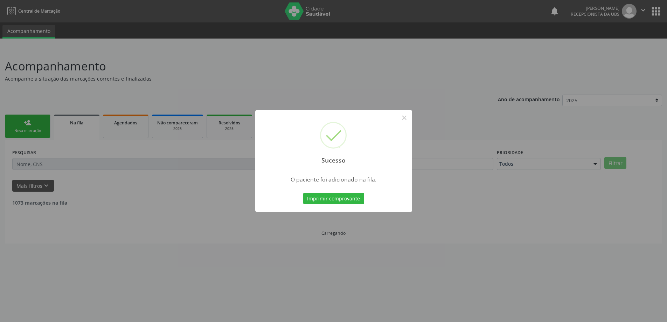
scroll to position [0, 0]
click at [41, 122] on div "Sucesso × O paciente foi adicionado na fila. Imprimir comprovante Cancel" at bounding box center [336, 161] width 672 height 322
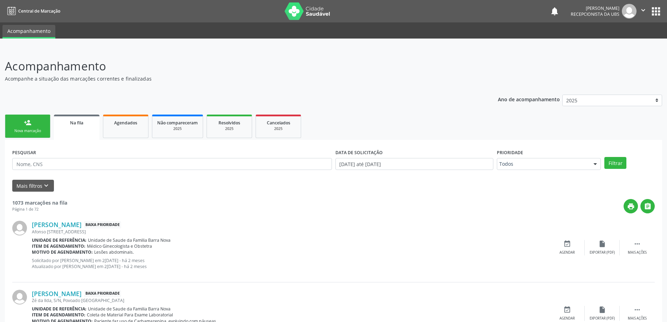
click at [41, 126] on link "person_add Nova marcação" at bounding box center [27, 125] width 45 height 23
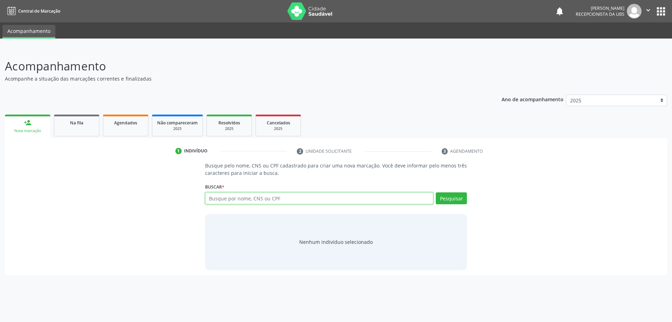
click at [401, 194] on input "text" at bounding box center [319, 198] width 228 height 12
type input "[PERSON_NAME]"
click at [442, 191] on div "Buscar * Busque por nome, CNS ou CPF Nenhum resultado encontrado para: " " Não …" at bounding box center [336, 194] width 262 height 27
drag, startPoint x: 456, startPoint y: 200, endPoint x: 461, endPoint y: 234, distance: 34.3
click at [456, 199] on button "Pesquisar" at bounding box center [451, 198] width 31 height 12
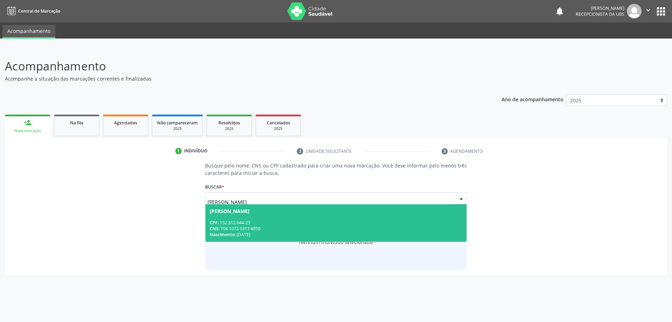
click at [358, 214] on span "[PERSON_NAME] CPF: 152.312.644-23 CNS: 704 1072 0313 4950 Nascimento: [DATE]" at bounding box center [335, 222] width 261 height 37
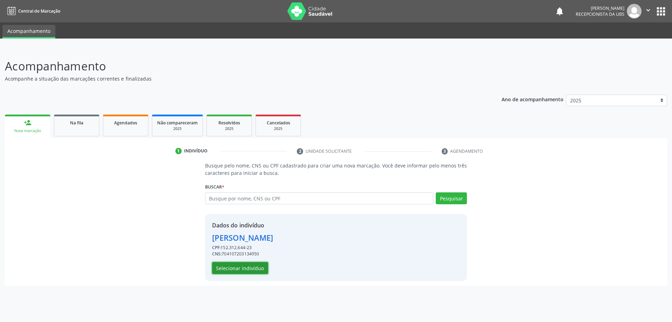
click at [239, 271] on button "Selecionar indivíduo" at bounding box center [240, 268] width 56 height 12
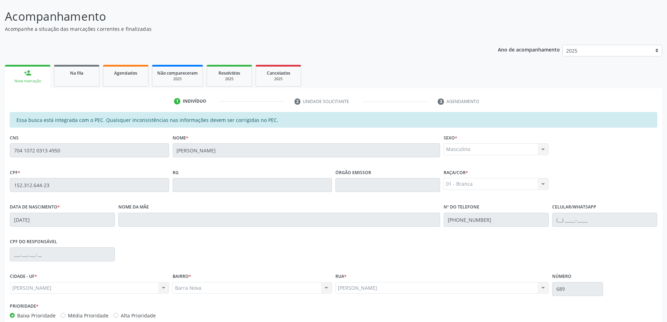
scroll to position [88, 0]
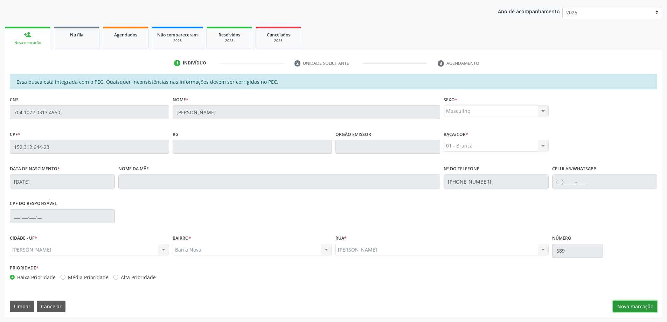
click at [625, 301] on button "Nova marcação" at bounding box center [635, 306] width 44 height 12
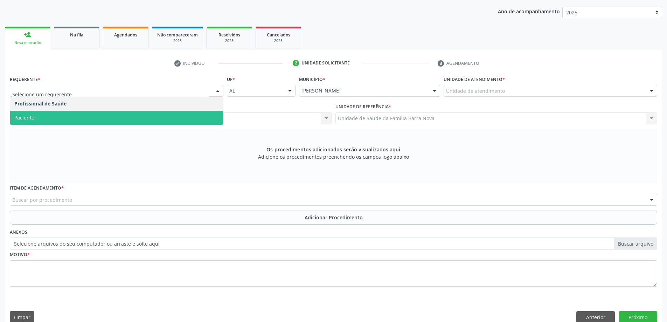
drag, startPoint x: 125, startPoint y: 146, endPoint x: 188, endPoint y: 131, distance: 64.0
click at [132, 147] on div "Os procedimentos adicionados serão visualizados aqui Adicione os procedimentos …" at bounding box center [333, 156] width 647 height 54
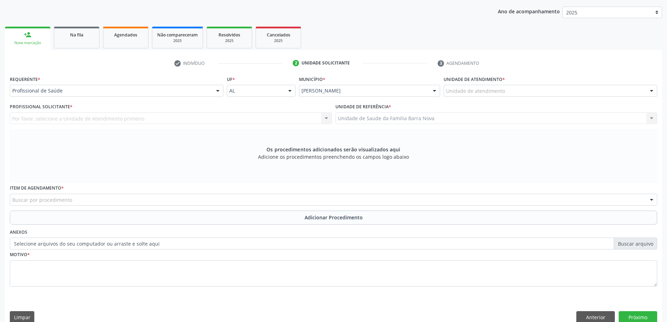
drag, startPoint x: 488, startPoint y: 99, endPoint x: 491, endPoint y: 92, distance: 7.7
click at [490, 94] on div "Unidade de atendimento * Unidade de atendimento Aeronave Baron 58 Aeronave Cess…" at bounding box center [550, 87] width 217 height 27
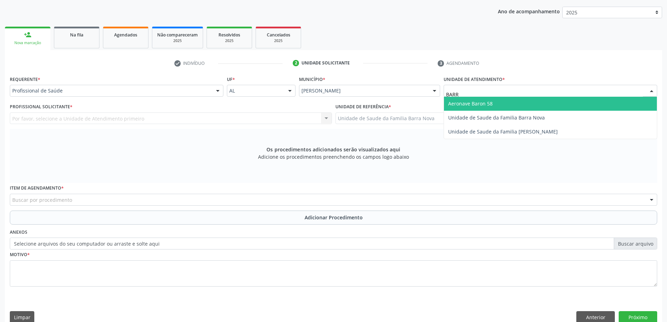
type input "BARRA"
click at [501, 103] on span "Unidade de Saude da Familia Barra Nova" at bounding box center [496, 103] width 97 height 7
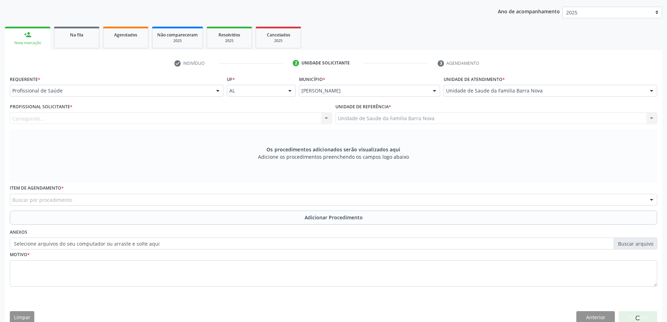
click at [316, 118] on div "Carregando... Nenhum resultado encontrado para: " " Não há nenhuma opção para s…" at bounding box center [171, 118] width 322 height 12
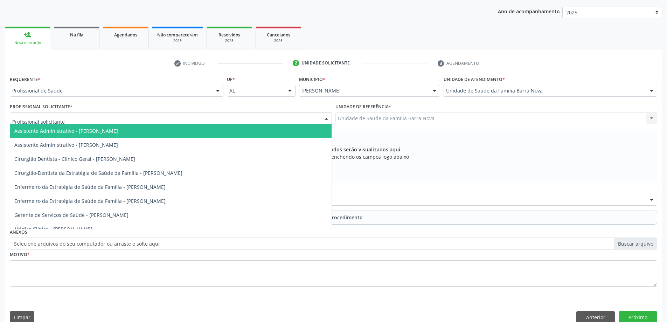
click at [313, 118] on div at bounding box center [171, 118] width 322 height 12
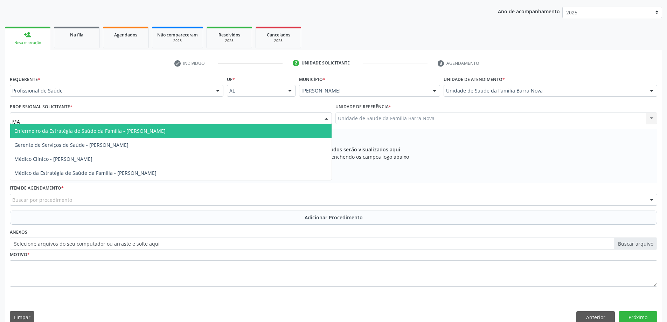
type input "MAR"
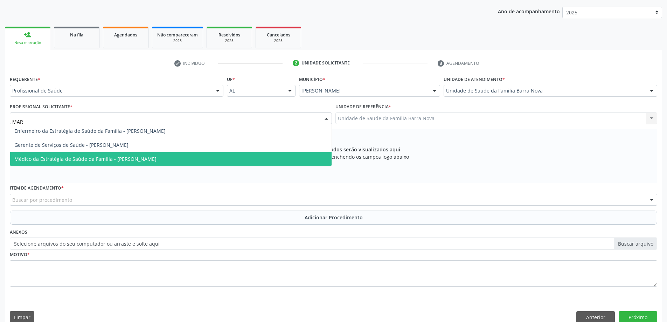
click at [189, 155] on span "Médico da Estratégia de Saúde da Família - [PERSON_NAME]" at bounding box center [170, 159] width 321 height 14
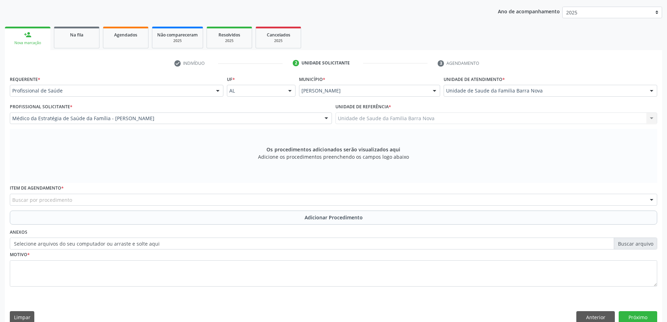
click at [148, 196] on div "Buscar por procedimento" at bounding box center [333, 199] width 647 height 12
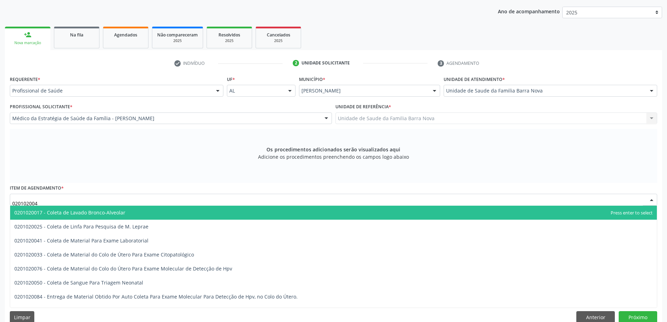
type input "0201020041"
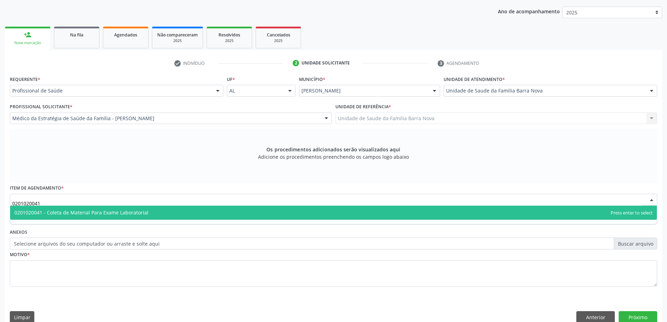
click at [157, 212] on span "0201020041 - Coleta de Material Para Exame Laboratorial" at bounding box center [333, 212] width 646 height 14
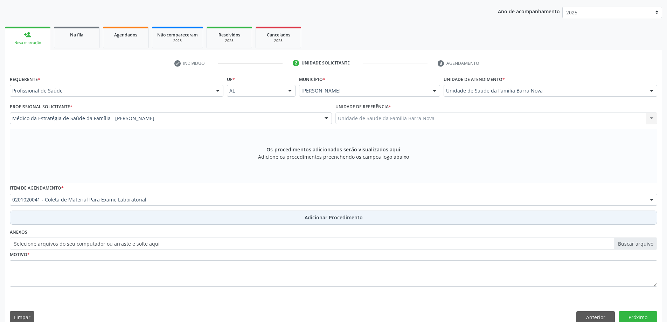
click at [186, 219] on button "Adicionar Procedimento" at bounding box center [333, 217] width 647 height 14
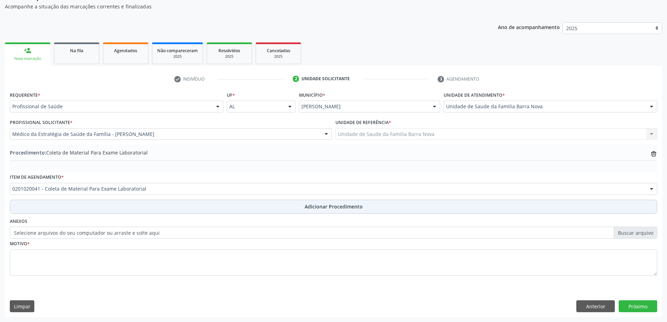
scroll to position [72, 0]
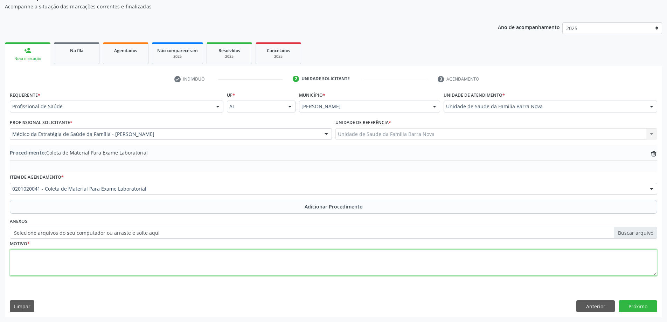
click at [187, 249] on textarea at bounding box center [333, 262] width 647 height 27
type textarea "CONTROLE CLINICO."
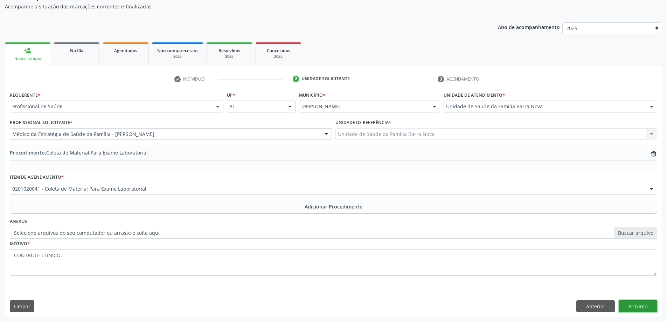
click at [638, 301] on button "Próximo" at bounding box center [637, 306] width 38 height 12
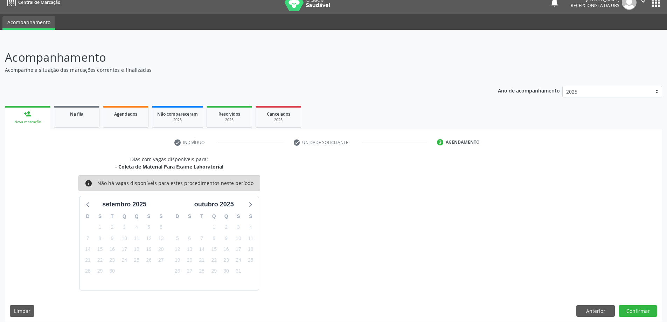
scroll to position [13, 0]
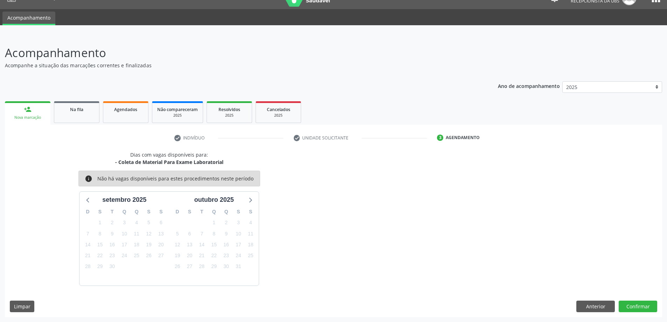
click at [645, 295] on div "Dias com vagas disponíveis para: - Coleta de Material Para Exame Laboratorial i…" at bounding box center [333, 234] width 657 height 166
click at [645, 301] on button "Confirmar" at bounding box center [637, 306] width 38 height 12
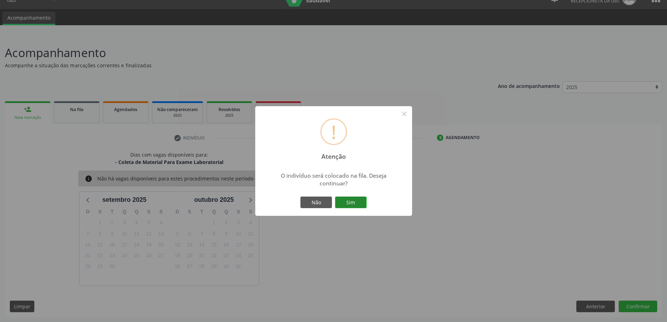
click at [350, 206] on button "Sim" at bounding box center [350, 202] width 31 height 12
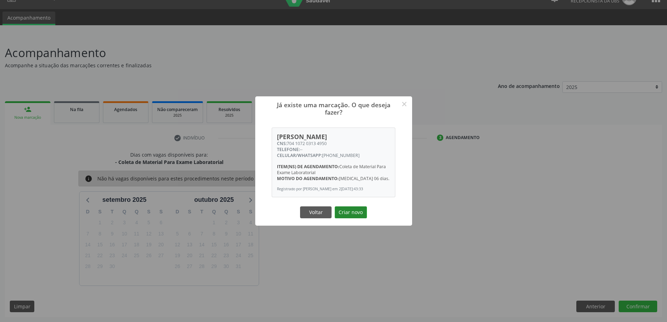
click at [351, 217] on button "Criar novo" at bounding box center [351, 212] width 32 height 12
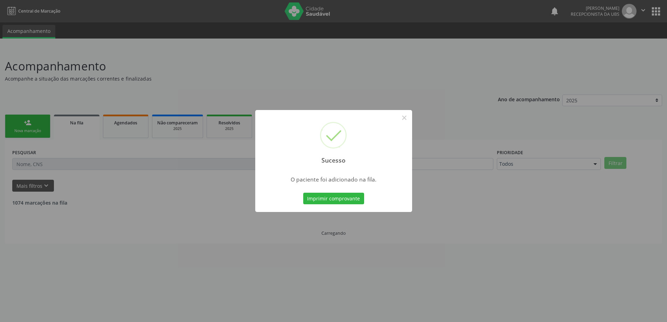
scroll to position [0, 0]
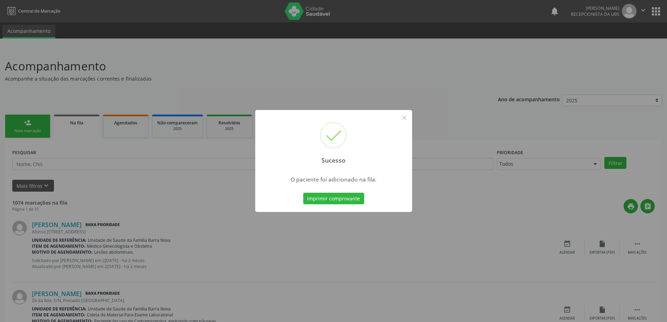
drag, startPoint x: 392, startPoint y: 217, endPoint x: 369, endPoint y: 217, distance: 23.4
click at [390, 217] on div "Sucesso × O paciente foi adicionado na fila. Imprimir comprovante Cancel" at bounding box center [333, 161] width 667 height 322
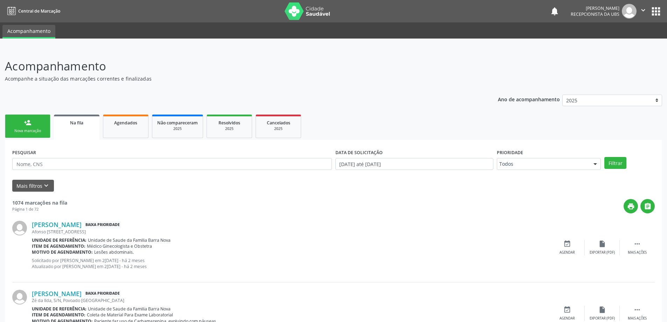
click at [30, 127] on link "person_add Nova marcação" at bounding box center [27, 125] width 45 height 23
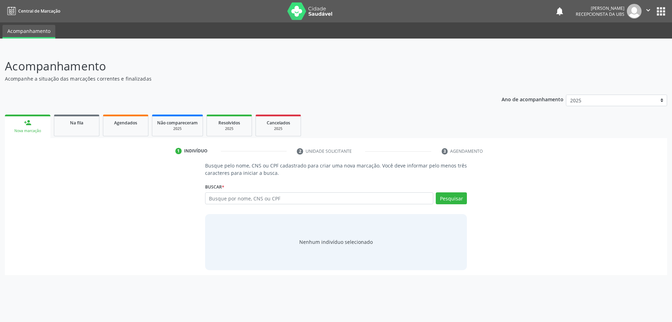
click at [383, 199] on div "Busque por nome, CNS ou CPF Nenhum resultado encontrado para: " " Digite nome, …" at bounding box center [336, 200] width 262 height 17
click at [385, 199] on input "text" at bounding box center [319, 198] width 228 height 12
type input "C"
type input "701403631708032"
click at [451, 196] on button "Pesquisar" at bounding box center [451, 198] width 31 height 12
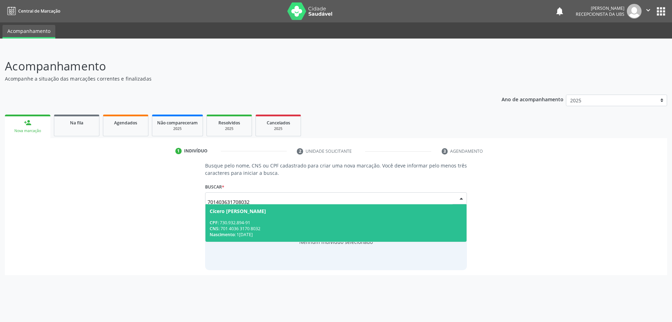
click at [309, 227] on div "CNS: 701 4036 3170 8032" at bounding box center [336, 228] width 253 height 6
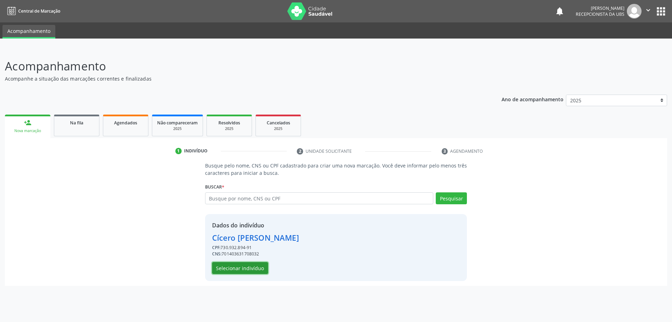
click at [256, 267] on button "Selecionar indivíduo" at bounding box center [240, 268] width 56 height 12
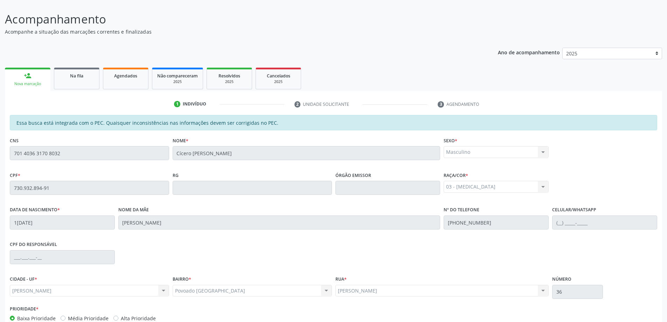
scroll to position [88, 0]
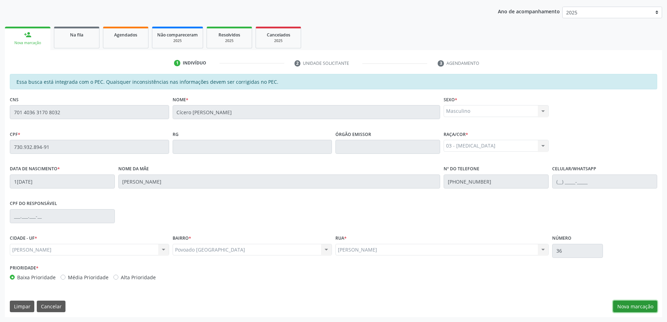
click at [648, 305] on button "Nova marcação" at bounding box center [635, 306] width 44 height 12
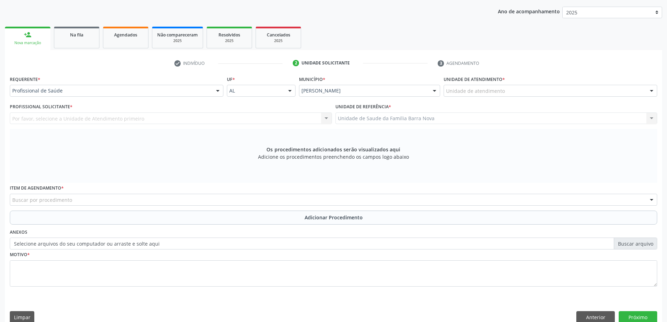
click at [516, 93] on div "Unidade de atendimento" at bounding box center [549, 91] width 213 height 12
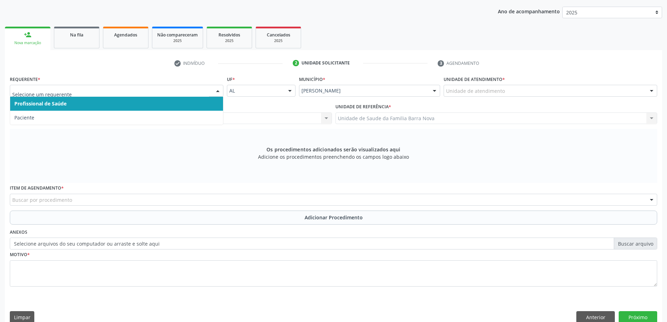
drag, startPoint x: 151, startPoint y: 108, endPoint x: 155, endPoint y: 115, distance: 8.3
click at [152, 113] on ul "Profissional de Saúde Paciente Nenhum resultado encontrado para: " " Não há nen…" at bounding box center [116, 111] width 213 height 28
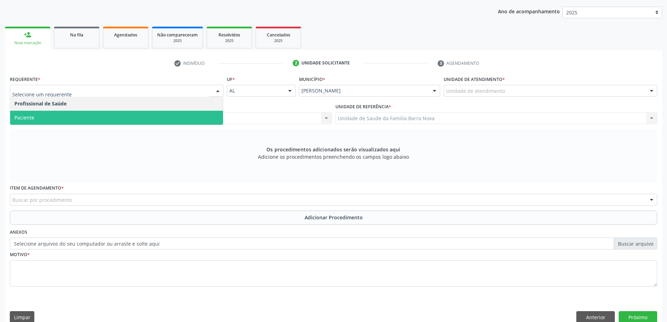
click at [155, 115] on span "Paciente" at bounding box center [116, 118] width 213 height 14
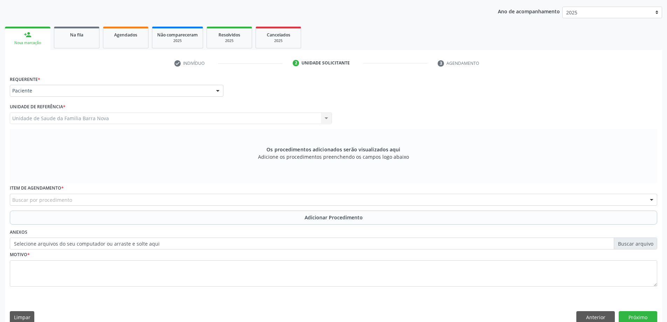
click at [107, 190] on div "Item de agendamento * Buscar por procedimento 0304070076 - .Quimioterapia de Le…" at bounding box center [333, 194] width 647 height 22
click at [128, 199] on div "Buscar por procedimento" at bounding box center [333, 199] width 647 height 12
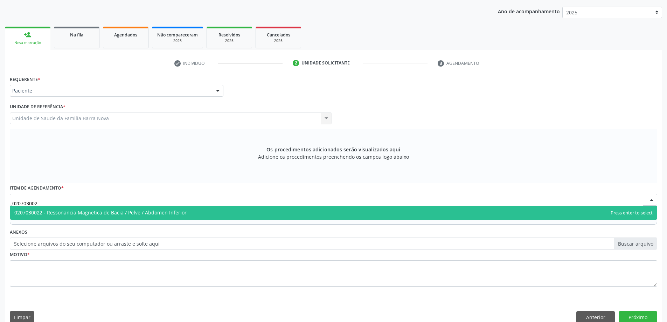
type input "0207030022"
click at [180, 212] on span "0207030022 - Ressonancia Magnetica de Bacia / Pelve / Abdomen Inferior" at bounding box center [100, 212] width 172 height 7
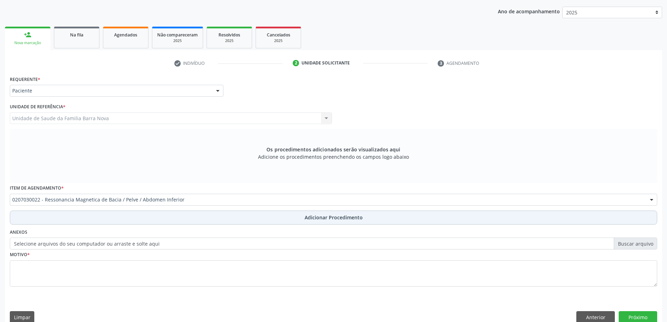
click at [140, 216] on button "Adicionar Procedimento" at bounding box center [333, 217] width 647 height 14
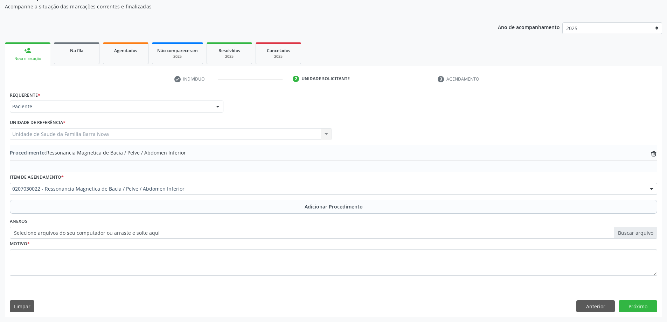
scroll to position [72, 0]
click at [121, 243] on div "Motivo *" at bounding box center [333, 256] width 647 height 37
click at [108, 247] on div "Motivo *" at bounding box center [333, 256] width 647 height 37
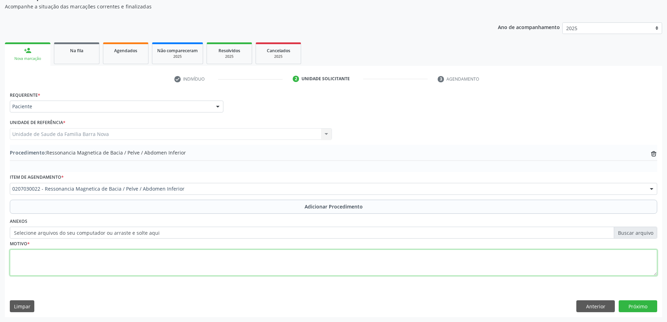
click at [98, 260] on textarea at bounding box center [333, 262] width 647 height 27
type textarea "PSA 4,0."
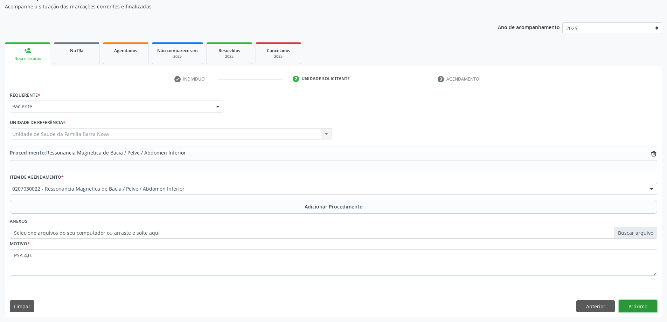
click at [638, 300] on button "Próximo" at bounding box center [637, 306] width 38 height 12
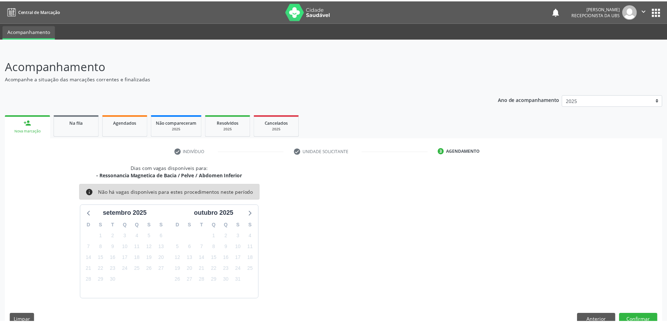
scroll to position [13, 0]
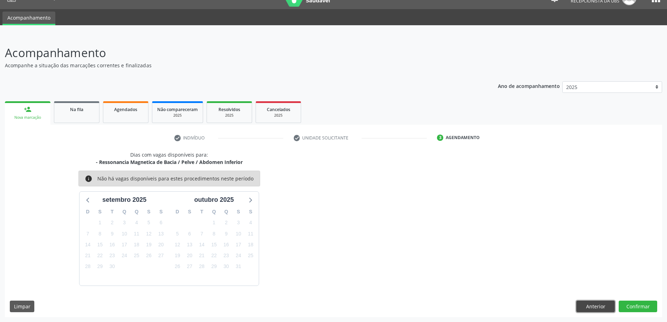
click at [599, 306] on button "Anterior" at bounding box center [595, 306] width 38 height 12
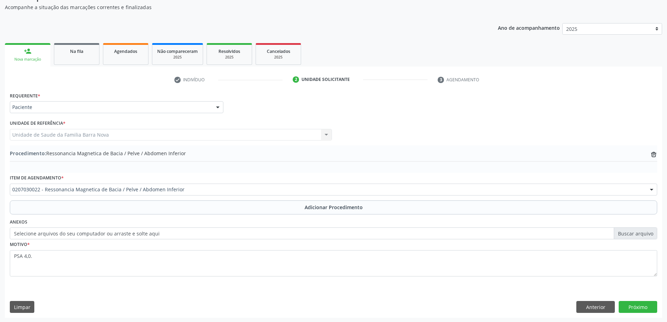
scroll to position [72, 0]
click at [642, 300] on button "Próximo" at bounding box center [637, 306] width 38 height 12
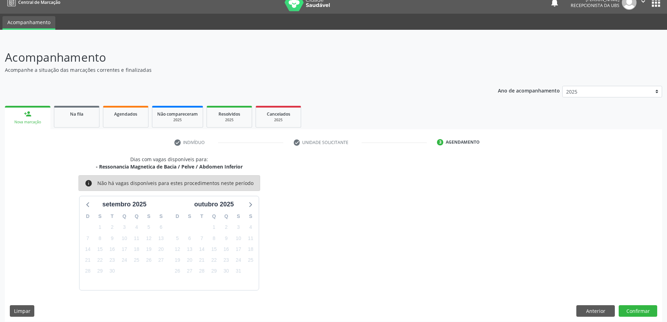
scroll to position [13, 0]
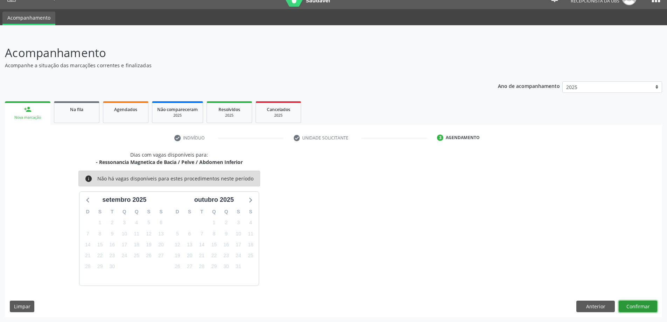
click at [652, 303] on button "Confirmar" at bounding box center [637, 306] width 38 height 12
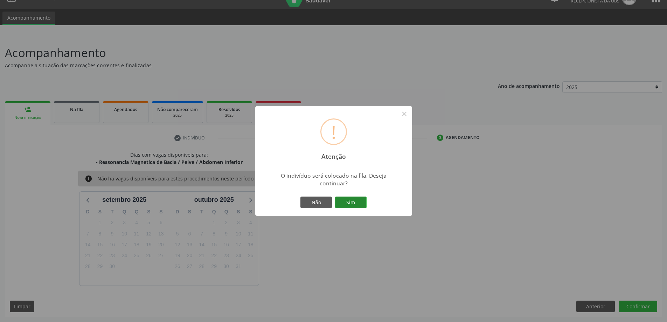
click at [353, 205] on button "Sim" at bounding box center [350, 202] width 31 height 12
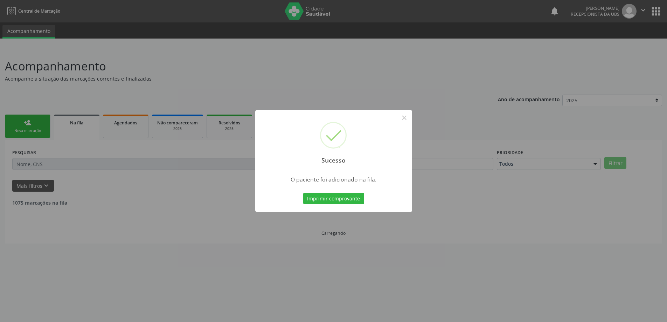
scroll to position [0, 0]
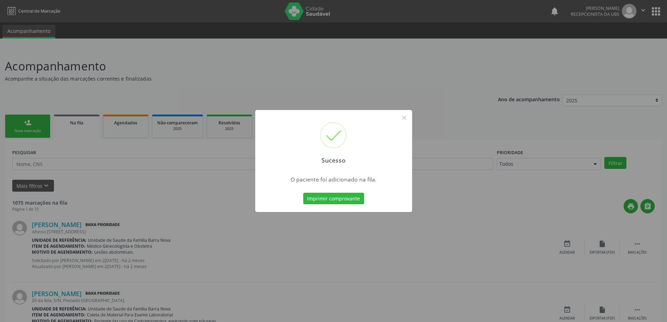
drag, startPoint x: 479, startPoint y: 192, endPoint x: 461, endPoint y: 203, distance: 20.9
click at [485, 192] on div "Sucesso × O paciente foi adicionado na fila. Imprimir comprovante Cancel" at bounding box center [333, 161] width 667 height 322
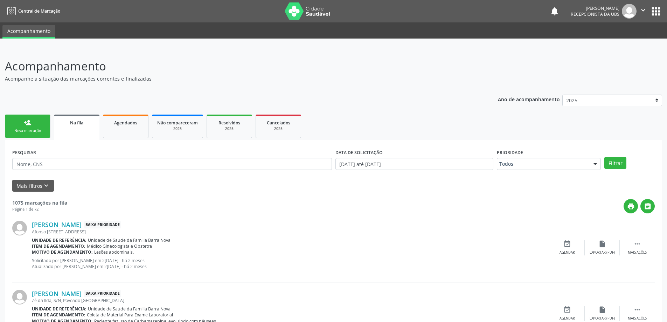
drag, startPoint x: 17, startPoint y: 124, endPoint x: 25, endPoint y: 123, distance: 8.1
click at [17, 124] on link "person_add Nova marcação" at bounding box center [27, 125] width 45 height 23
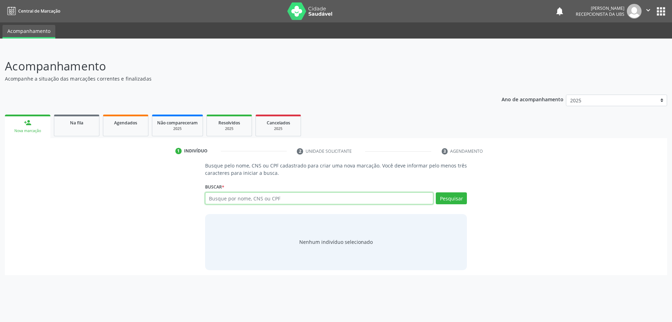
click at [265, 199] on input "text" at bounding box center [319, 198] width 228 height 12
type input "[PERSON_NAME]"
click at [449, 203] on button "Pesquisar" at bounding box center [451, 198] width 31 height 12
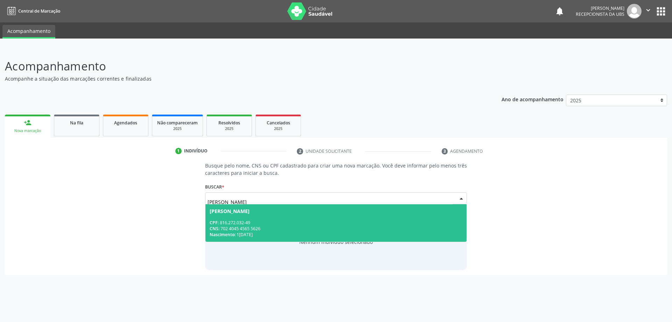
click at [296, 239] on span "[PERSON_NAME] CPF: 816.272.032-49 CNS: 702 4045 4565 5626 Nascimento: [DATE]" at bounding box center [335, 222] width 261 height 37
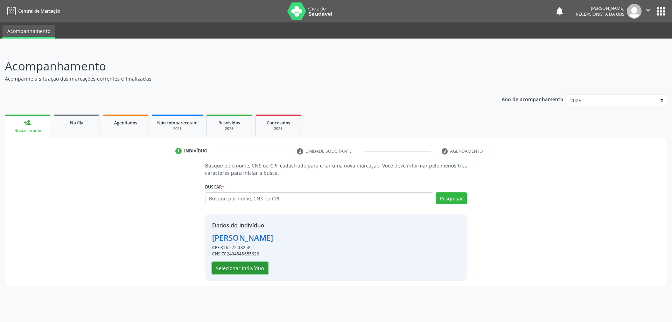
click at [258, 268] on button "Selecionar indivíduo" at bounding box center [240, 268] width 56 height 12
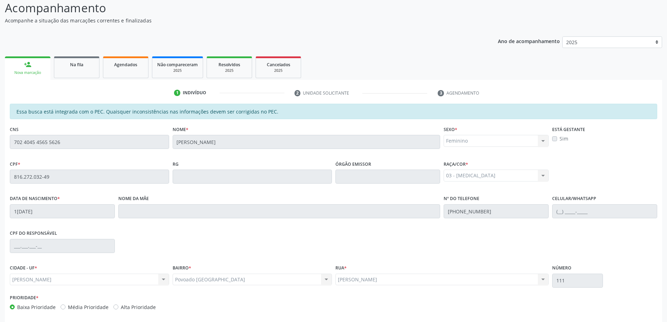
scroll to position [88, 0]
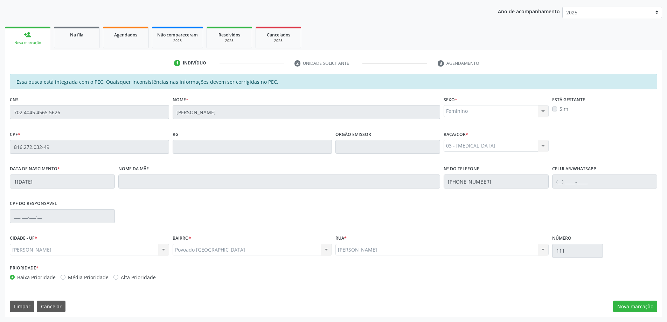
click at [619, 287] on div "Essa busca está integrada com o PEC. Quaisquer inconsistências nas informações …" at bounding box center [333, 195] width 657 height 243
click at [631, 295] on div "Essa busca está integrada com o PEC. Quaisquer inconsistências nas informações …" at bounding box center [333, 195] width 657 height 243
click at [642, 301] on button "Nova marcação" at bounding box center [635, 306] width 44 height 12
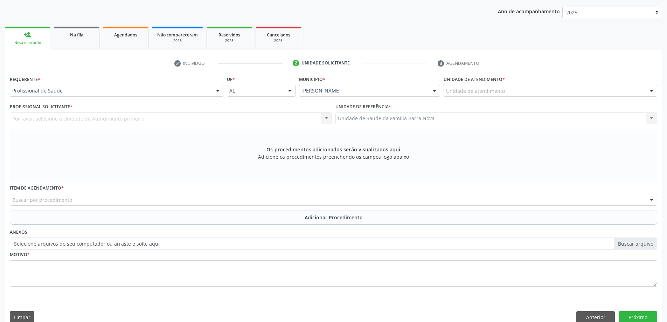
click at [492, 83] on label "Unidade de atendimento *" at bounding box center [473, 79] width 61 height 11
click at [491, 96] on div "Unidade de atendimento" at bounding box center [549, 91] width 213 height 12
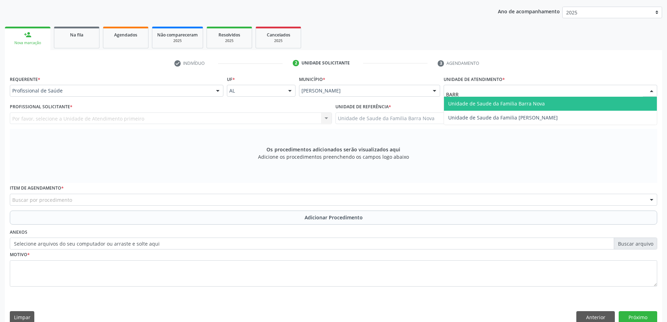
type input "BARRA"
click at [460, 101] on span "Unidade de Saude da Familia Barra Nova" at bounding box center [496, 103] width 97 height 7
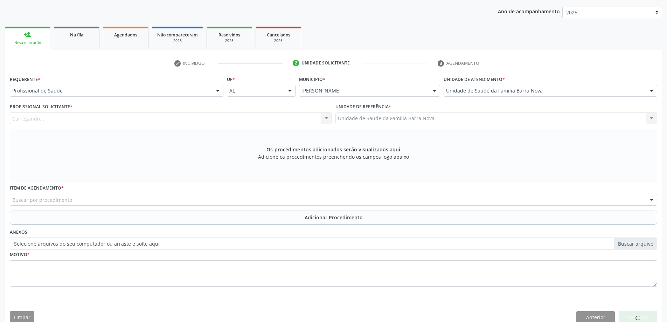
click at [291, 120] on div "Carregando... Nenhum resultado encontrado para: " " Não há nenhuma opção para s…" at bounding box center [171, 118] width 322 height 12
click at [291, 120] on div "Carregando..." at bounding box center [171, 118] width 322 height 12
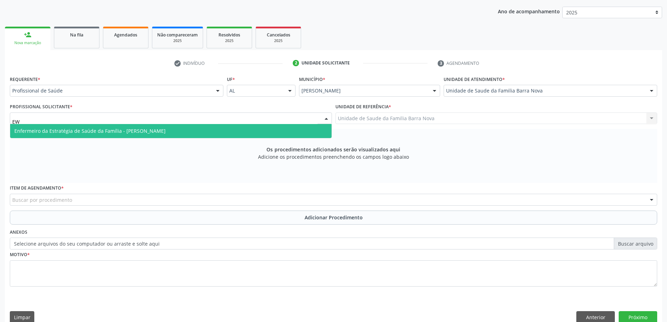
type input "EWE"
click at [253, 134] on span "Enfermeiro da Estratégia de Saúde da Família - [PERSON_NAME]" at bounding box center [170, 131] width 321 height 14
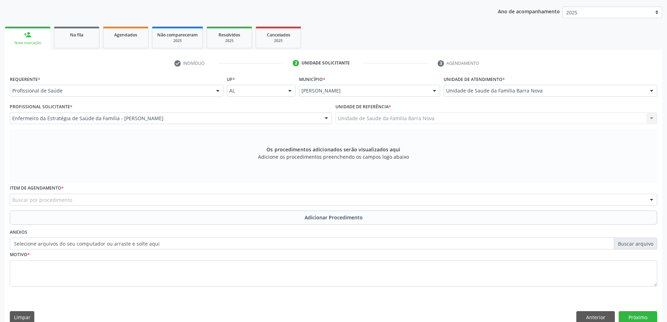
click at [130, 200] on div "Buscar por procedimento" at bounding box center [333, 199] width 647 height 12
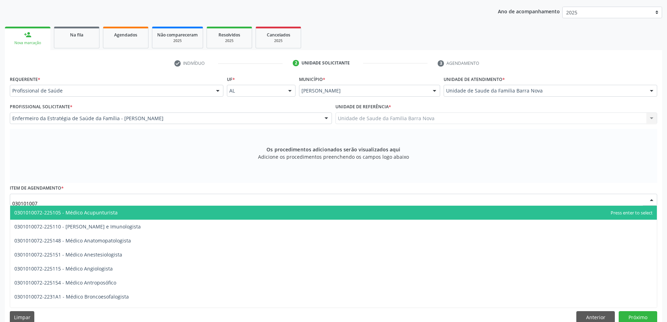
type input "0301010072"
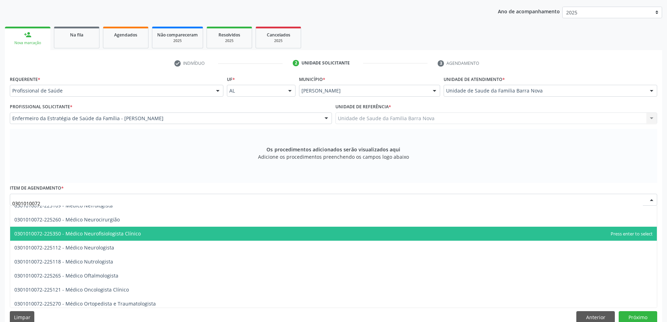
scroll to position [560, 0]
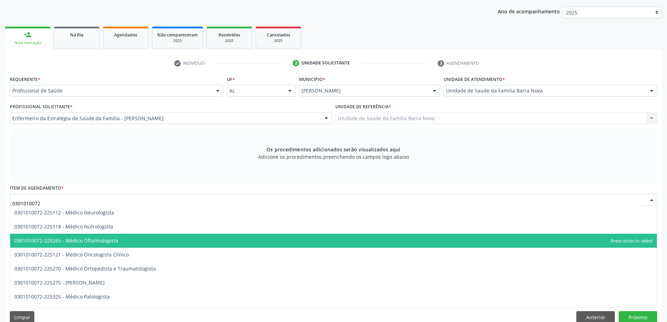
click at [142, 241] on span "0301010072-225265 - Médico Oftalmologista" at bounding box center [333, 240] width 646 height 14
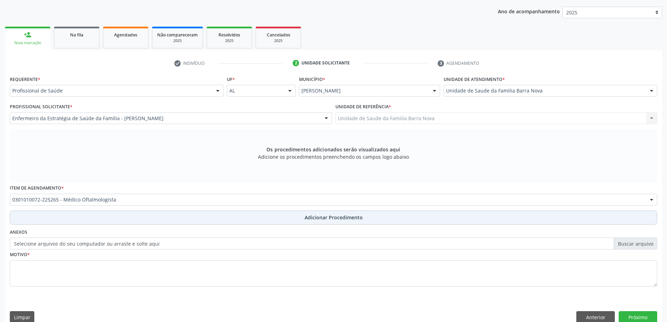
click at [146, 221] on button "Adicionar Procedimento" at bounding box center [333, 217] width 647 height 14
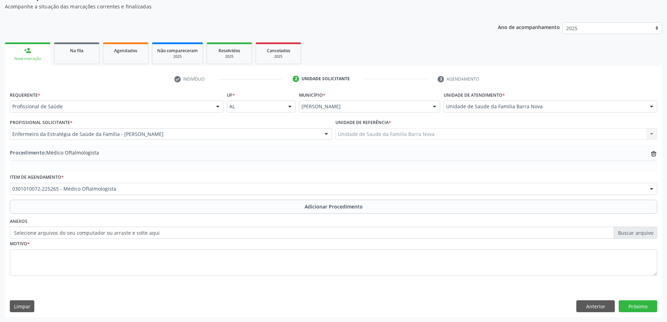
scroll to position [72, 0]
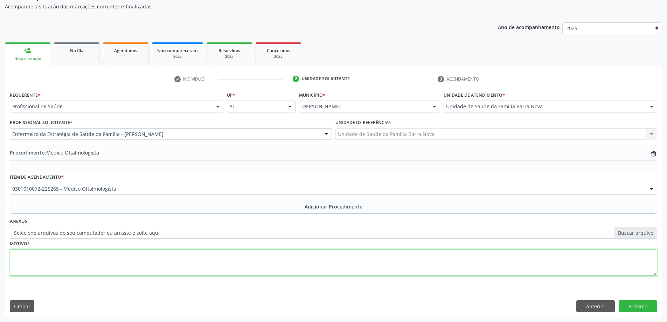
click at [130, 253] on textarea at bounding box center [333, 262] width 647 height 27
type textarea "REAVALIAÇÃO."
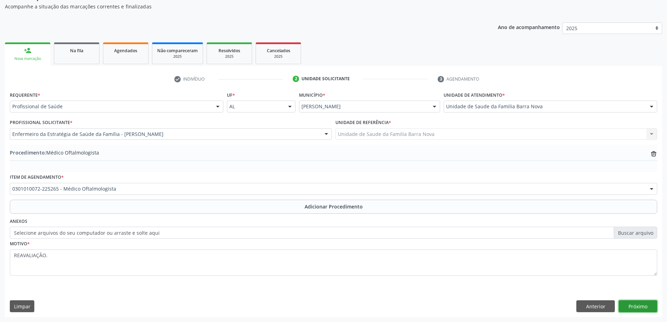
click at [644, 303] on button "Próximo" at bounding box center [637, 306] width 38 height 12
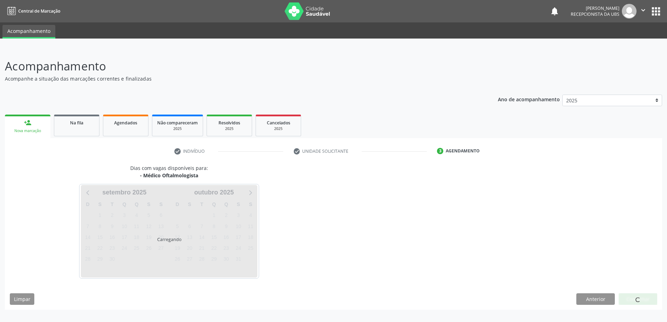
scroll to position [0, 0]
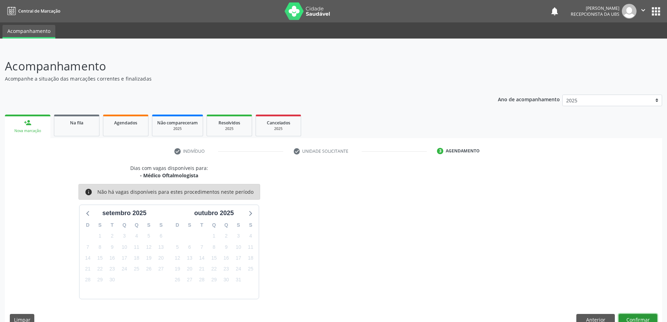
click at [642, 316] on button "Confirmar" at bounding box center [637, 320] width 38 height 12
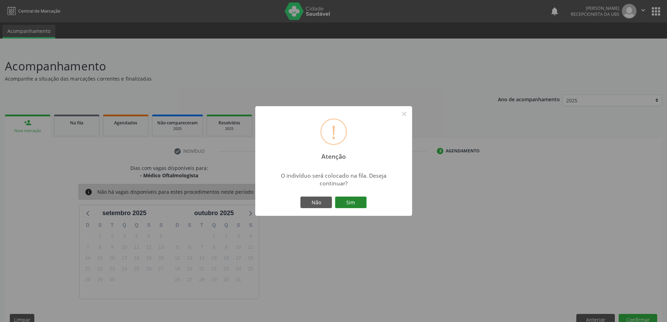
click at [348, 205] on button "Sim" at bounding box center [350, 202] width 31 height 12
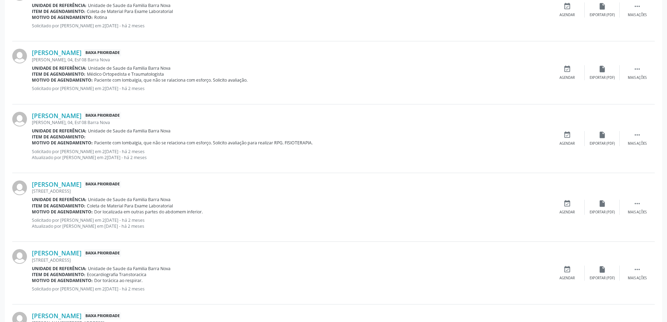
scroll to position [882, 0]
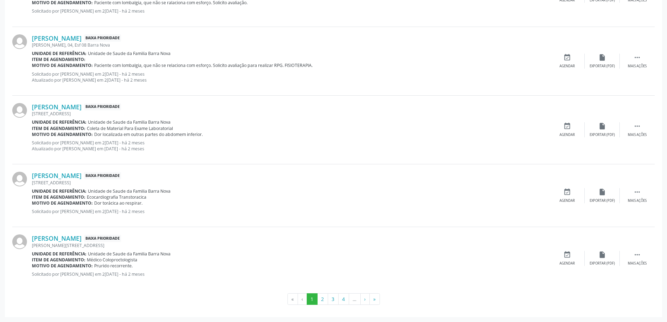
click at [375, 300] on button "»" at bounding box center [374, 299] width 10 height 12
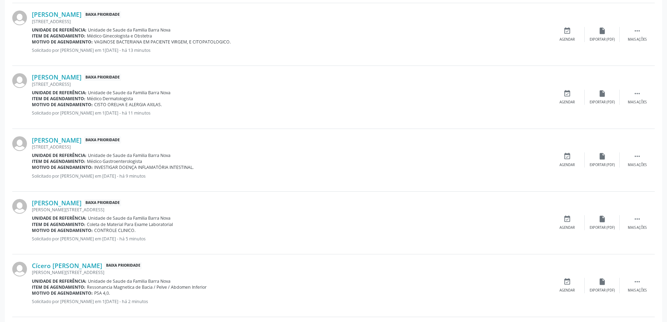
scroll to position [525, 0]
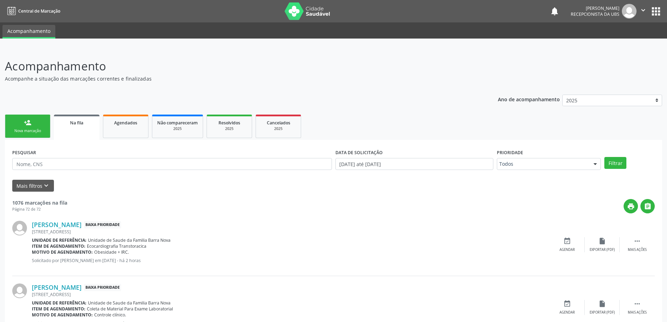
click at [38, 114] on ul "person_add Nova marcação Na fila Agendados Não compareceram 2025 Resolvidos 202…" at bounding box center [333, 126] width 657 height 27
click at [49, 129] on link "person_add Nova marcação" at bounding box center [27, 125] width 45 height 23
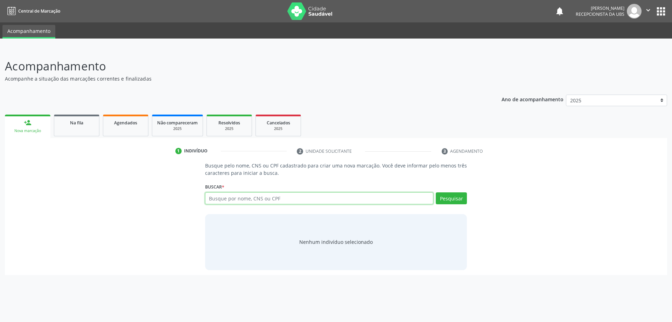
click at [240, 196] on input "text" at bounding box center [319, 198] width 228 height 12
type input "POLIANA ANDREIA DA SILVA MELO DE MORAES"
type input "POLIANA ANDREIA DA SILVA"
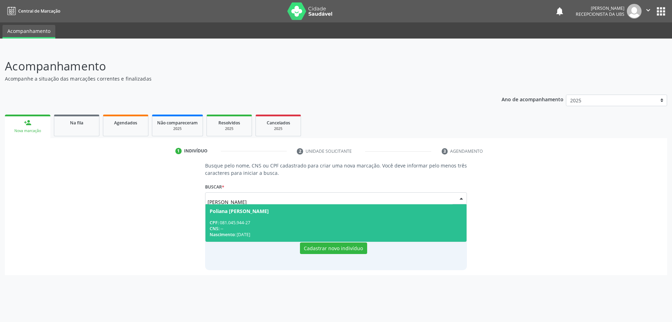
click at [320, 216] on span "Poliana Andreia da Silva Marinho de Morais CPF: 081.045.944-27 CNS: -- Nascimen…" at bounding box center [335, 222] width 261 height 37
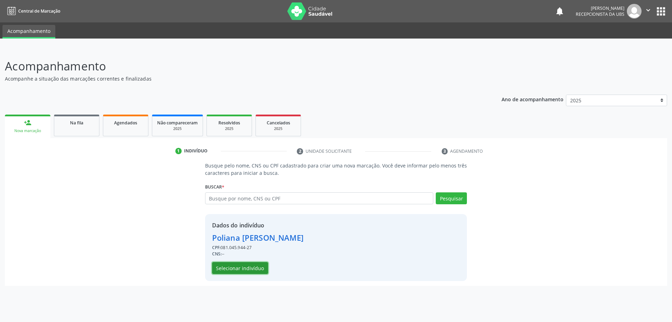
click at [258, 267] on button "Selecionar indivíduo" at bounding box center [240, 268] width 56 height 12
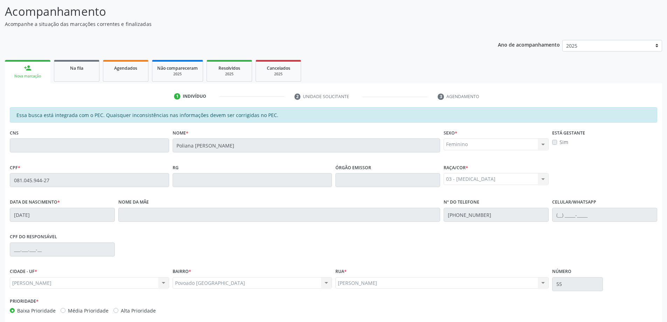
scroll to position [88, 0]
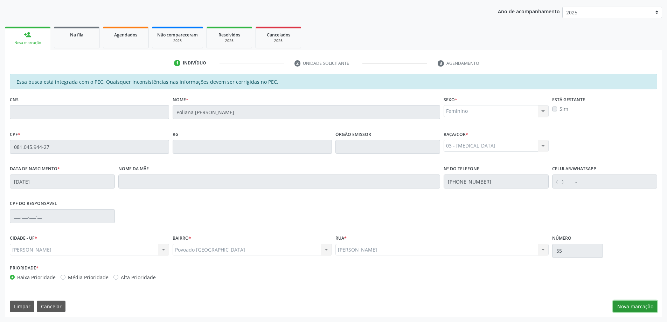
click at [628, 307] on button "Nova marcação" at bounding box center [635, 306] width 44 height 12
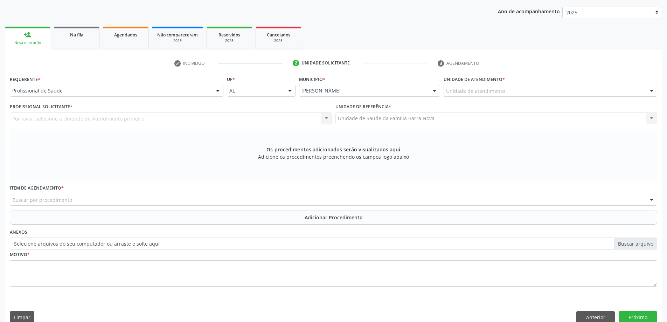
click at [479, 86] on div "Unidade de atendimento" at bounding box center [549, 91] width 213 height 12
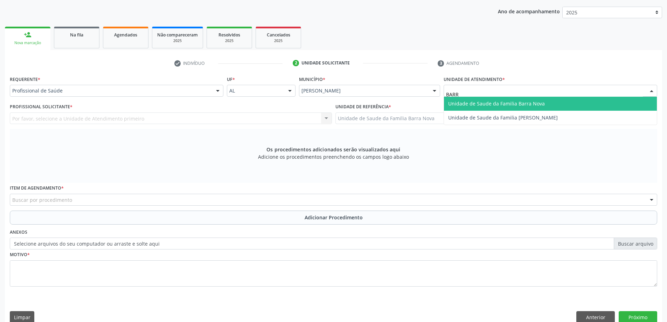
type input "BARRA"
click at [494, 103] on span "Unidade de Saude da Familia Barra Nova" at bounding box center [496, 103] width 97 height 7
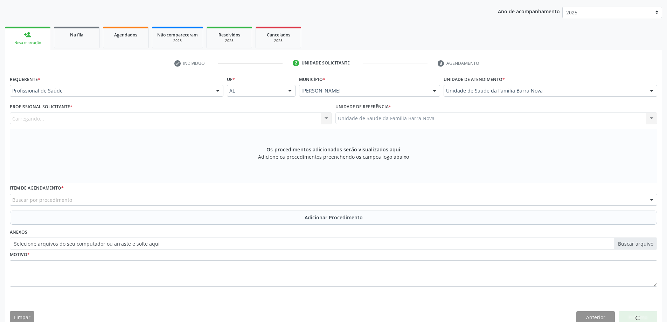
click at [217, 121] on div "Carregando... Nenhum resultado encontrado para: " " Não há nenhuma opção para s…" at bounding box center [171, 118] width 322 height 12
click at [202, 110] on div "Profissional Solicitante * Profissional solicitante Assistente Administrativo -…" at bounding box center [171, 112] width 322 height 22
click at [204, 119] on div "Profissional solicitante" at bounding box center [171, 118] width 322 height 12
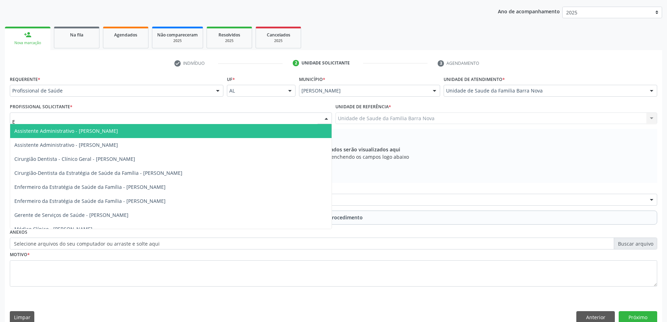
type input "EW"
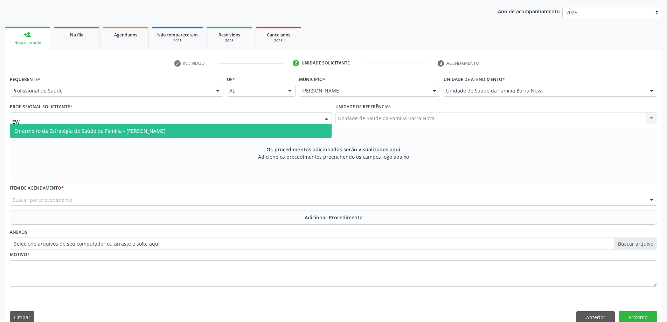
click at [166, 129] on span "Enfermeiro da Estratégia de Saúde da Família - [PERSON_NAME]" at bounding box center [89, 130] width 151 height 7
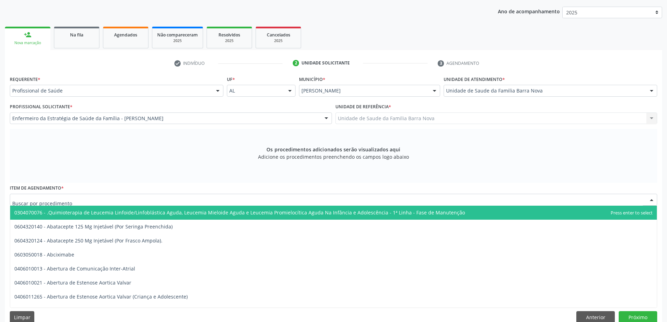
click at [141, 196] on div at bounding box center [333, 199] width 647 height 12
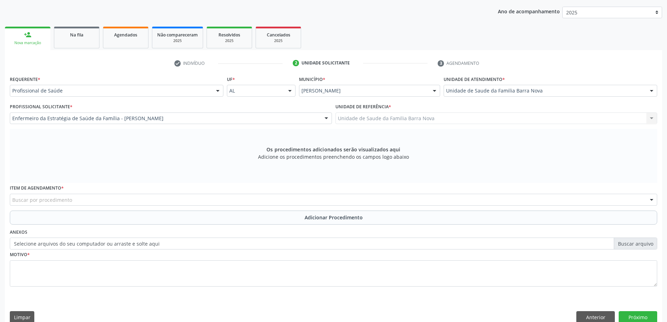
click at [168, 219] on div "Requerente * Profissional de Saúde Profissional de Saúde Paciente Nenhum result…" at bounding box center [333, 185] width 647 height 222
click at [148, 200] on div "Buscar por procedimento" at bounding box center [333, 199] width 647 height 12
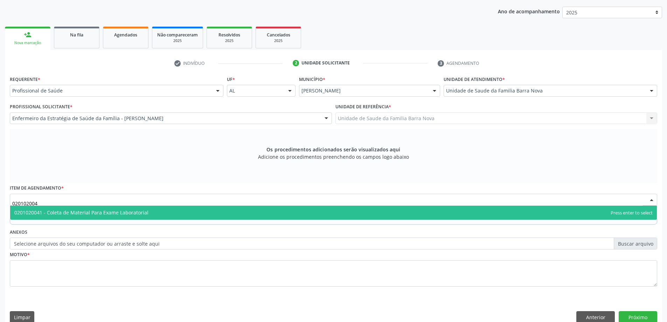
type input "0201020041"
click at [154, 212] on span "0201020041 - Coleta de Material Para Exame Laboratorial" at bounding box center [333, 212] width 646 height 14
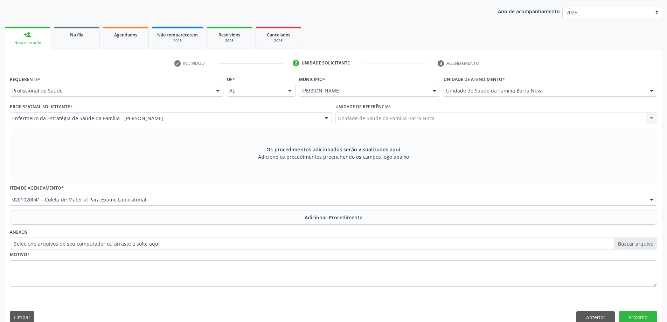
click at [154, 212] on button "Adicionar Procedimento" at bounding box center [333, 217] width 647 height 14
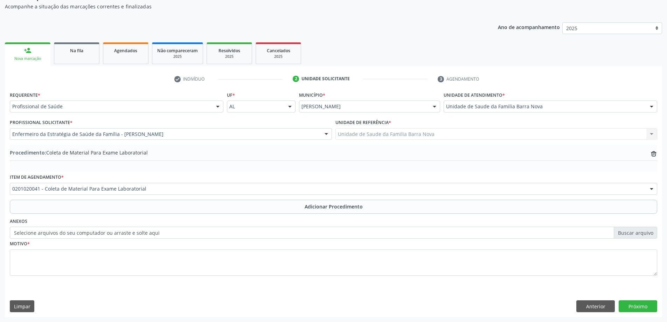
scroll to position [72, 0]
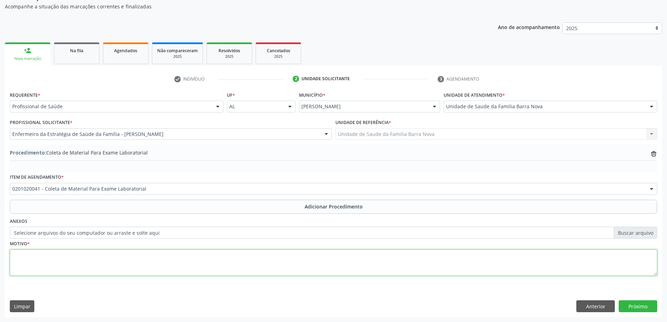
click at [114, 259] on textarea at bounding box center [333, 262] width 647 height 27
type textarea "AVALIAÇÃO CLINICA."
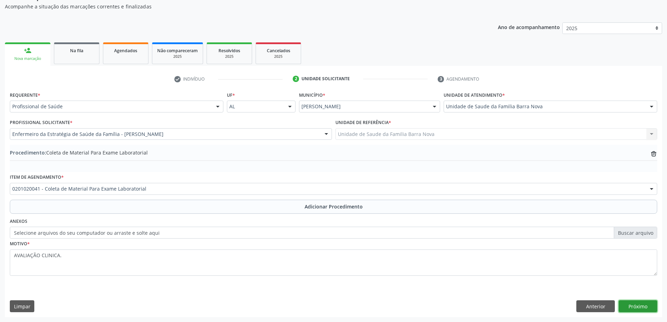
click at [636, 308] on button "Próximo" at bounding box center [637, 306] width 38 height 12
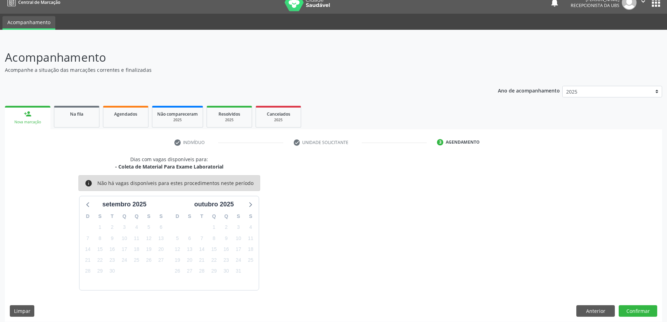
scroll to position [13, 0]
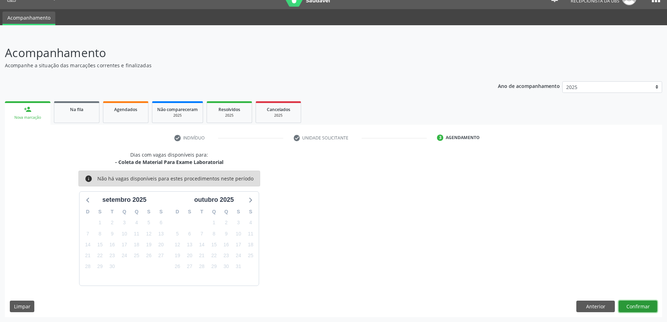
click at [656, 306] on button "Confirmar" at bounding box center [637, 306] width 38 height 12
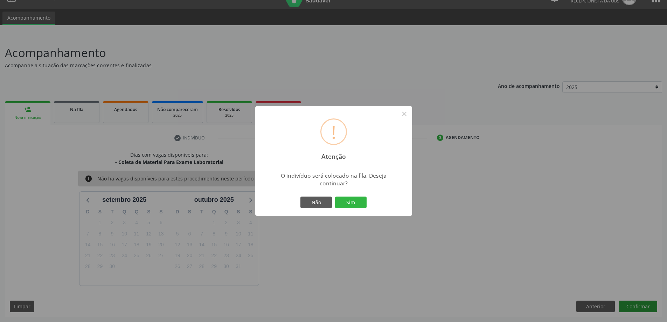
click at [651, 304] on div "! Atenção × O indivíduo será colocado na fila. Deseja continuar? Não Sim" at bounding box center [333, 161] width 667 height 322
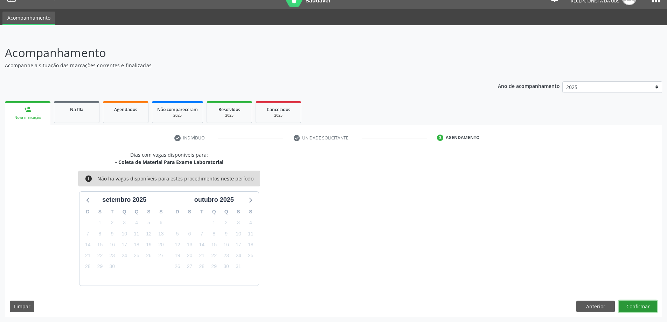
click at [649, 300] on button "Confirmar" at bounding box center [637, 306] width 38 height 12
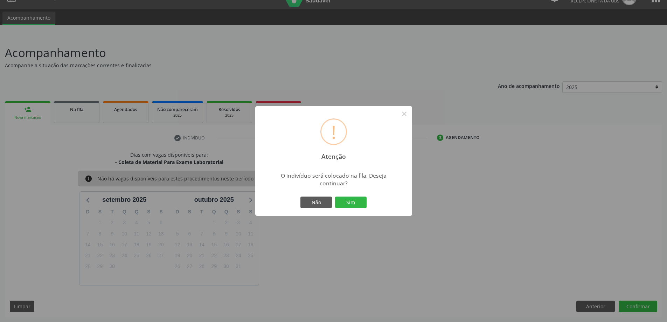
click at [360, 208] on div "Não Sim" at bounding box center [333, 202] width 69 height 15
click at [361, 207] on button "Sim" at bounding box center [350, 202] width 31 height 12
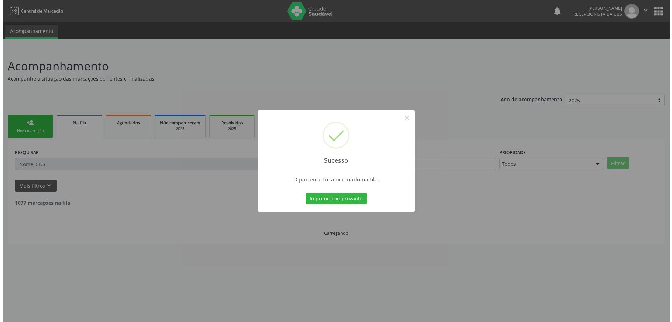
scroll to position [0, 0]
